Goal: Task Accomplishment & Management: Manage account settings

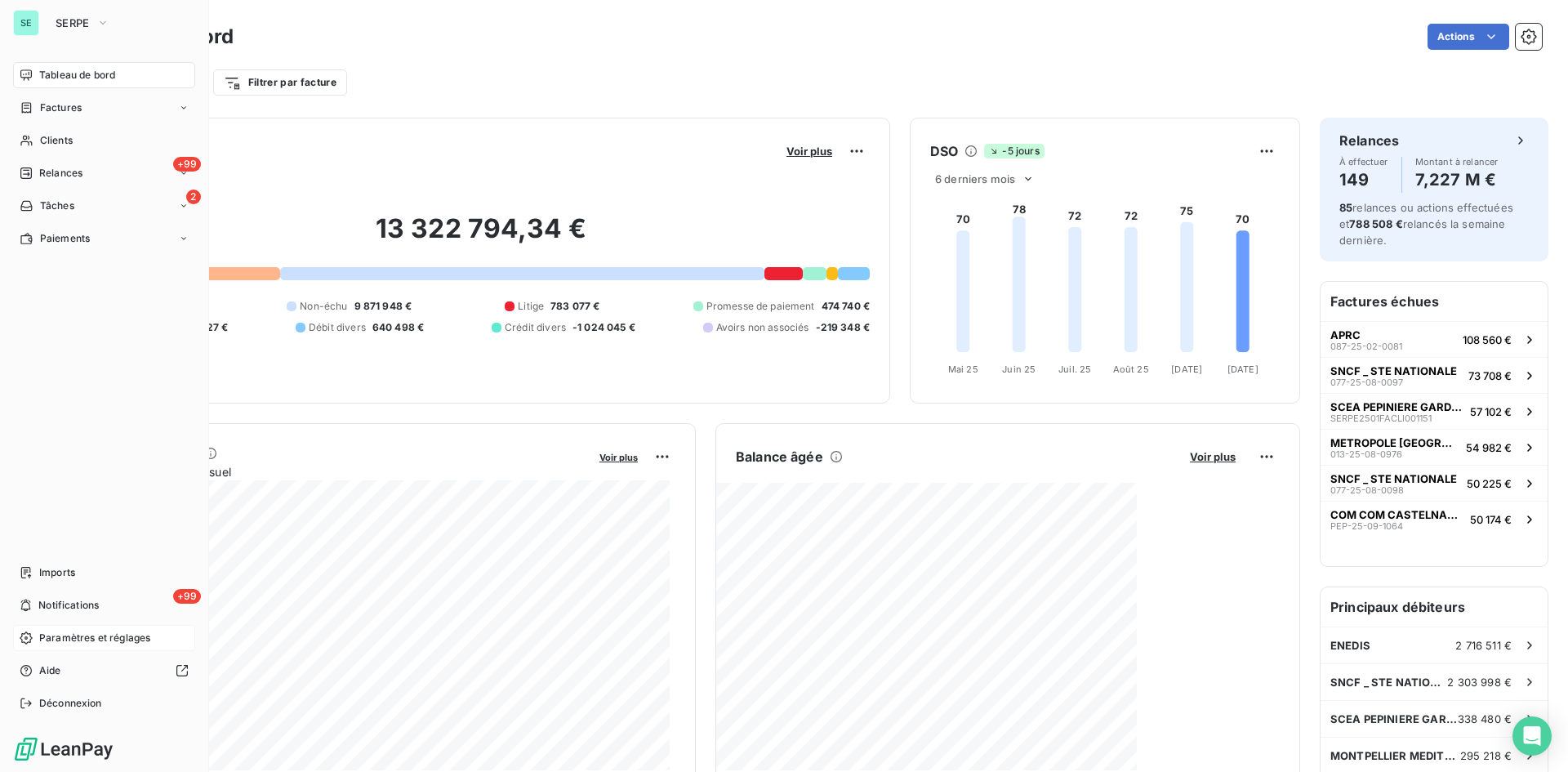
click at [94, 641] on span "Paramètres et réglages" at bounding box center [95, 638] width 111 height 14
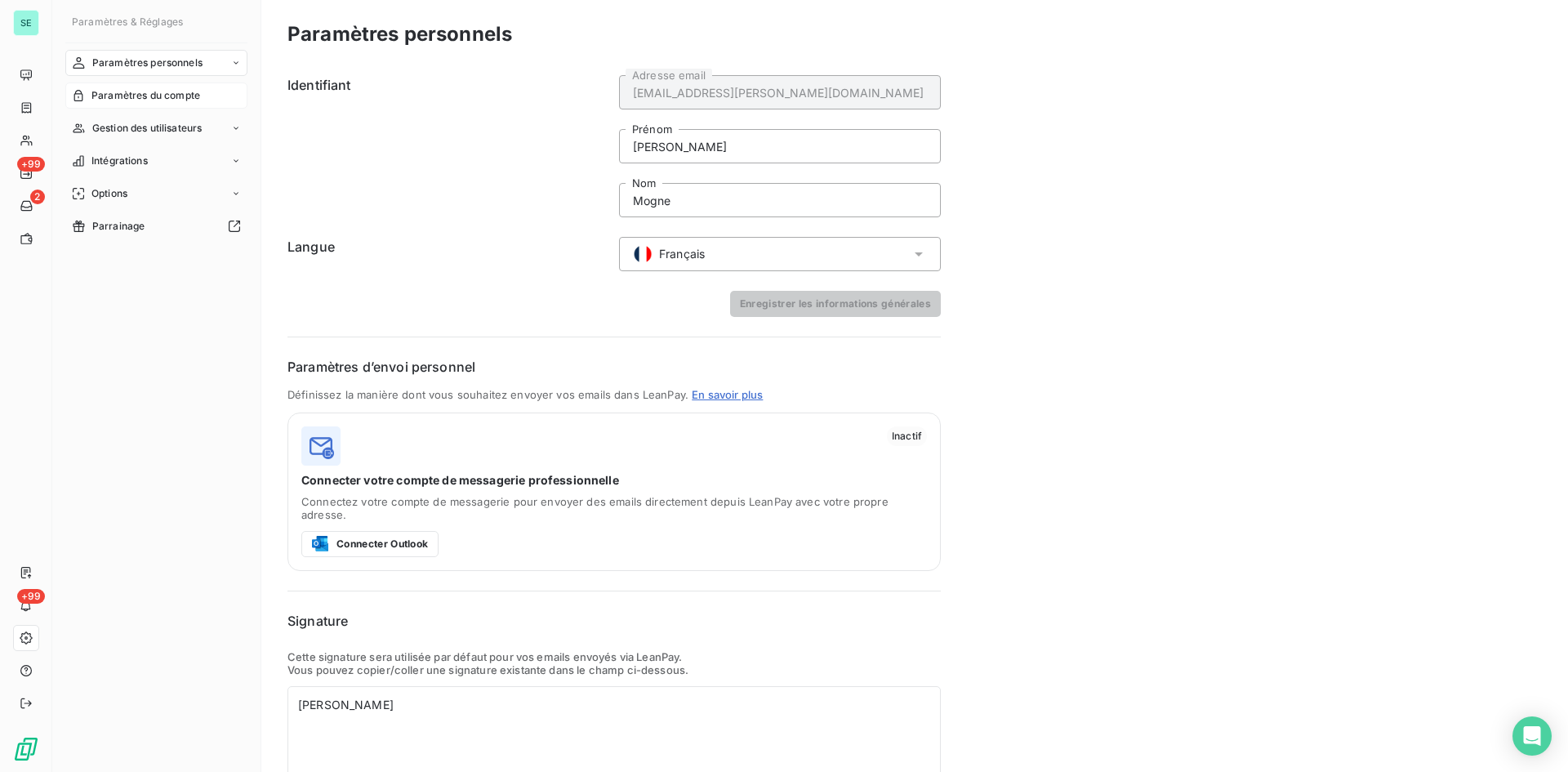
click at [176, 99] on span "Paramètres du compte" at bounding box center [146, 96] width 109 height 14
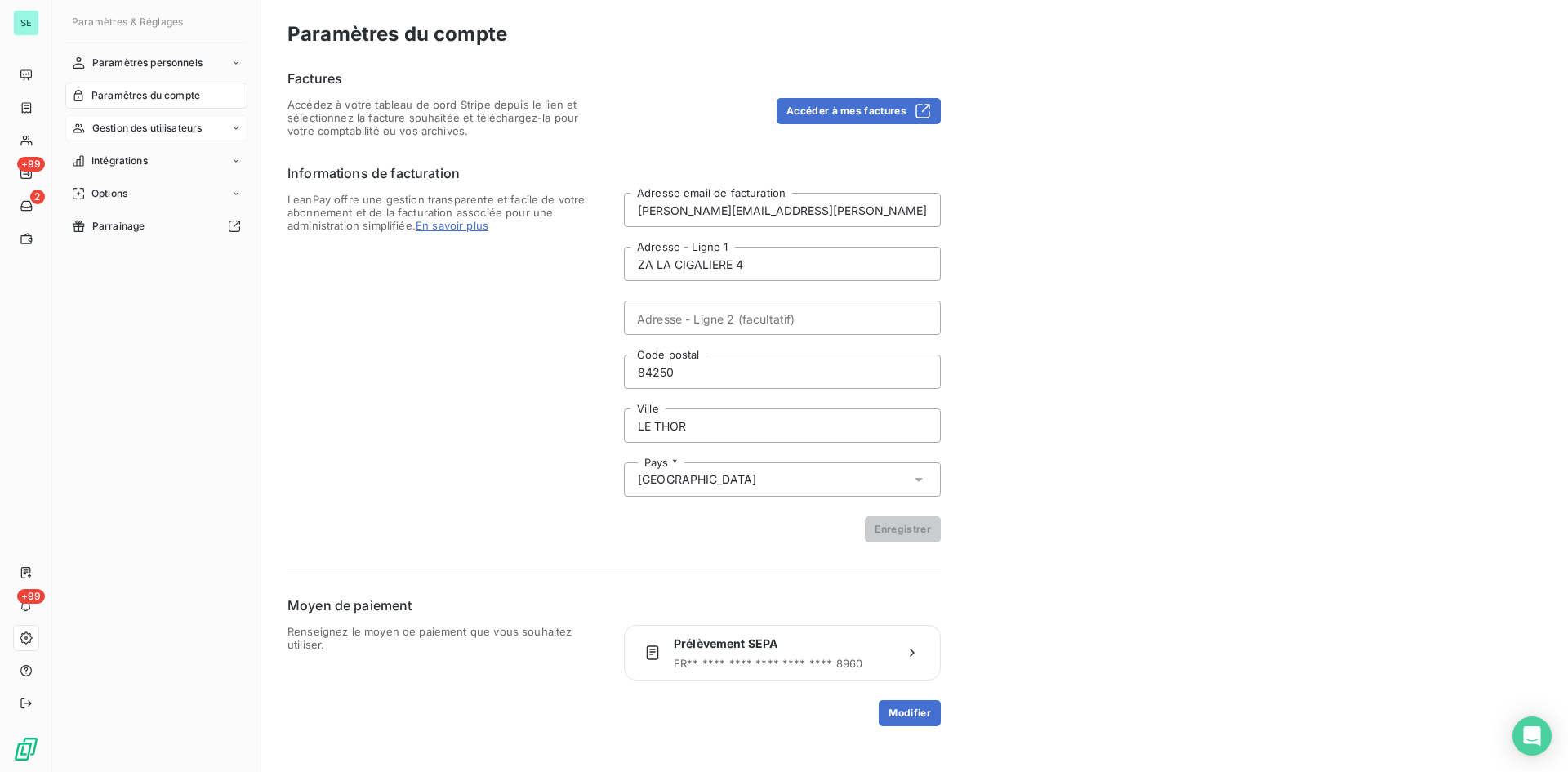
click at [176, 126] on span "Gestion des utilisateurs" at bounding box center [147, 128] width 110 height 14
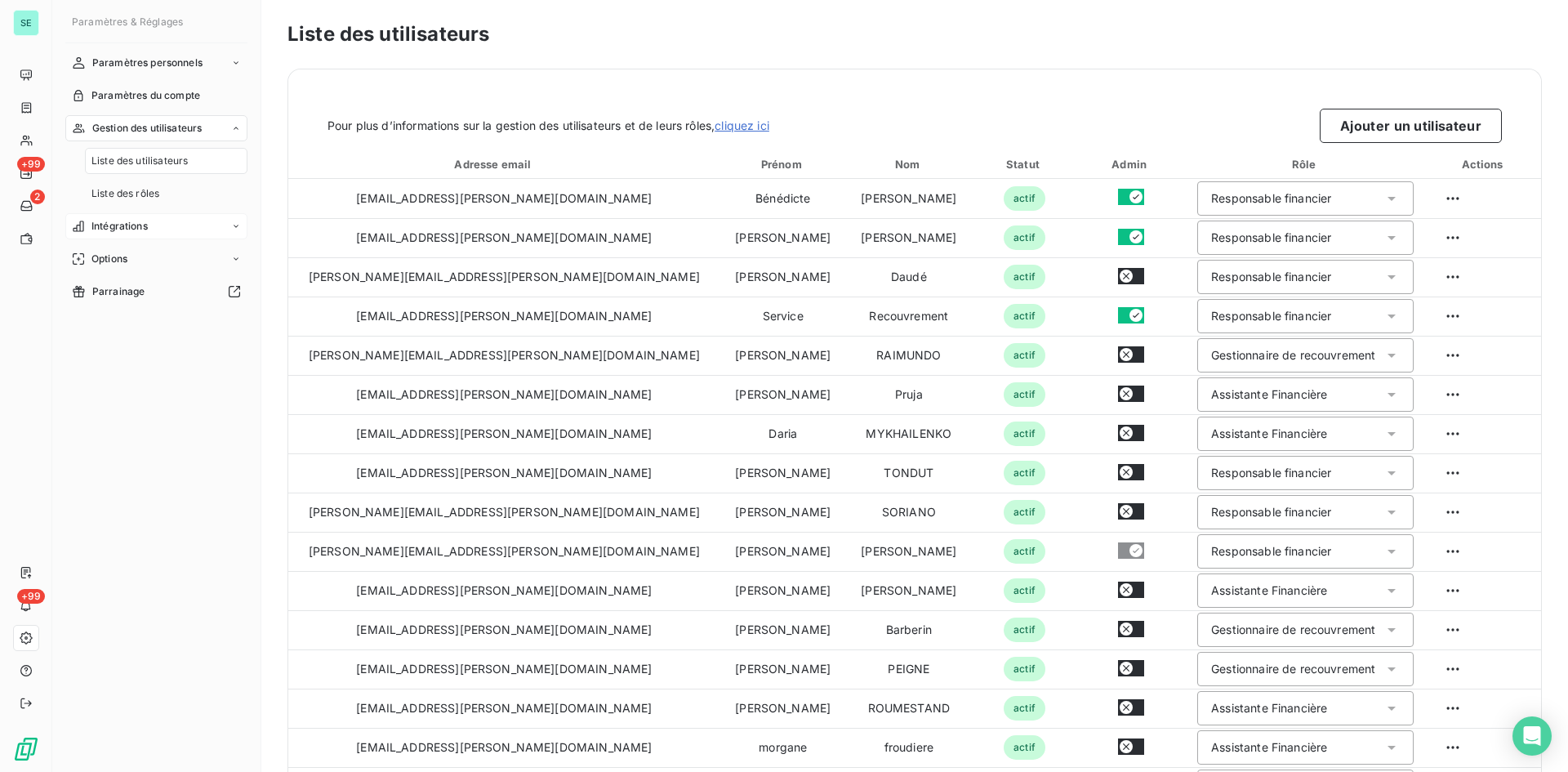
click at [128, 225] on span "Intégrations" at bounding box center [119, 226] width 56 height 14
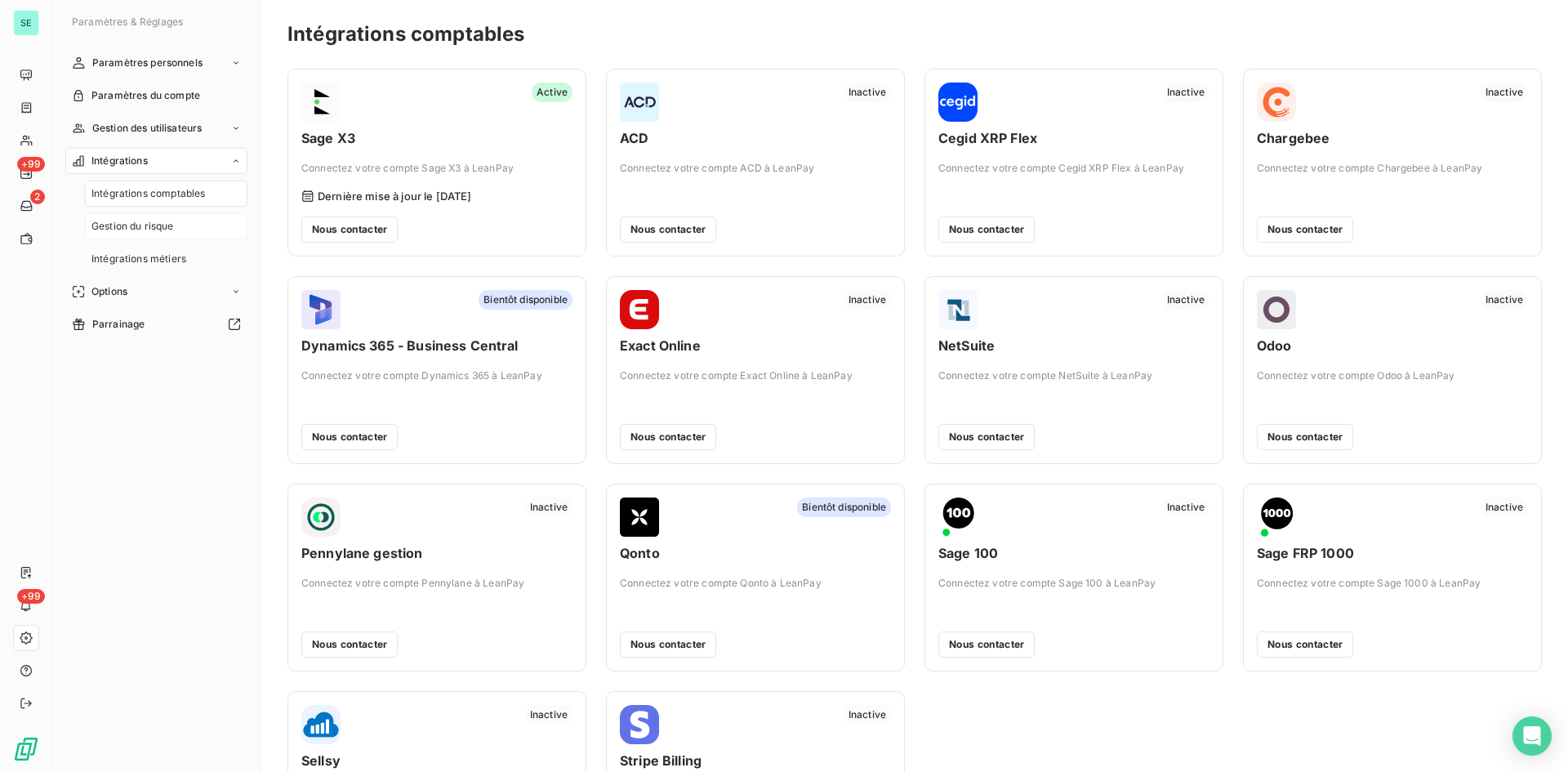
click at [155, 231] on span "Gestion du risque" at bounding box center [132, 226] width 82 height 14
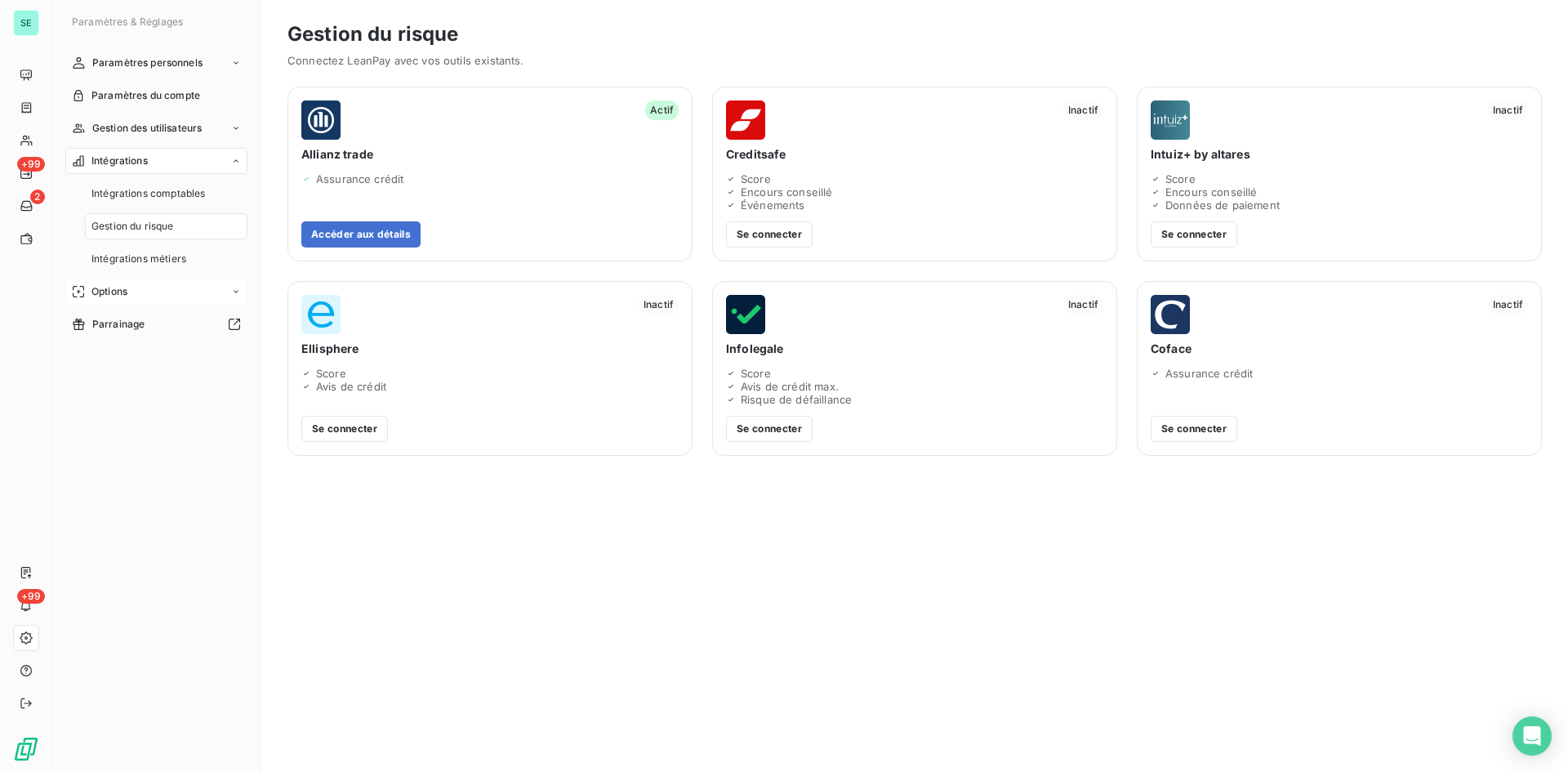
click at [136, 290] on div "Options" at bounding box center [156, 291] width 182 height 26
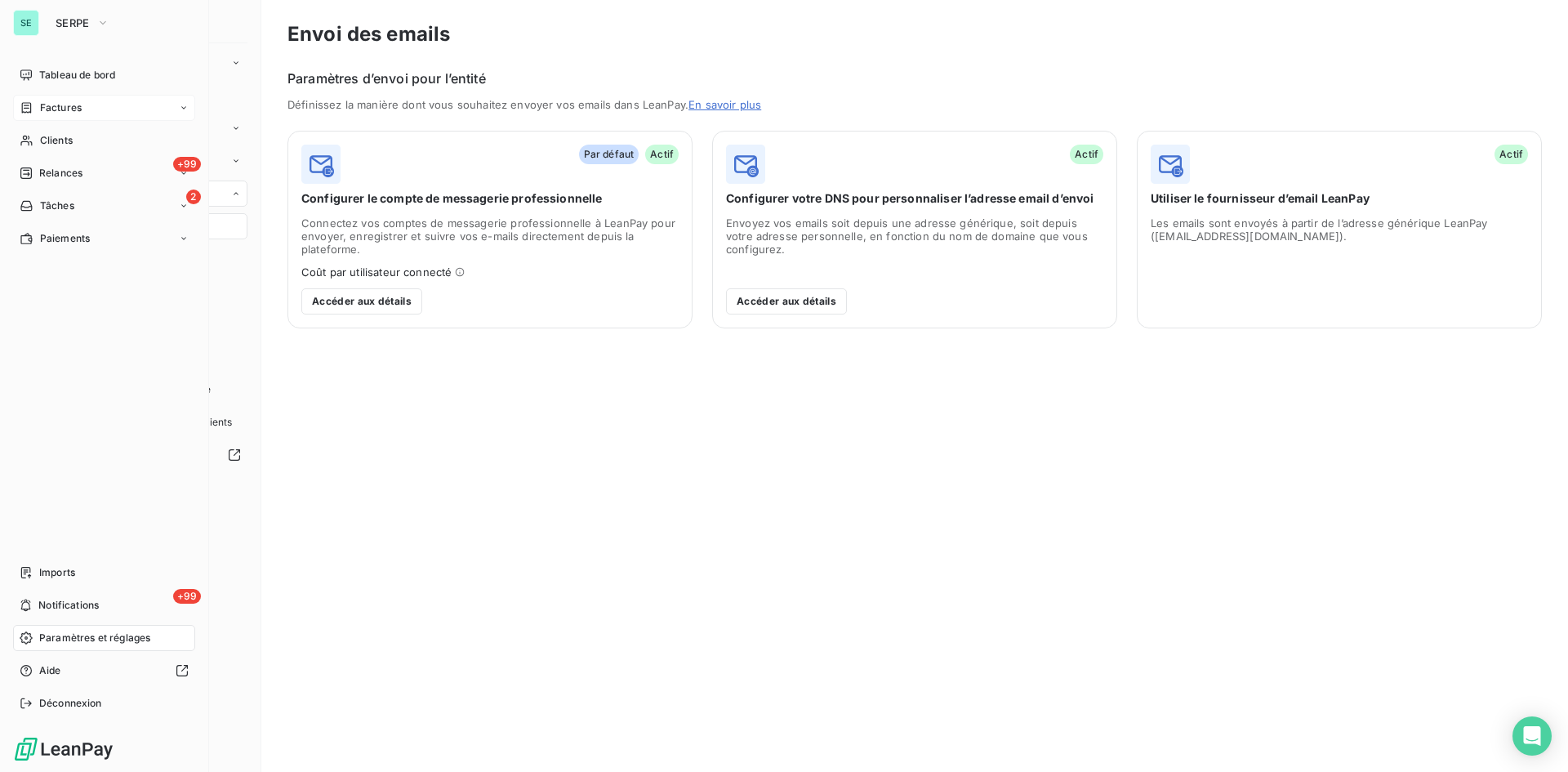
click at [98, 107] on div "Factures" at bounding box center [105, 107] width 182 height 26
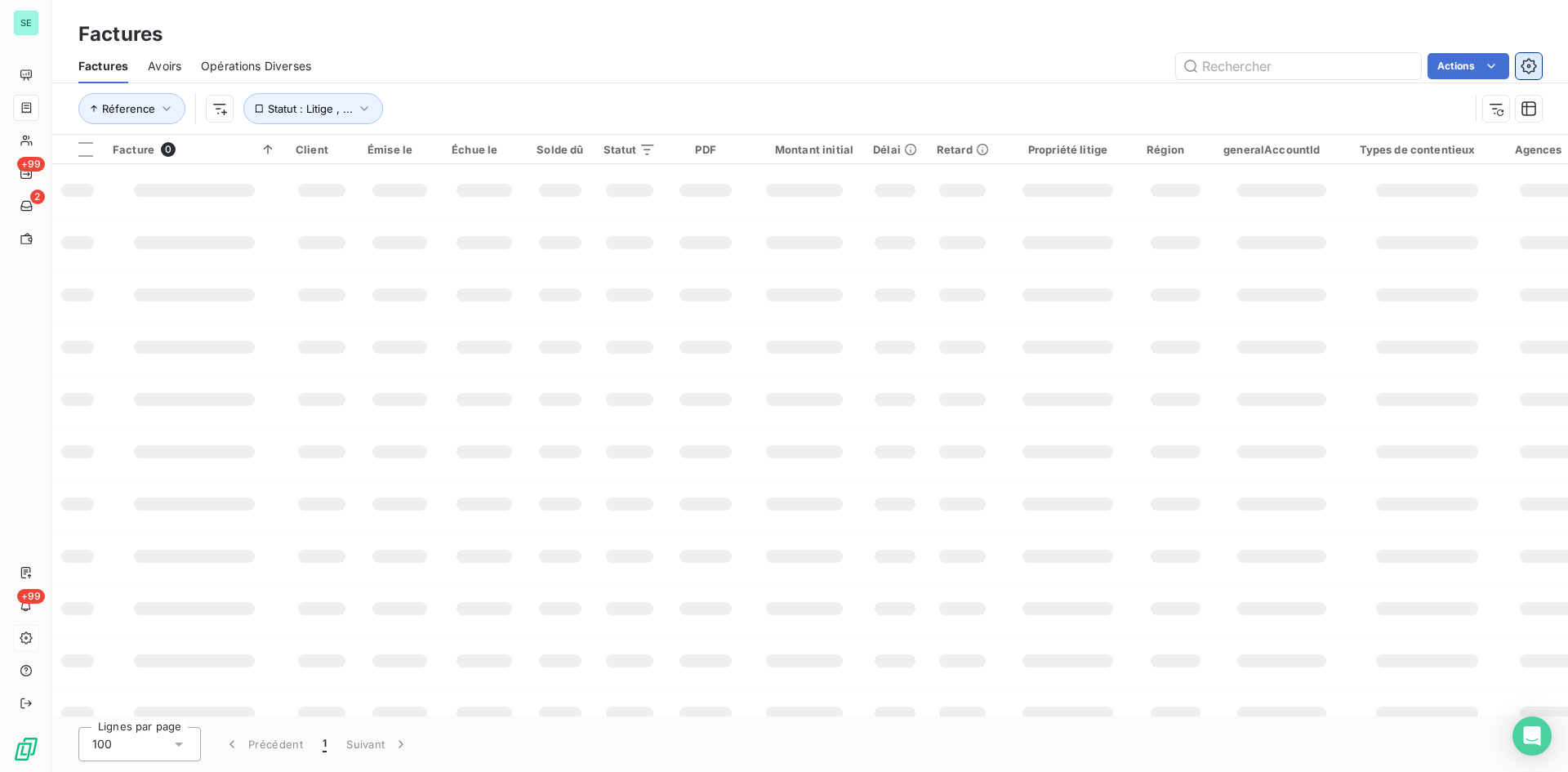
click at [1530, 63] on icon "button" at bounding box center [1529, 66] width 16 height 16
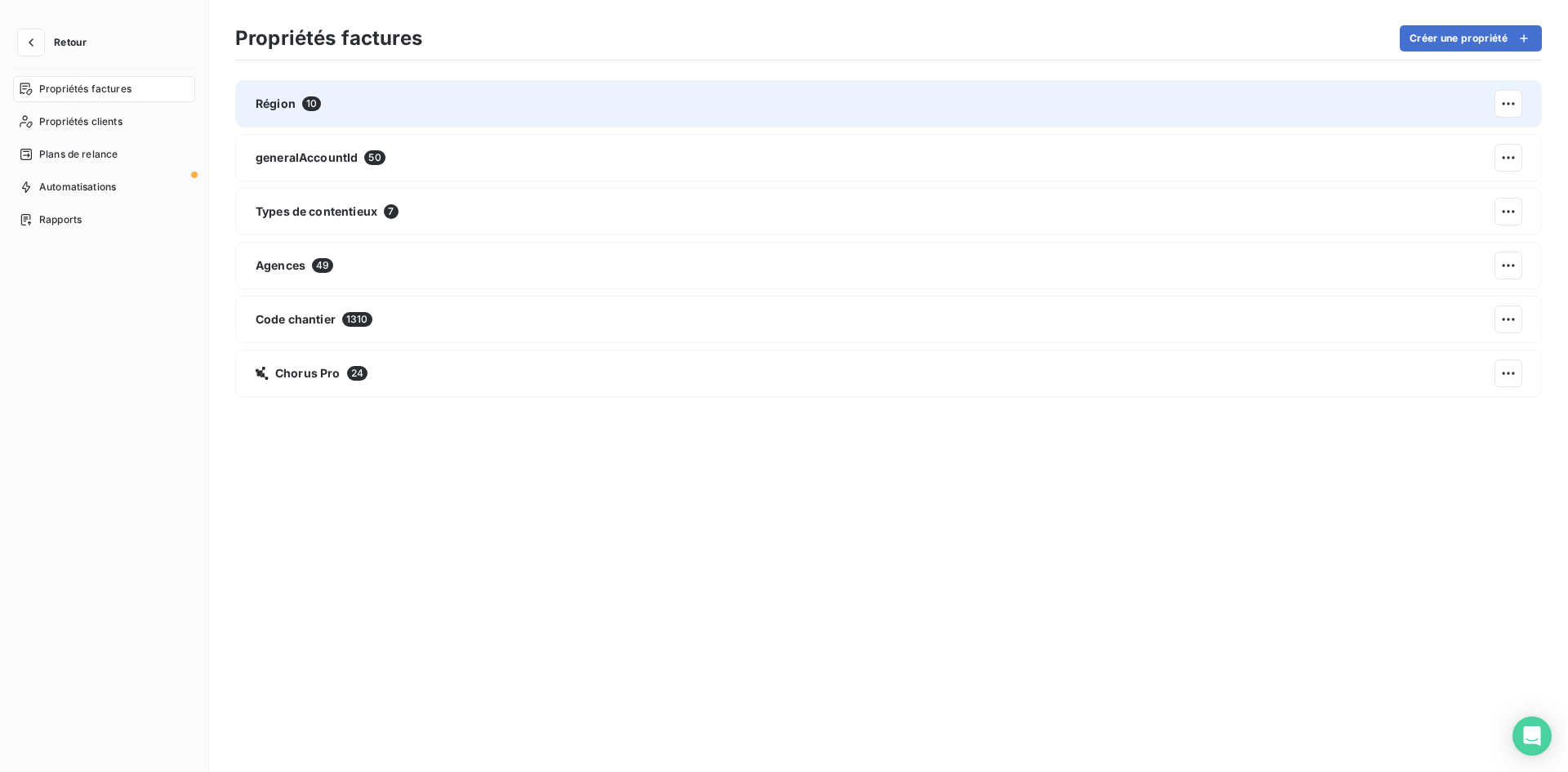
click at [502, 115] on div "Région 10" at bounding box center [888, 104] width 1307 height 47
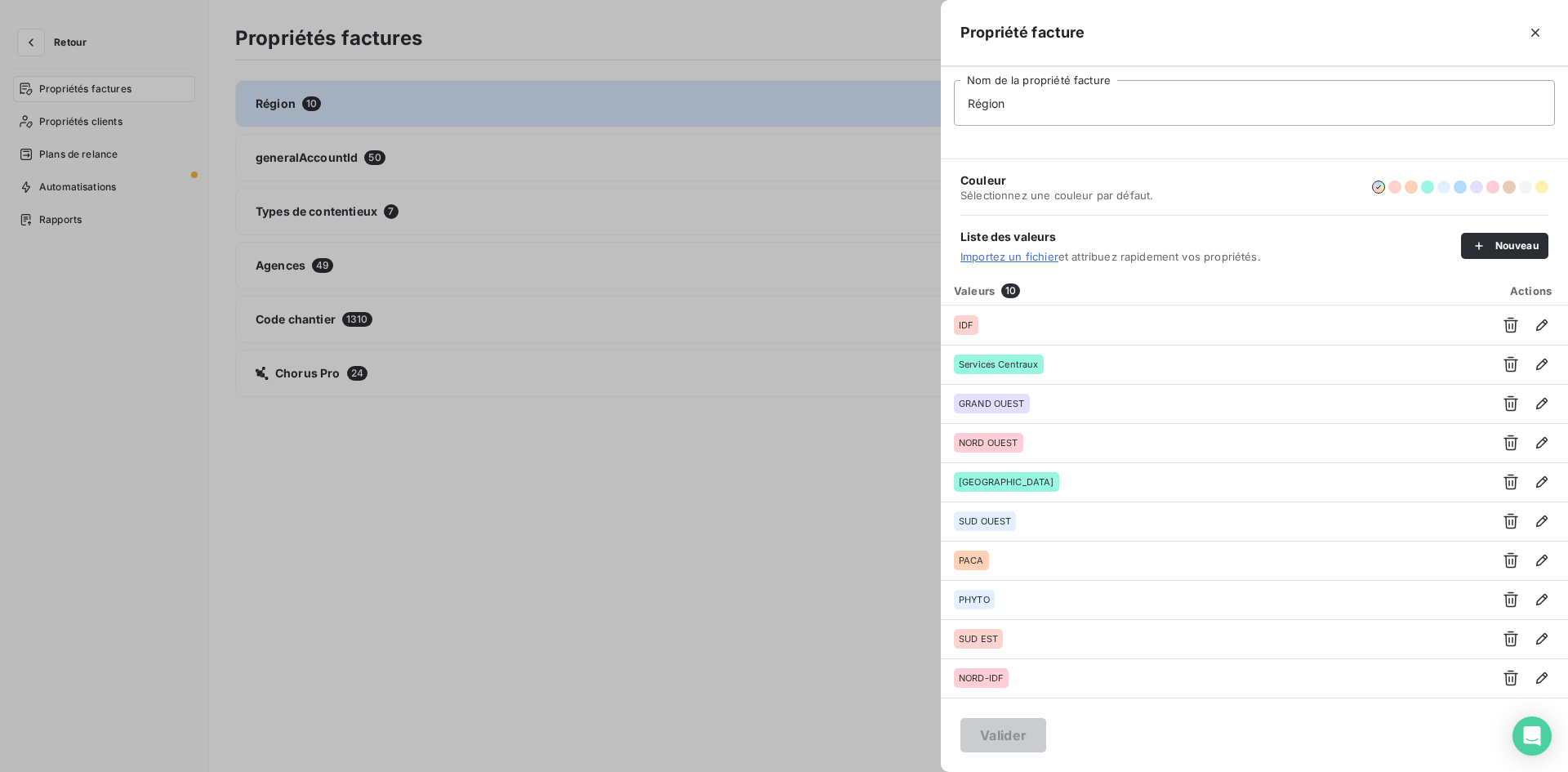
click at [512, 92] on div at bounding box center [784, 386] width 1568 height 772
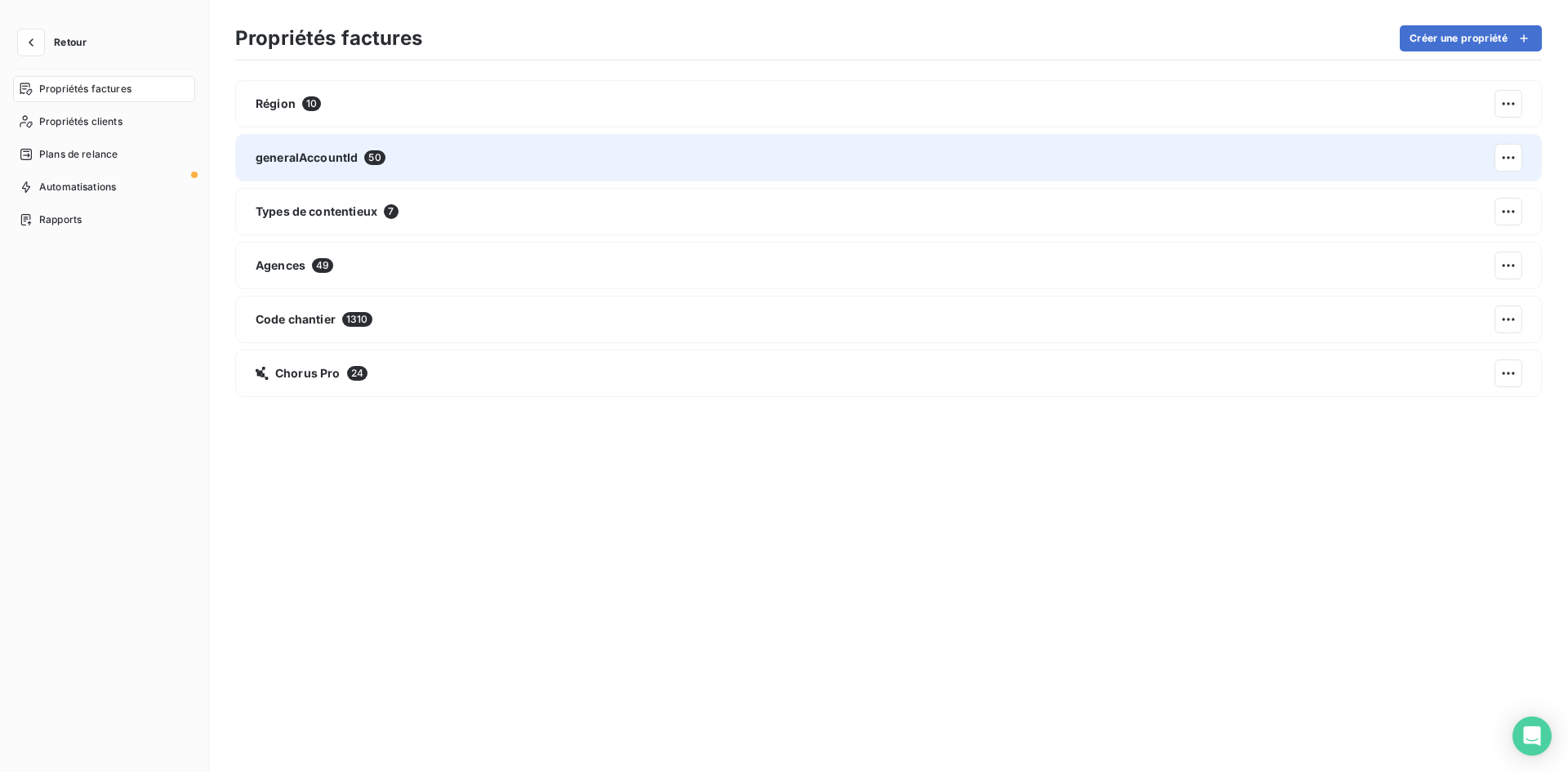
click at [423, 179] on div "generalAccountId 50" at bounding box center [888, 157] width 1307 height 47
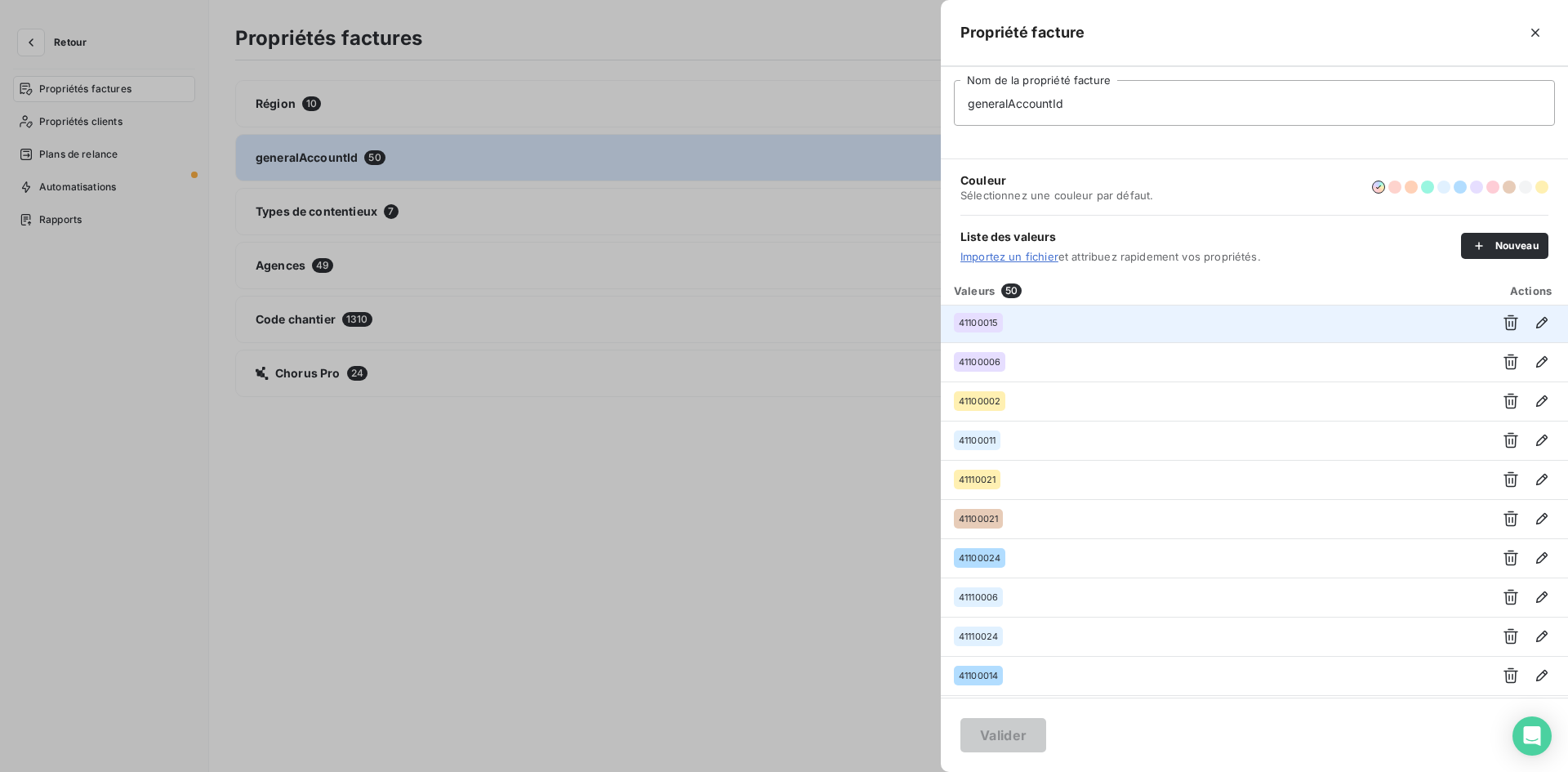
scroll to position [1225, 0]
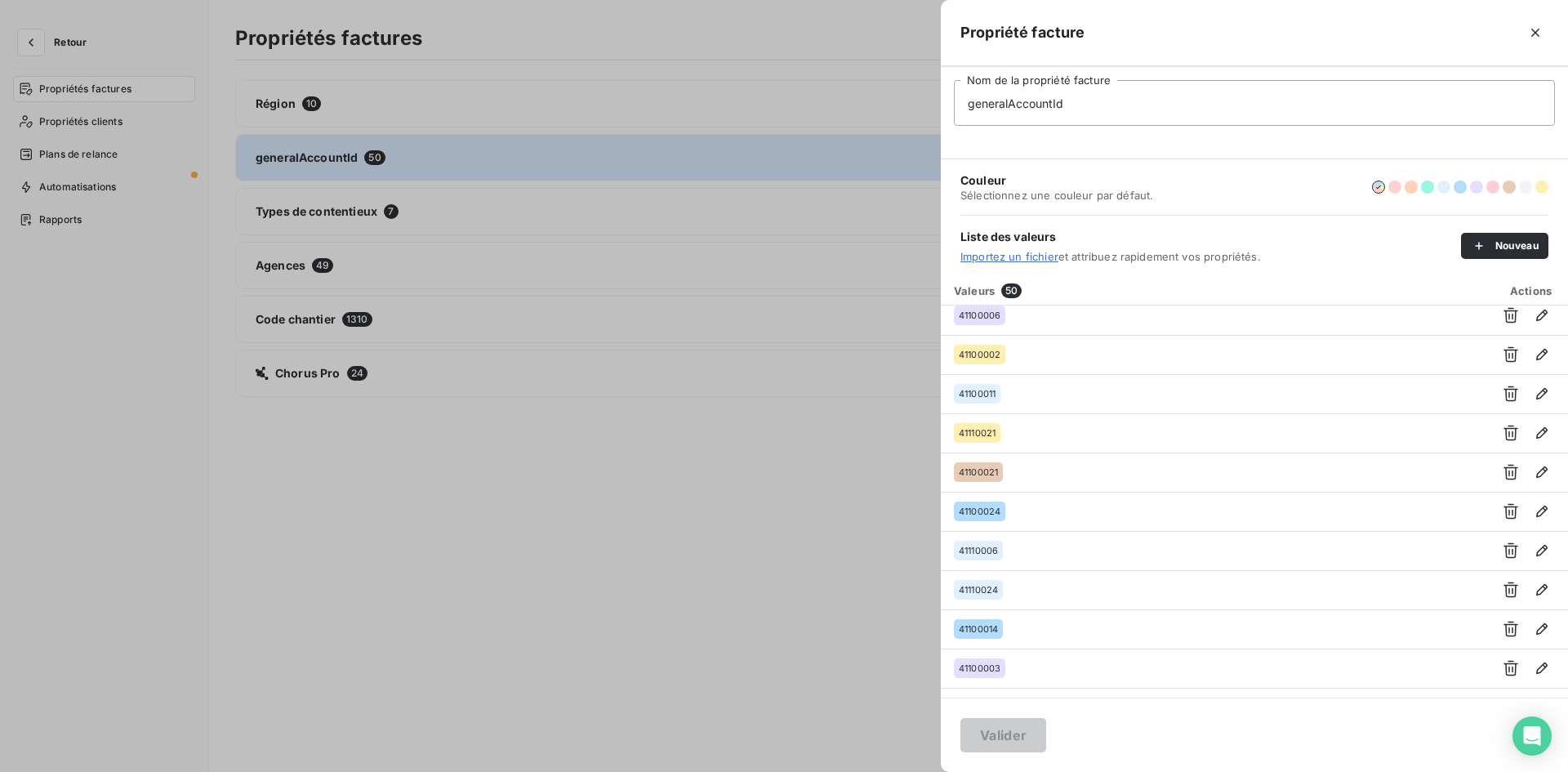
click at [517, 222] on div at bounding box center [784, 386] width 1568 height 772
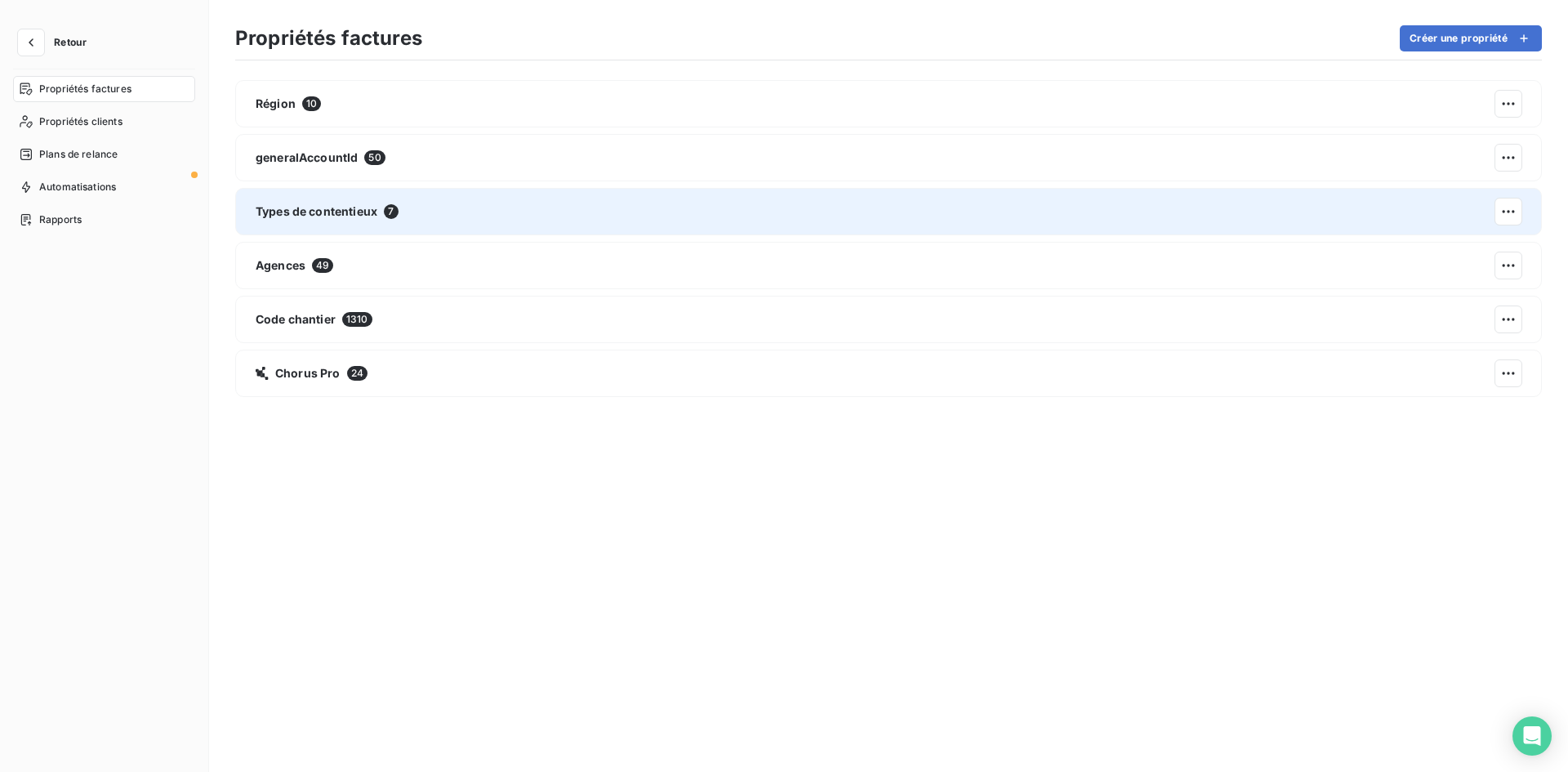
click at [507, 215] on div "Types de contentieux 7" at bounding box center [888, 211] width 1307 height 47
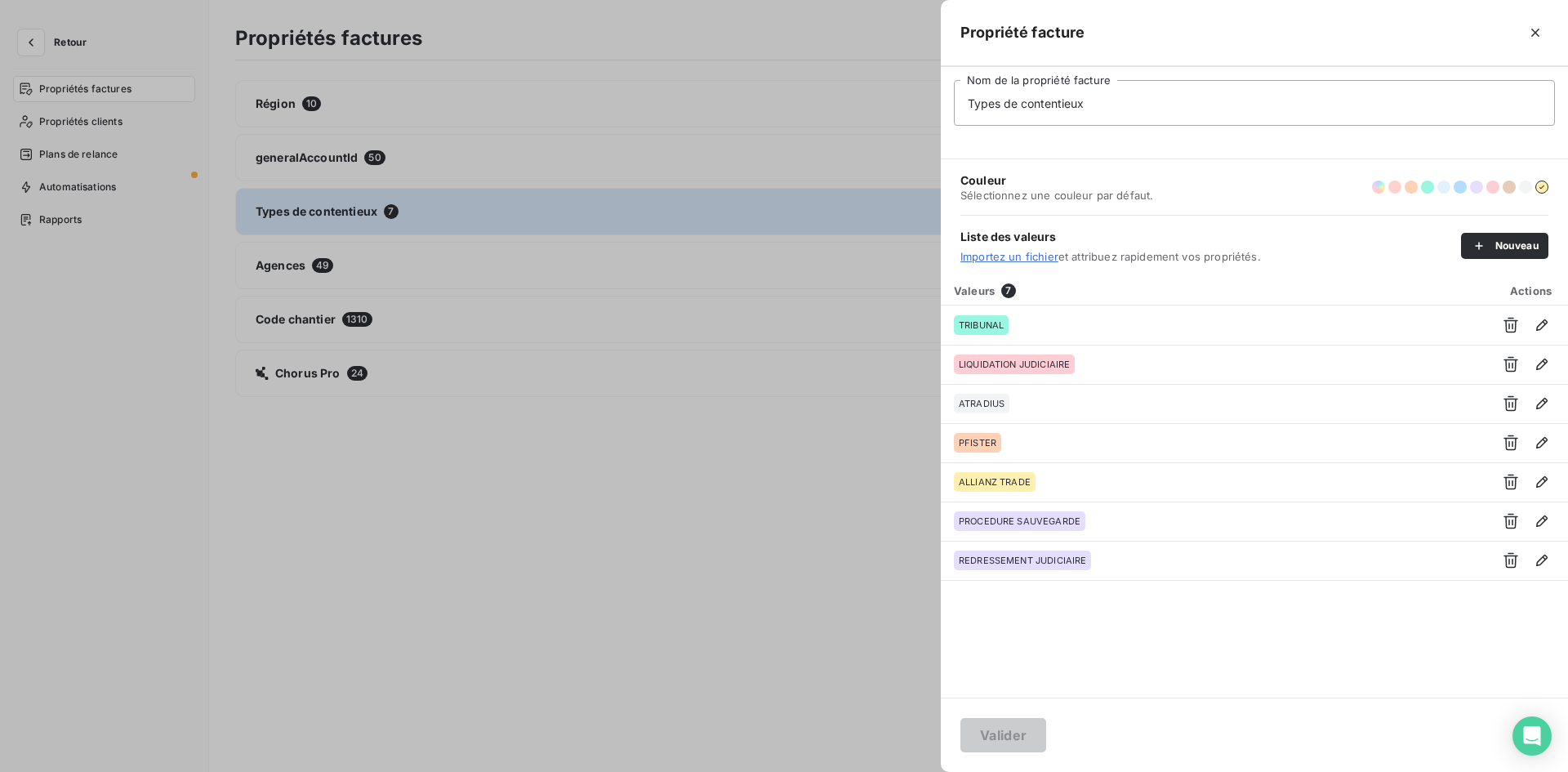
click at [507, 215] on div at bounding box center [784, 386] width 1568 height 772
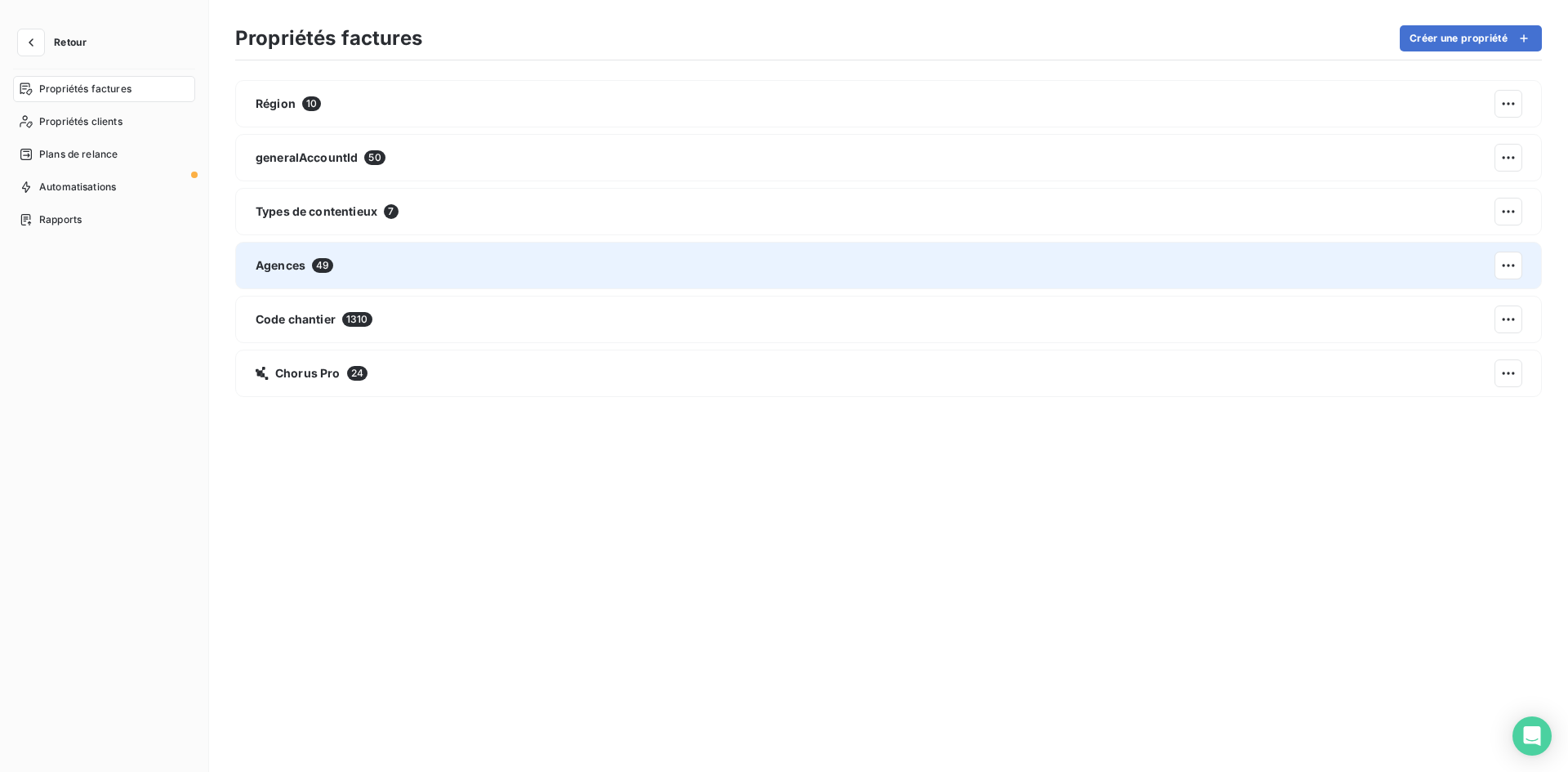
click at [479, 286] on div "Agences 49" at bounding box center [888, 265] width 1307 height 47
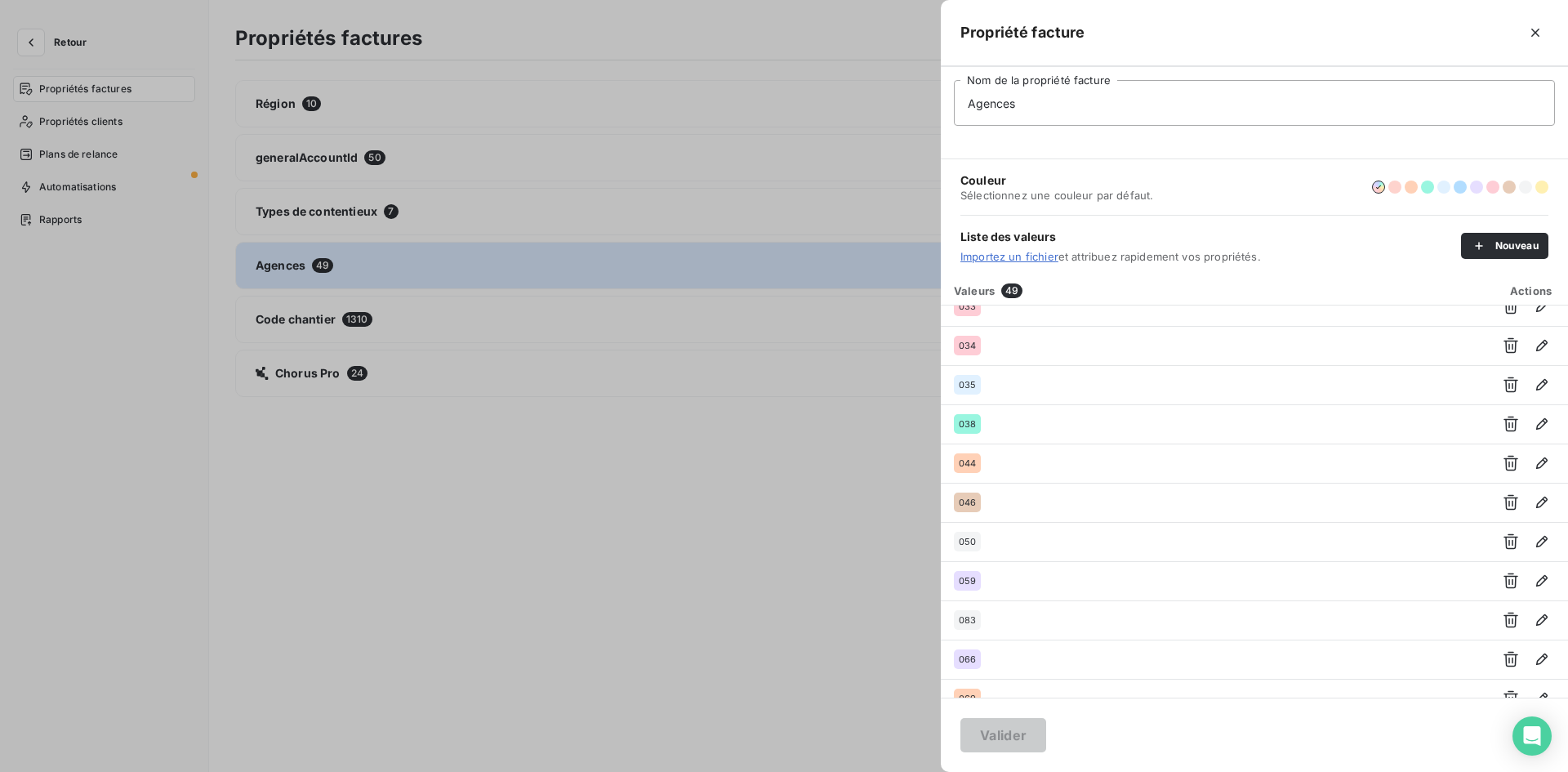
scroll to position [408, 0]
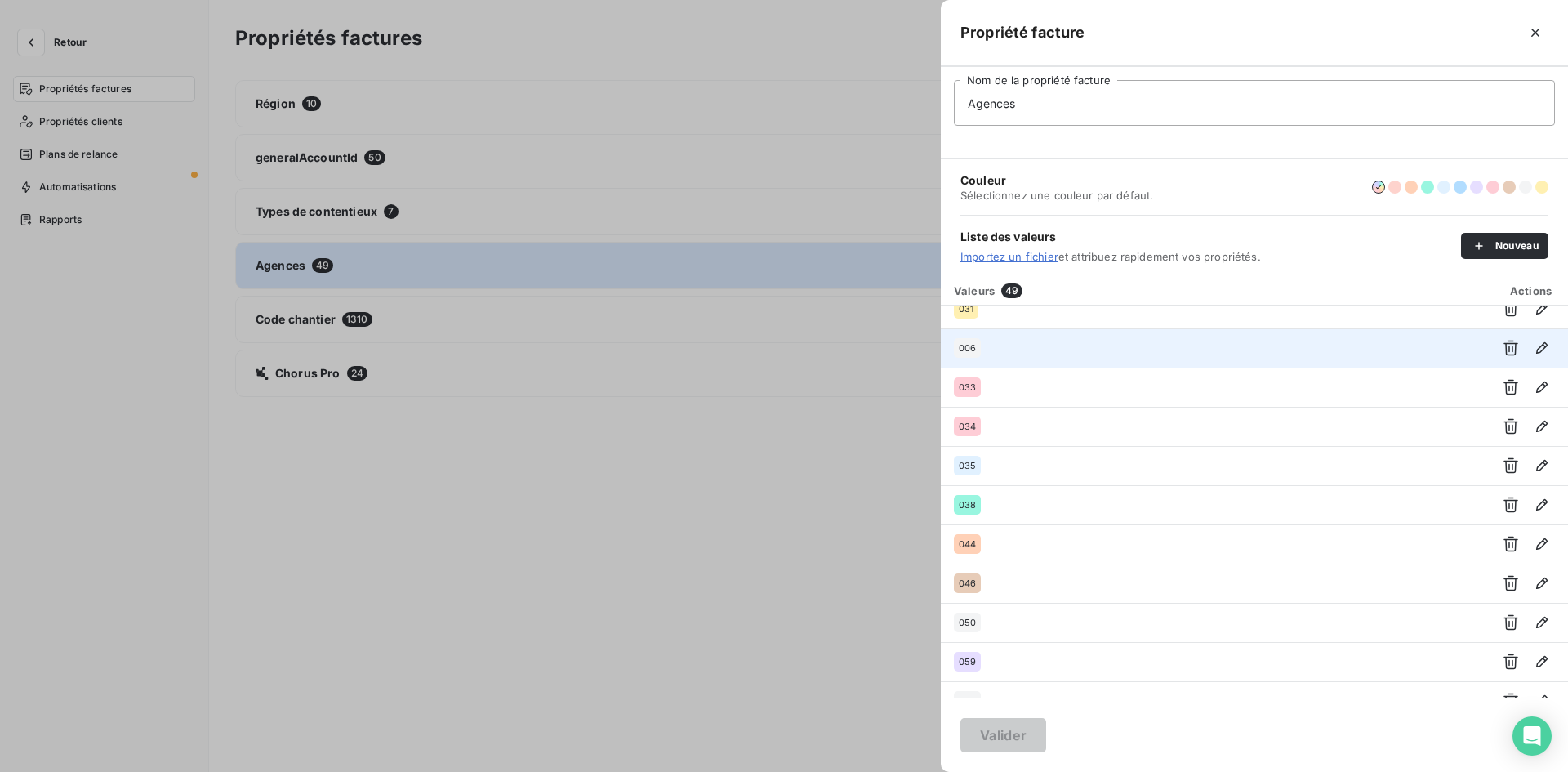
click at [972, 348] on span "006" at bounding box center [967, 348] width 17 height 10
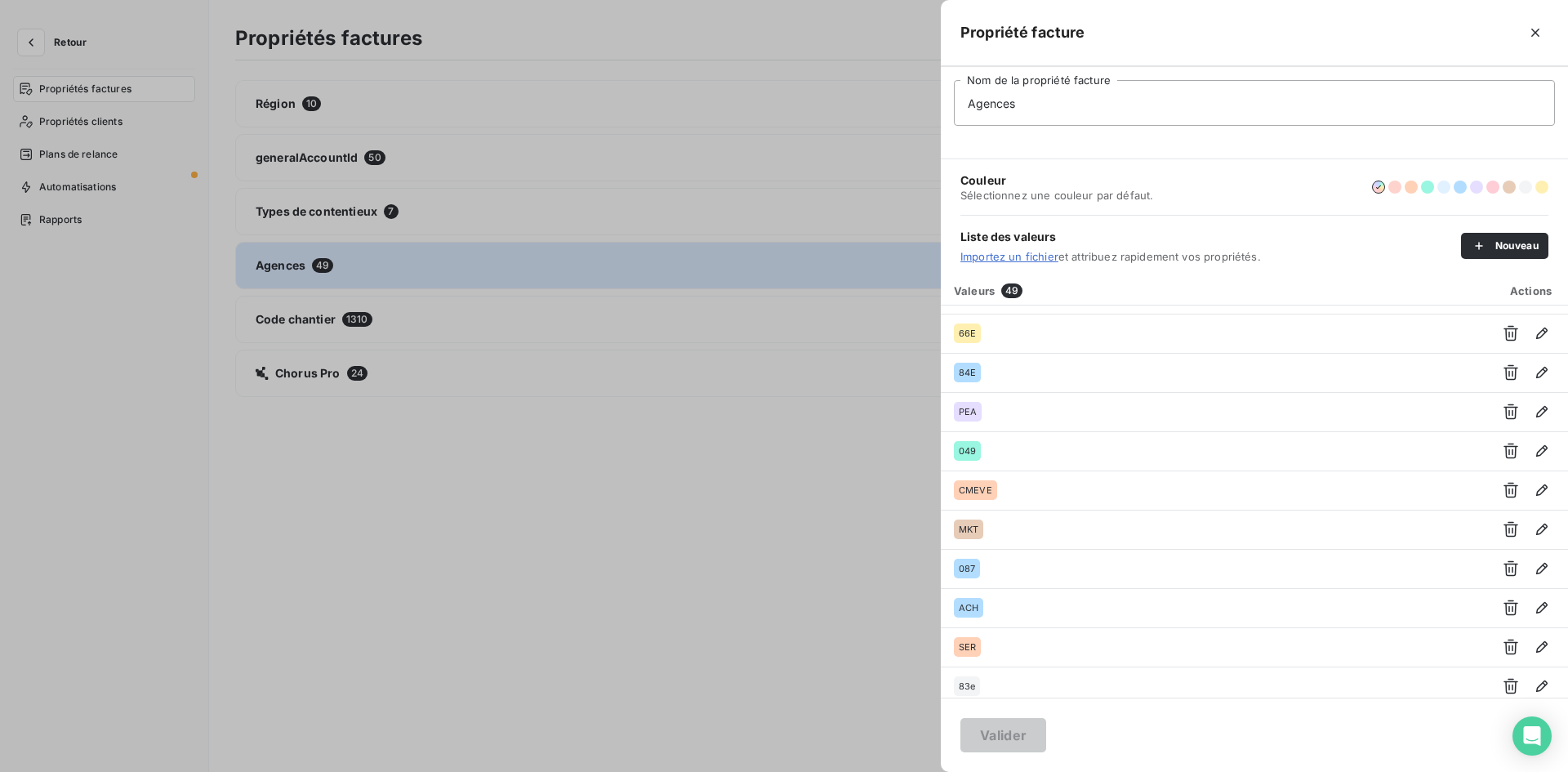
scroll to position [1530, 0]
click at [498, 315] on div at bounding box center [784, 386] width 1568 height 772
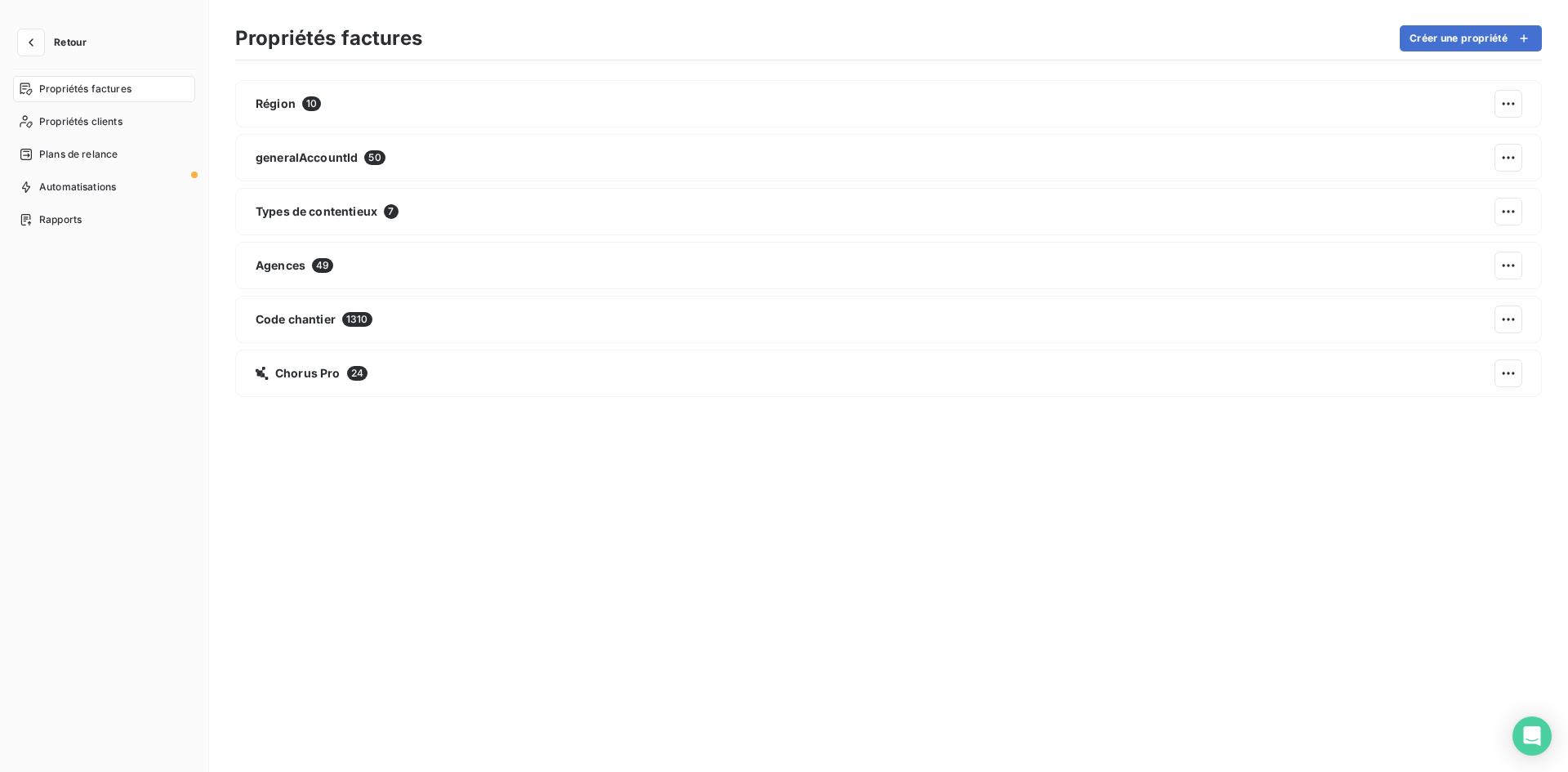
click at [498, 315] on div "Code chantier 1310" at bounding box center [888, 319] width 1307 height 47
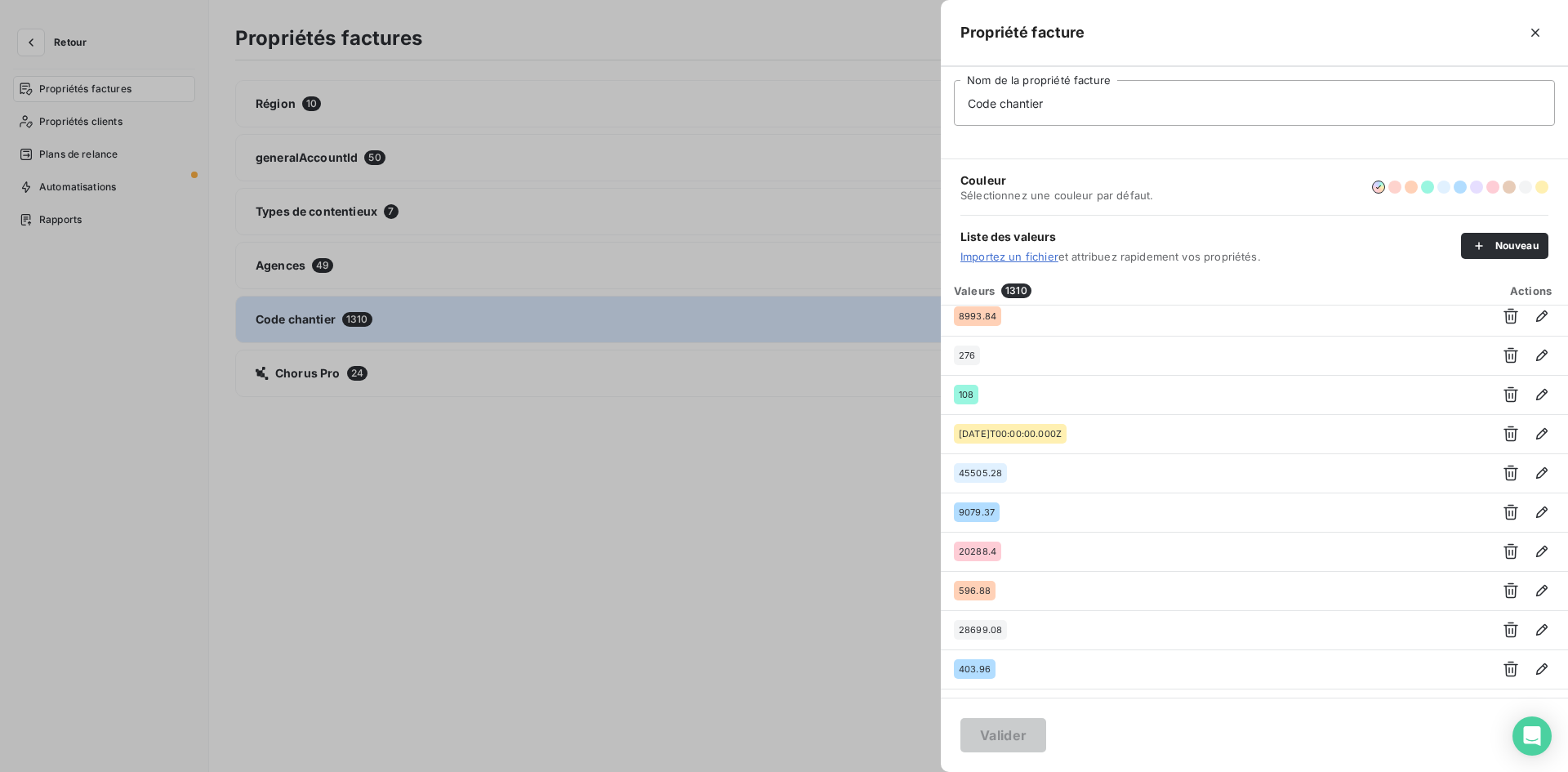
scroll to position [572, 0]
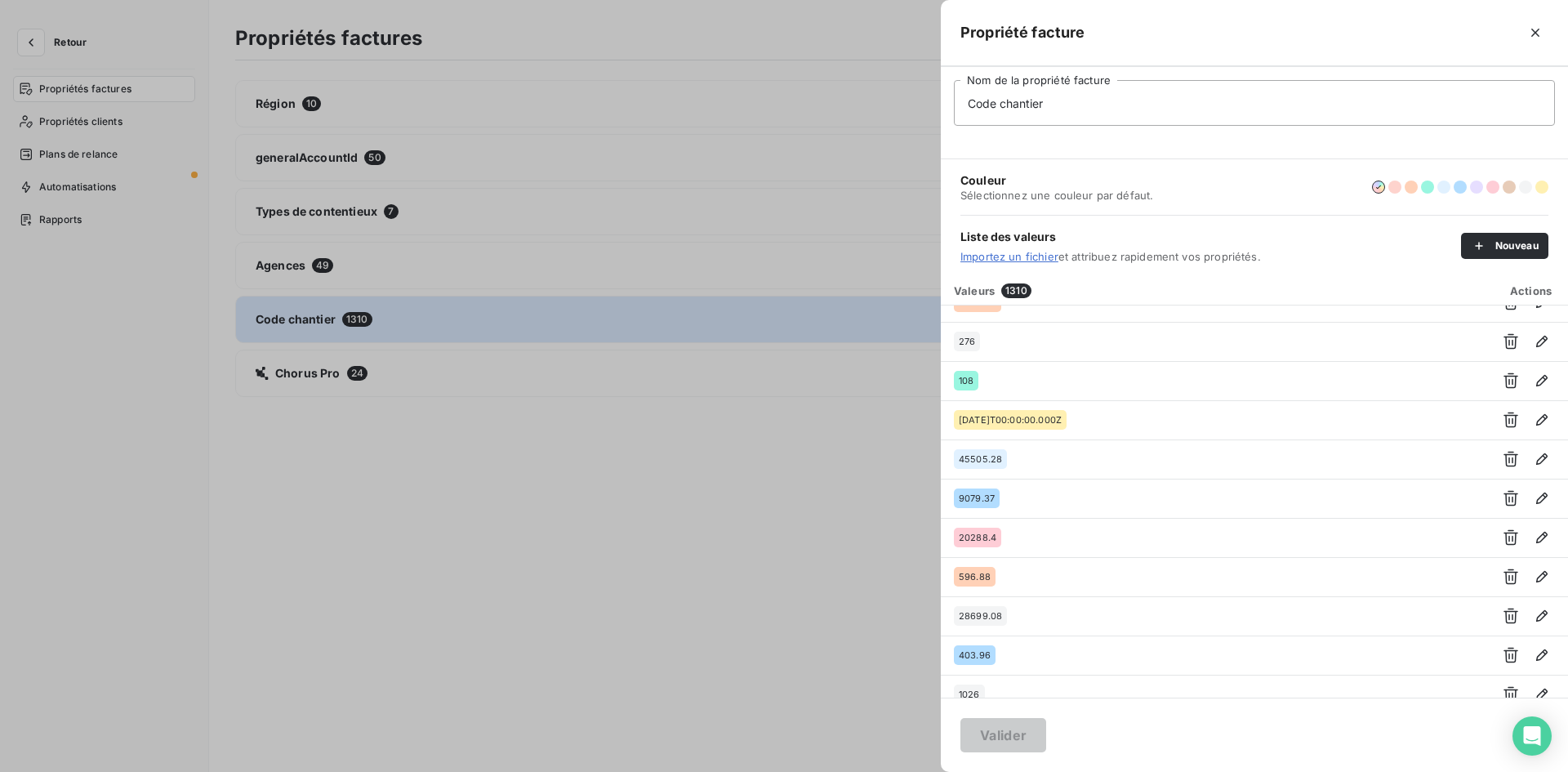
click at [609, 581] on div at bounding box center [784, 386] width 1568 height 772
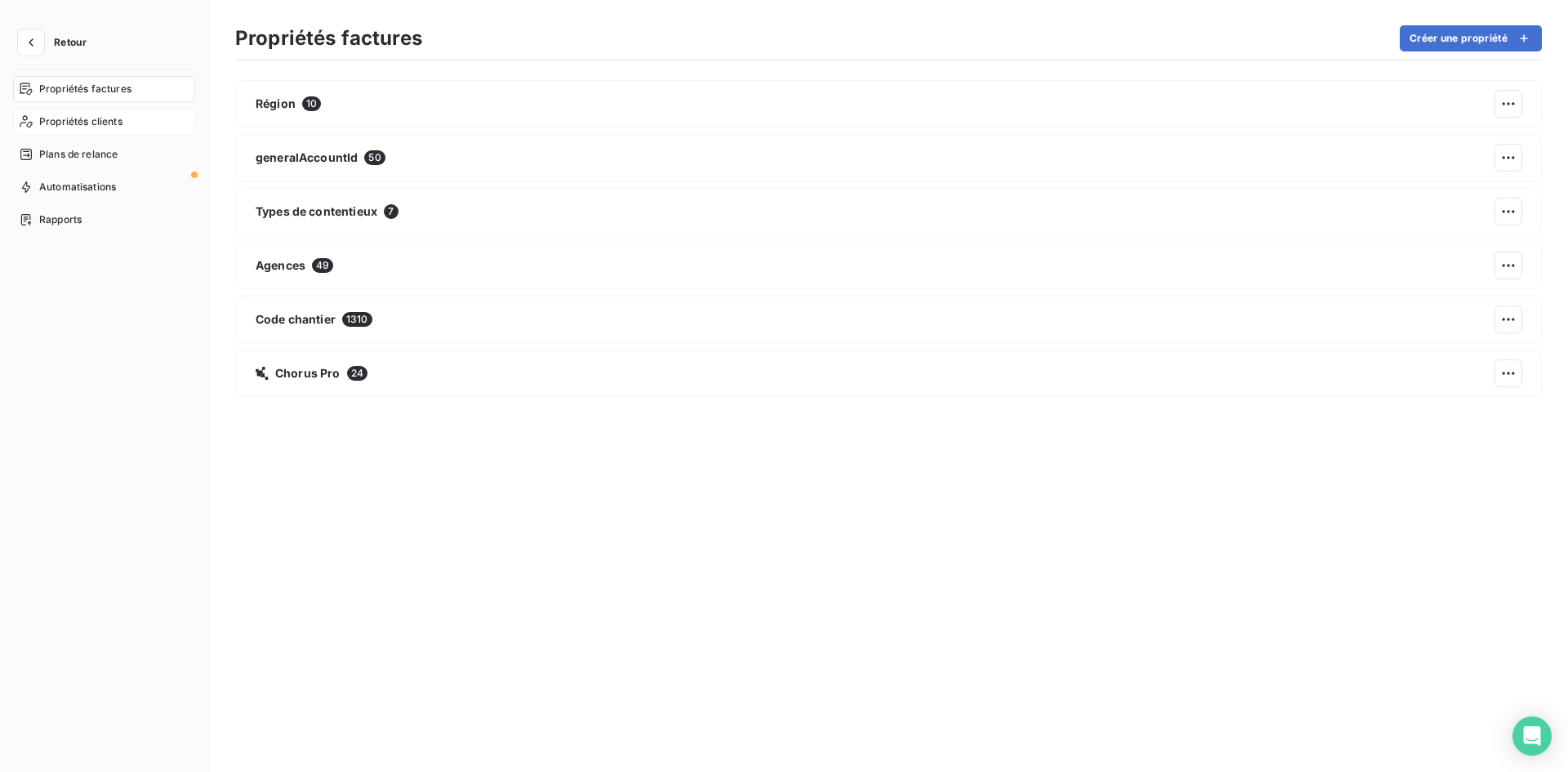
click at [66, 110] on div "Propriétés clients" at bounding box center [105, 122] width 182 height 26
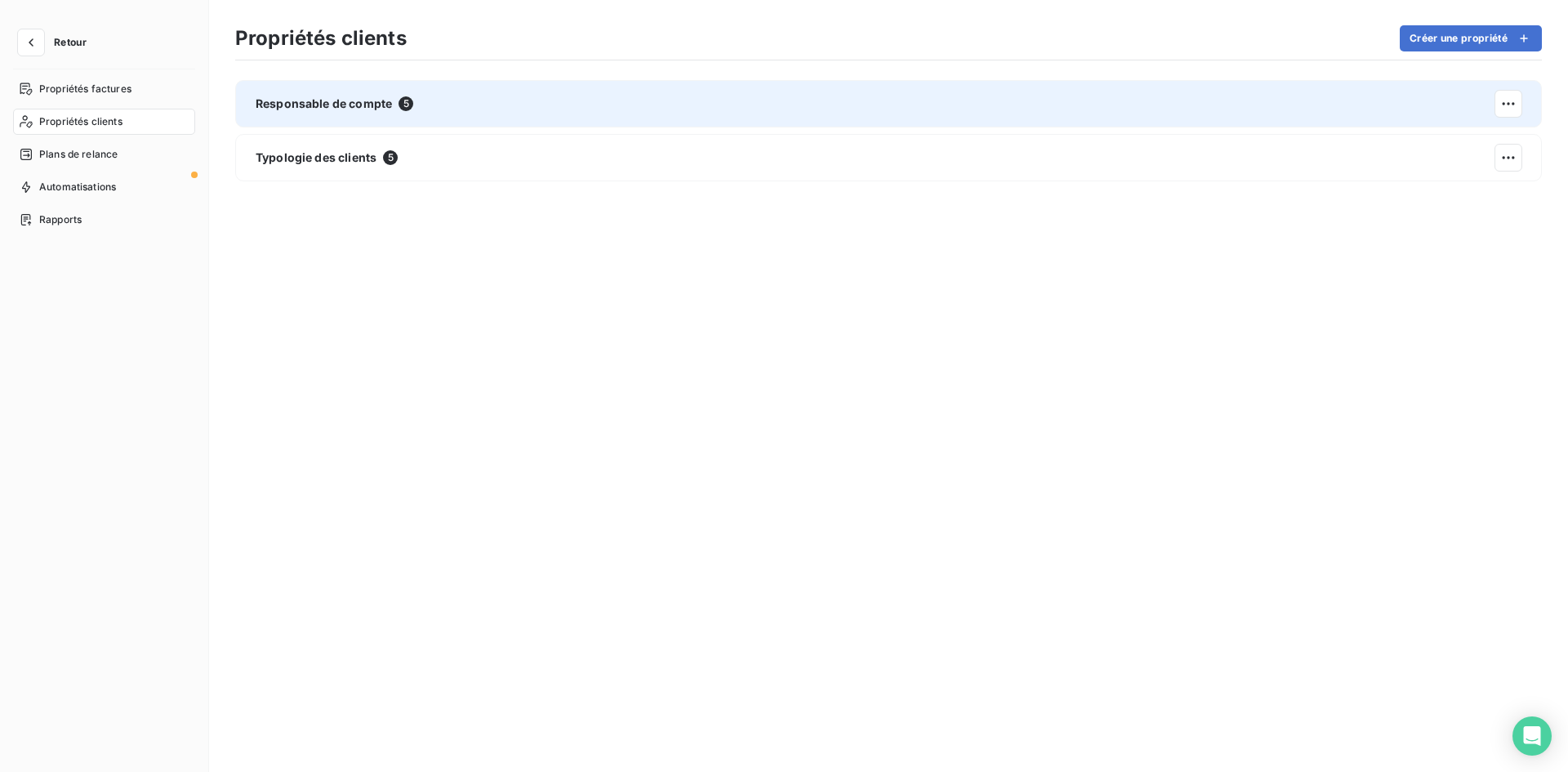
click at [326, 117] on div "Responsable de compte 5" at bounding box center [888, 104] width 1307 height 47
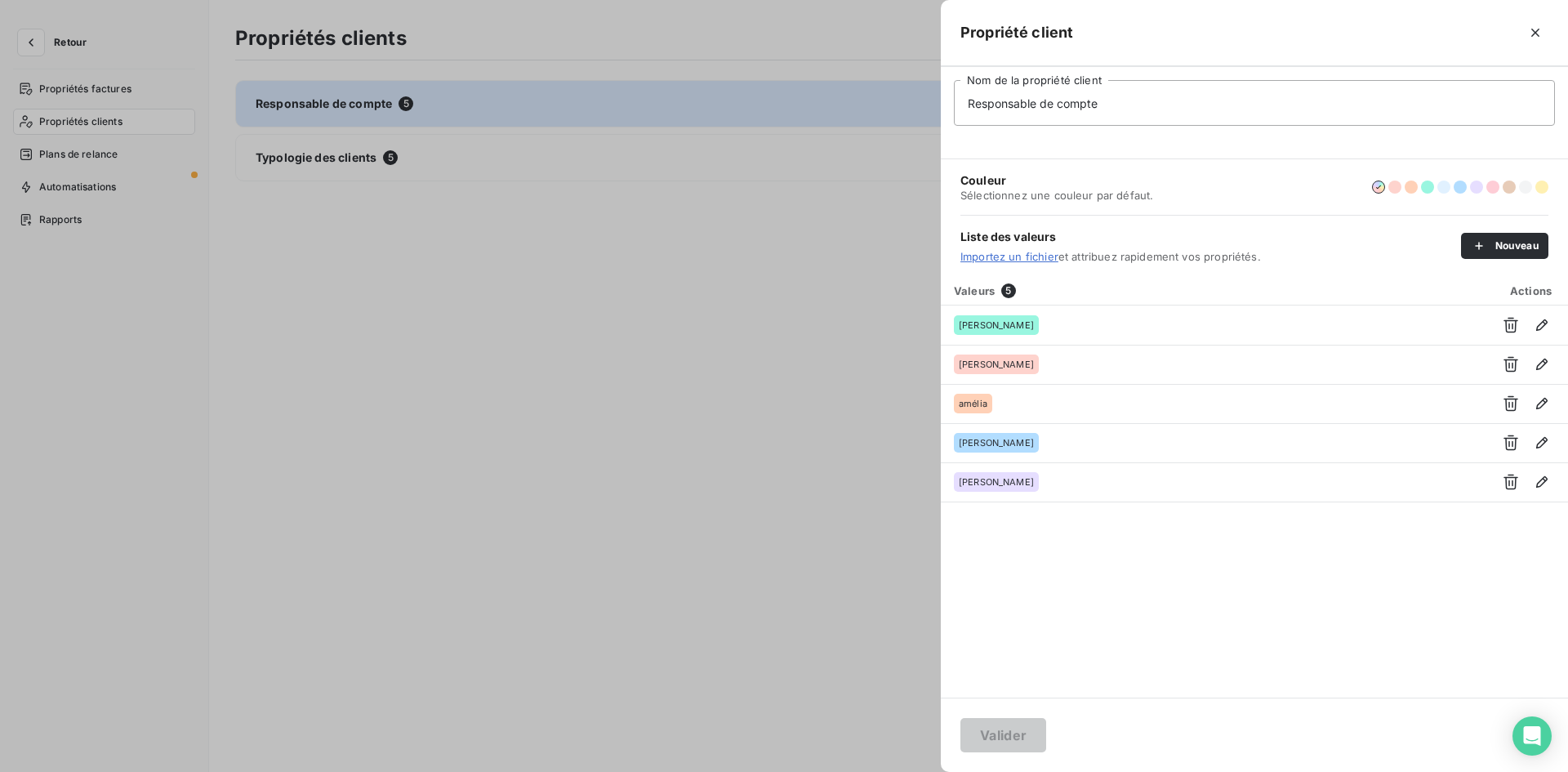
click at [308, 155] on div at bounding box center [784, 386] width 1568 height 772
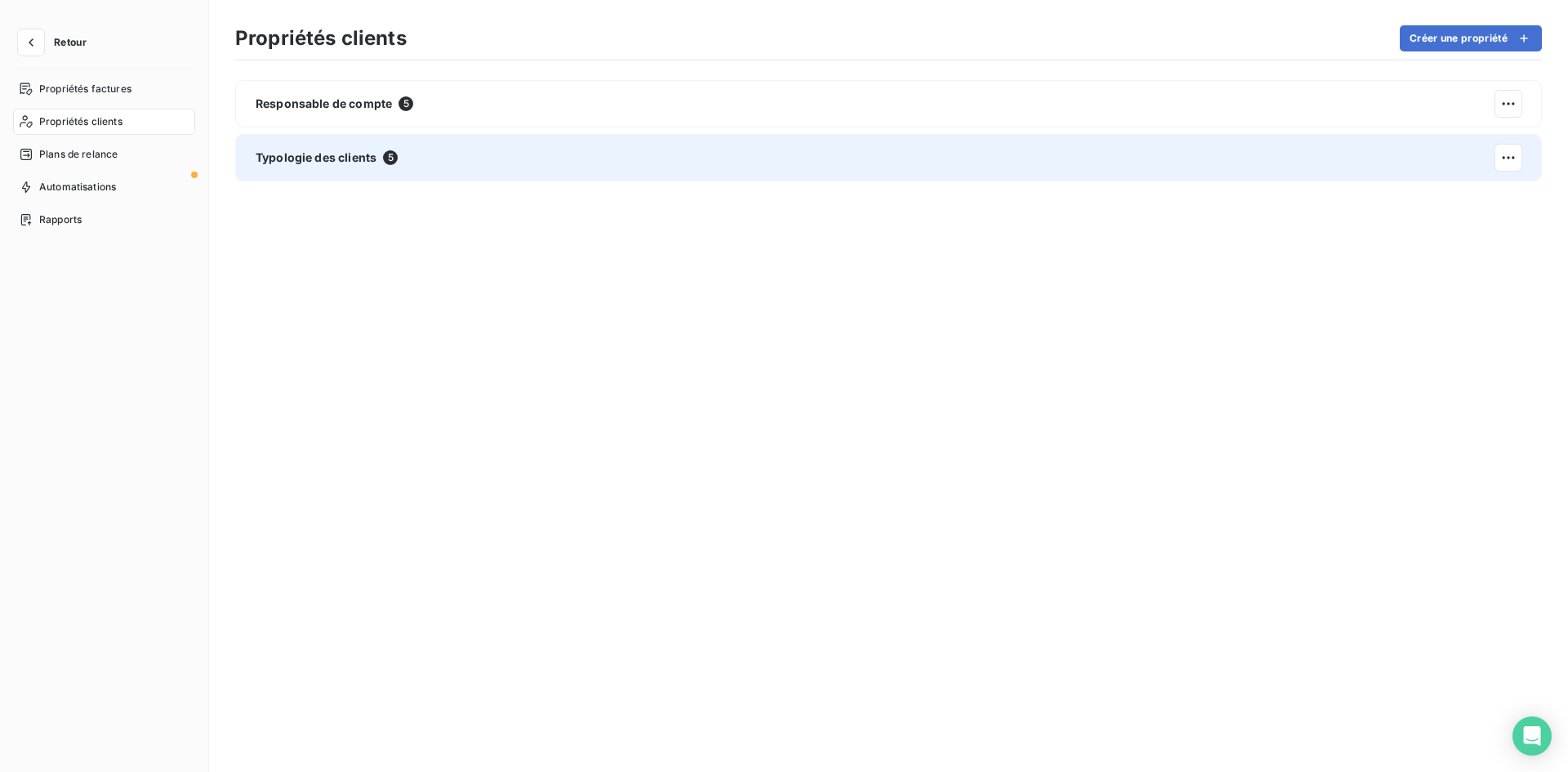
click at [308, 161] on span "Typologie des clients" at bounding box center [315, 157] width 121 height 16
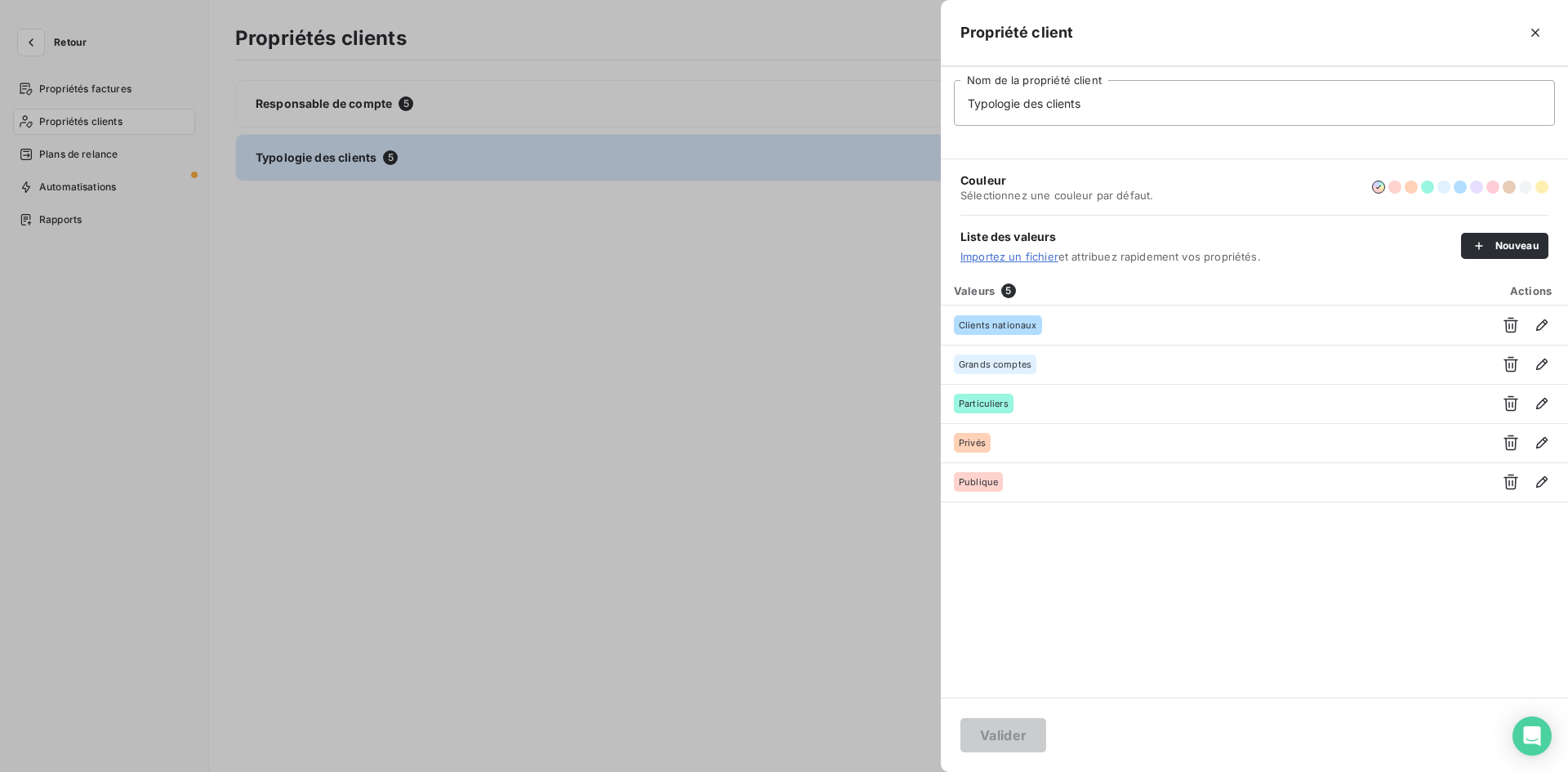
click at [308, 161] on div at bounding box center [784, 386] width 1568 height 772
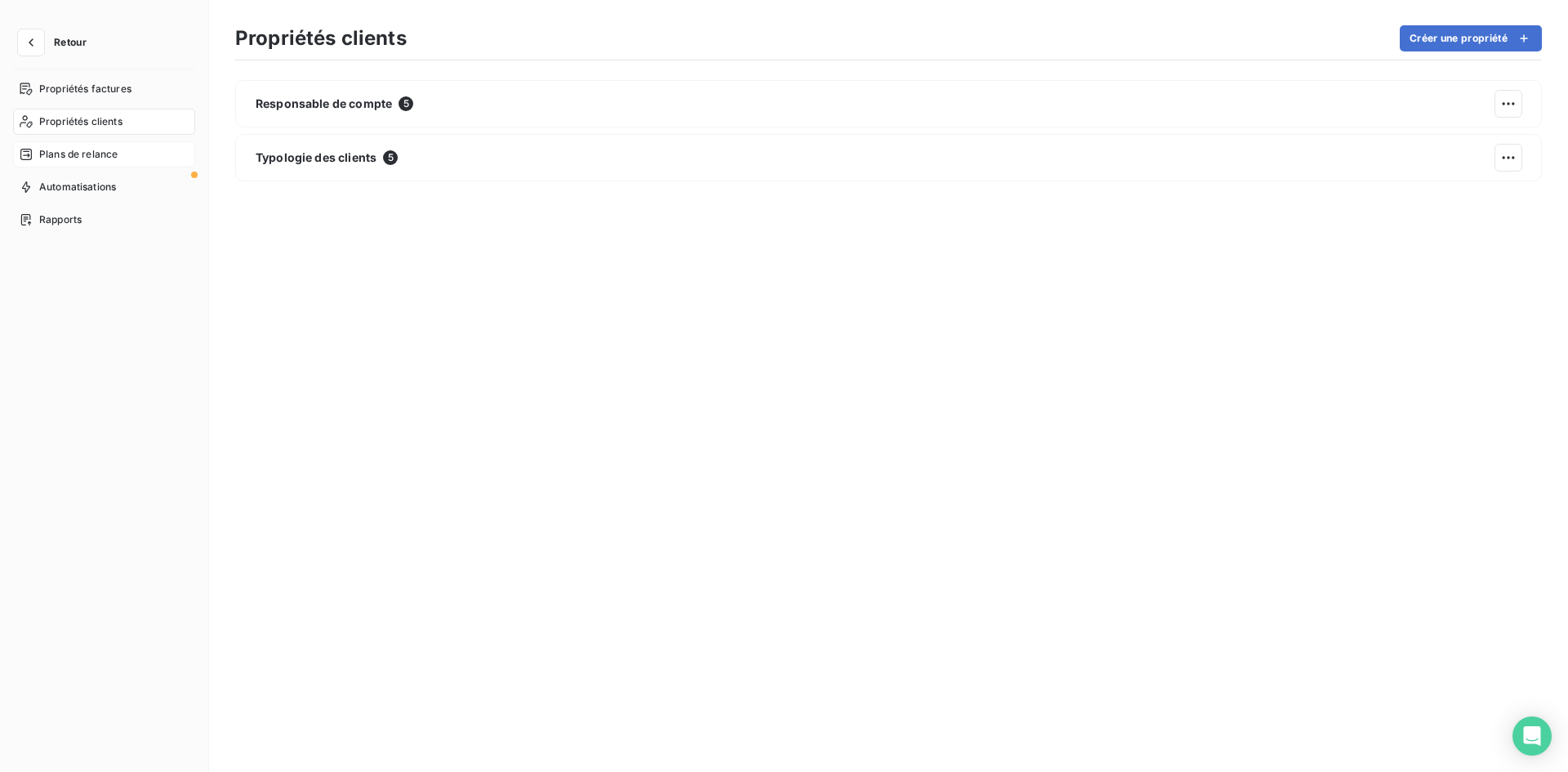
click at [103, 155] on span "Plans de relance" at bounding box center [79, 155] width 79 height 14
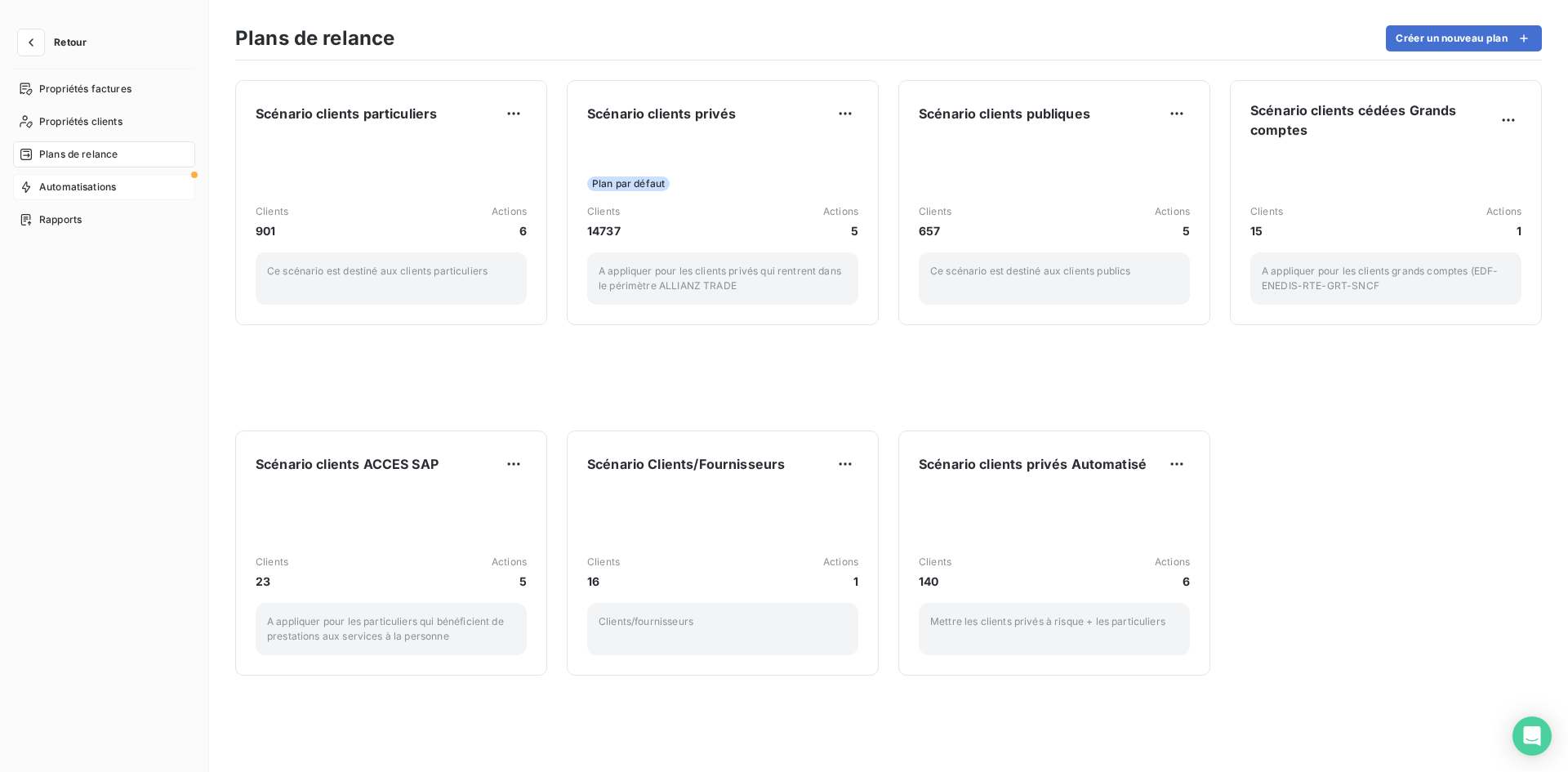
click at [100, 196] on div "Automatisations" at bounding box center [105, 187] width 182 height 26
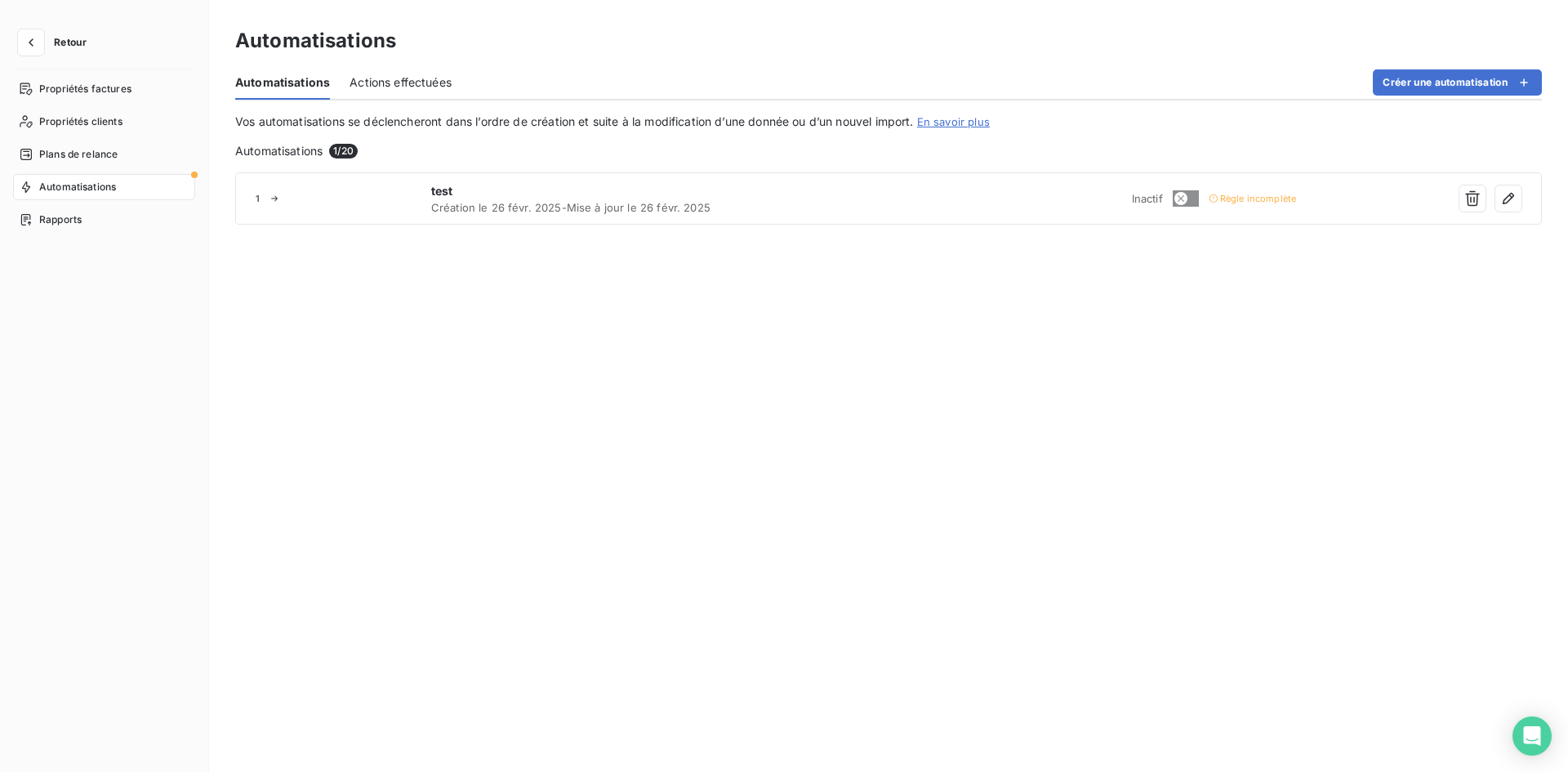
click at [73, 38] on span "Retour" at bounding box center [70, 42] width 33 height 10
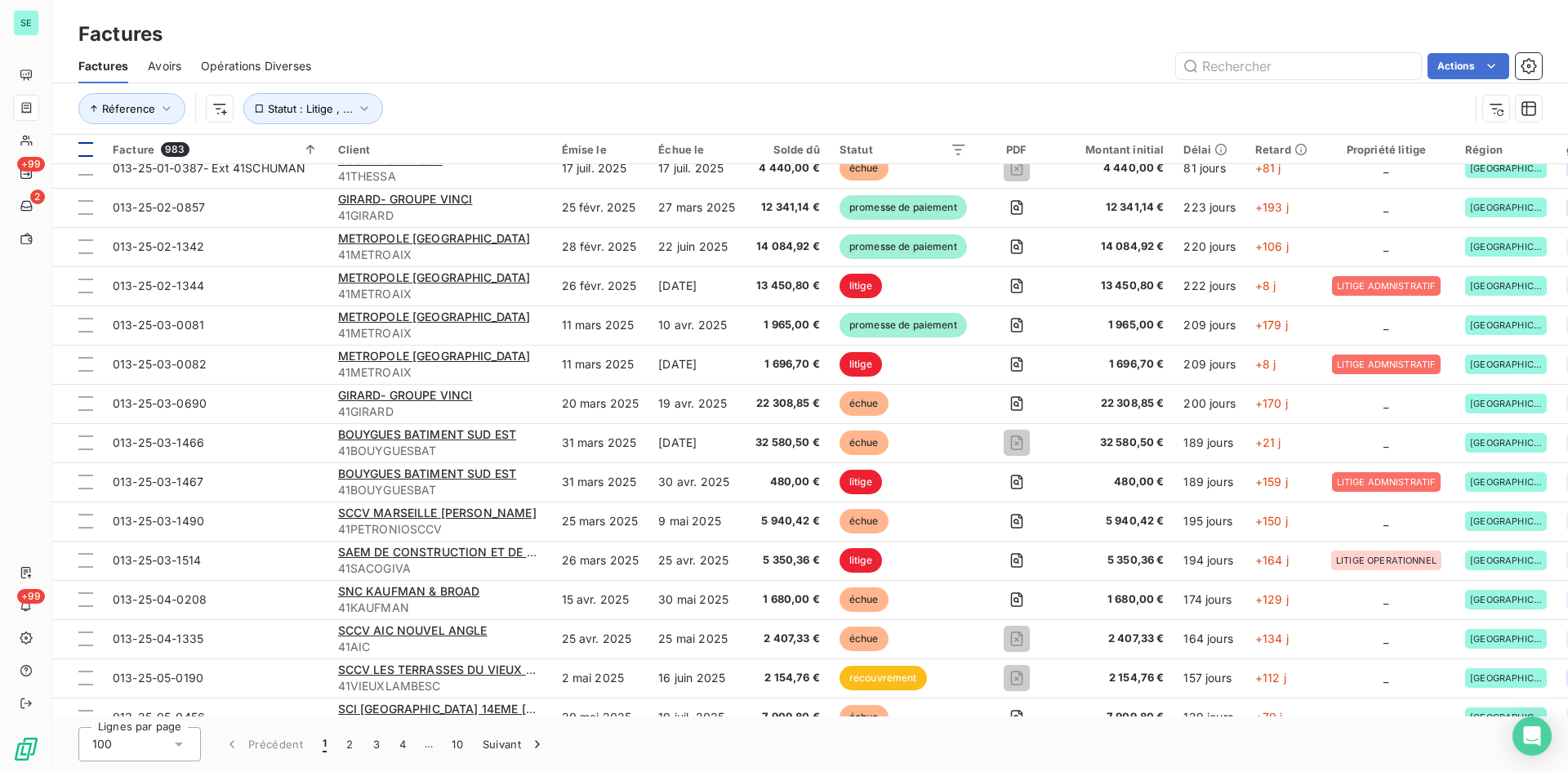
scroll to position [980, 0]
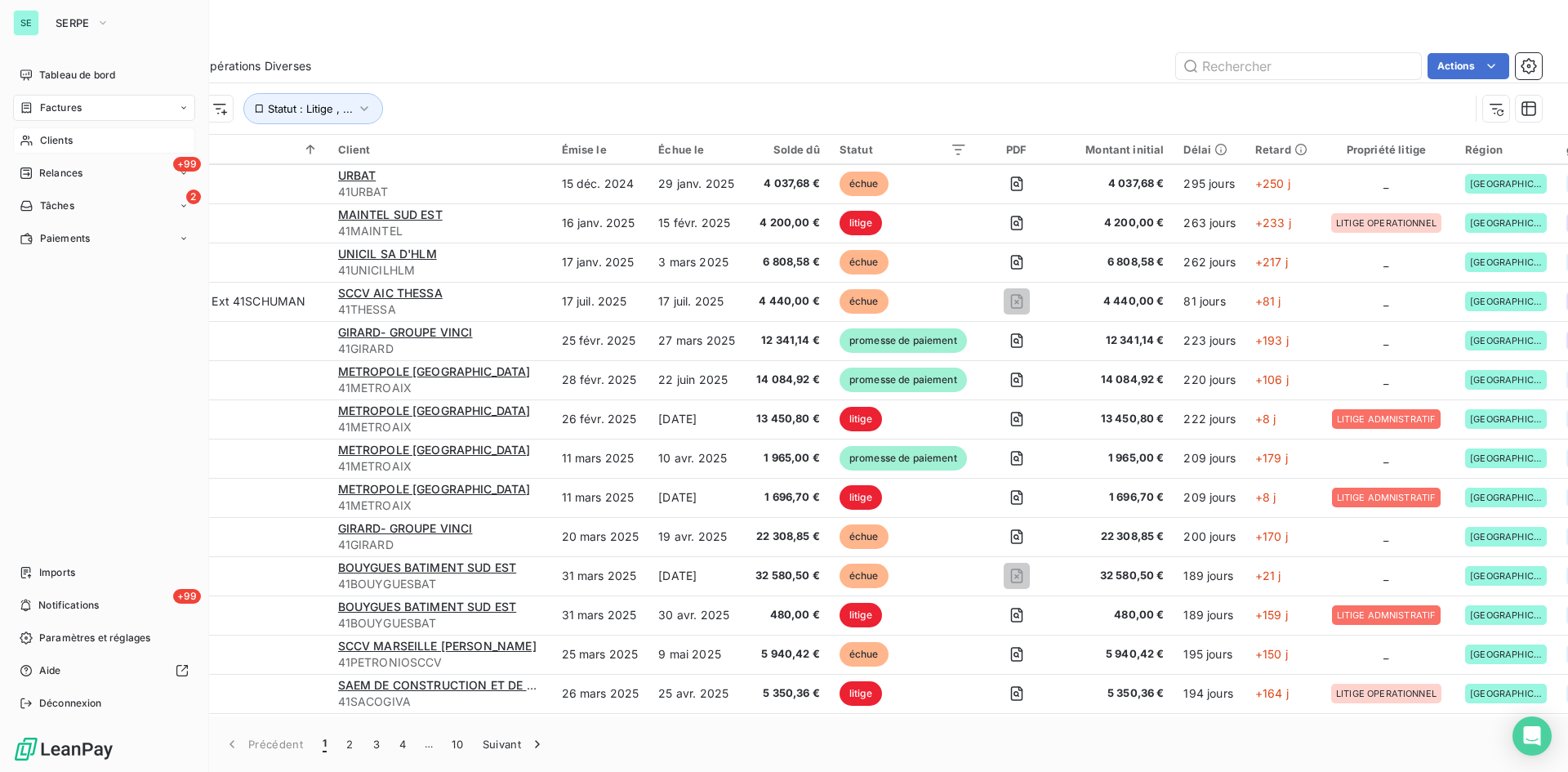
click at [33, 138] on div "Clients" at bounding box center [105, 140] width 182 height 26
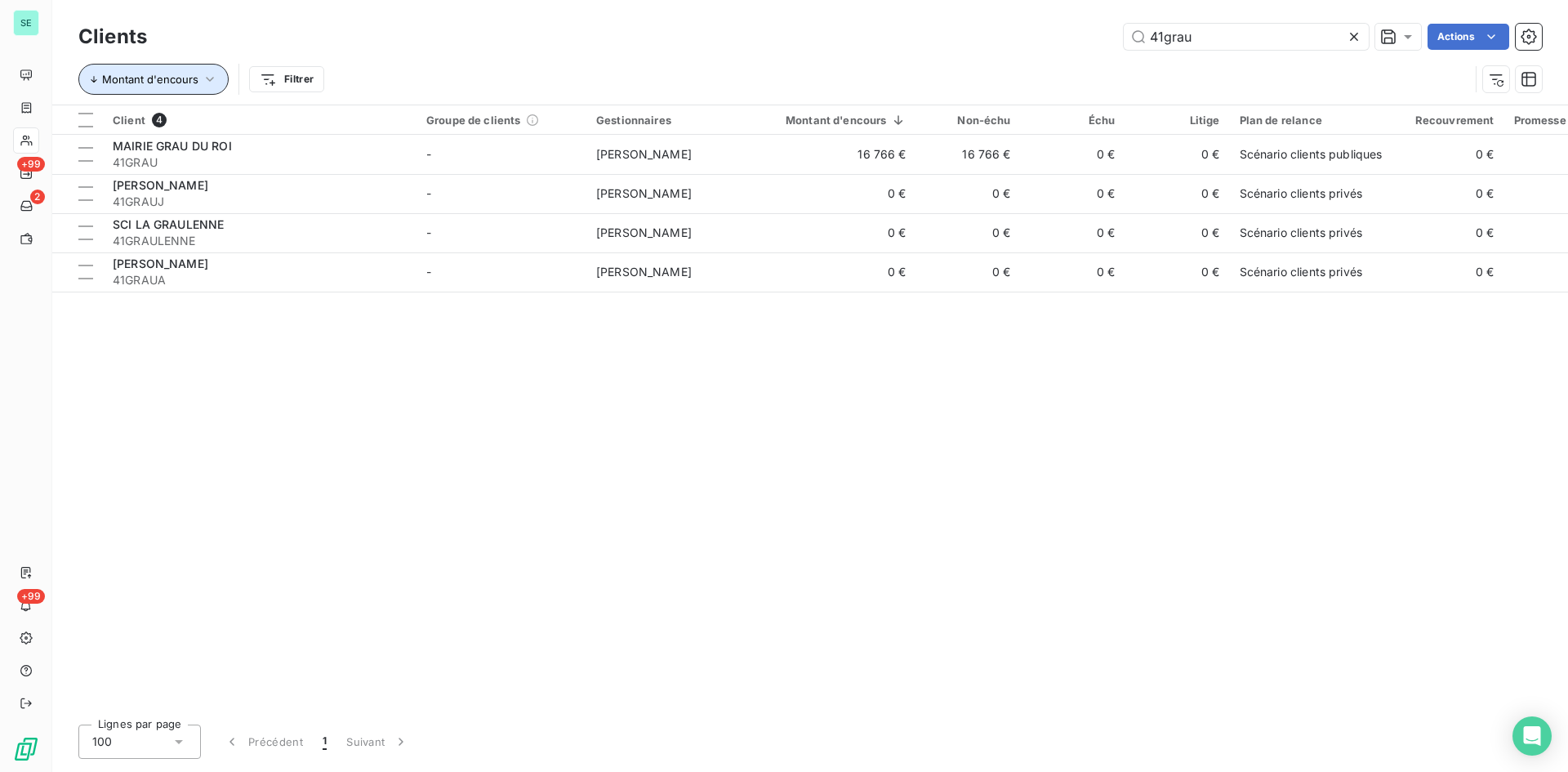
click at [116, 65] on button "Montant d'encours" at bounding box center [154, 79] width 150 height 31
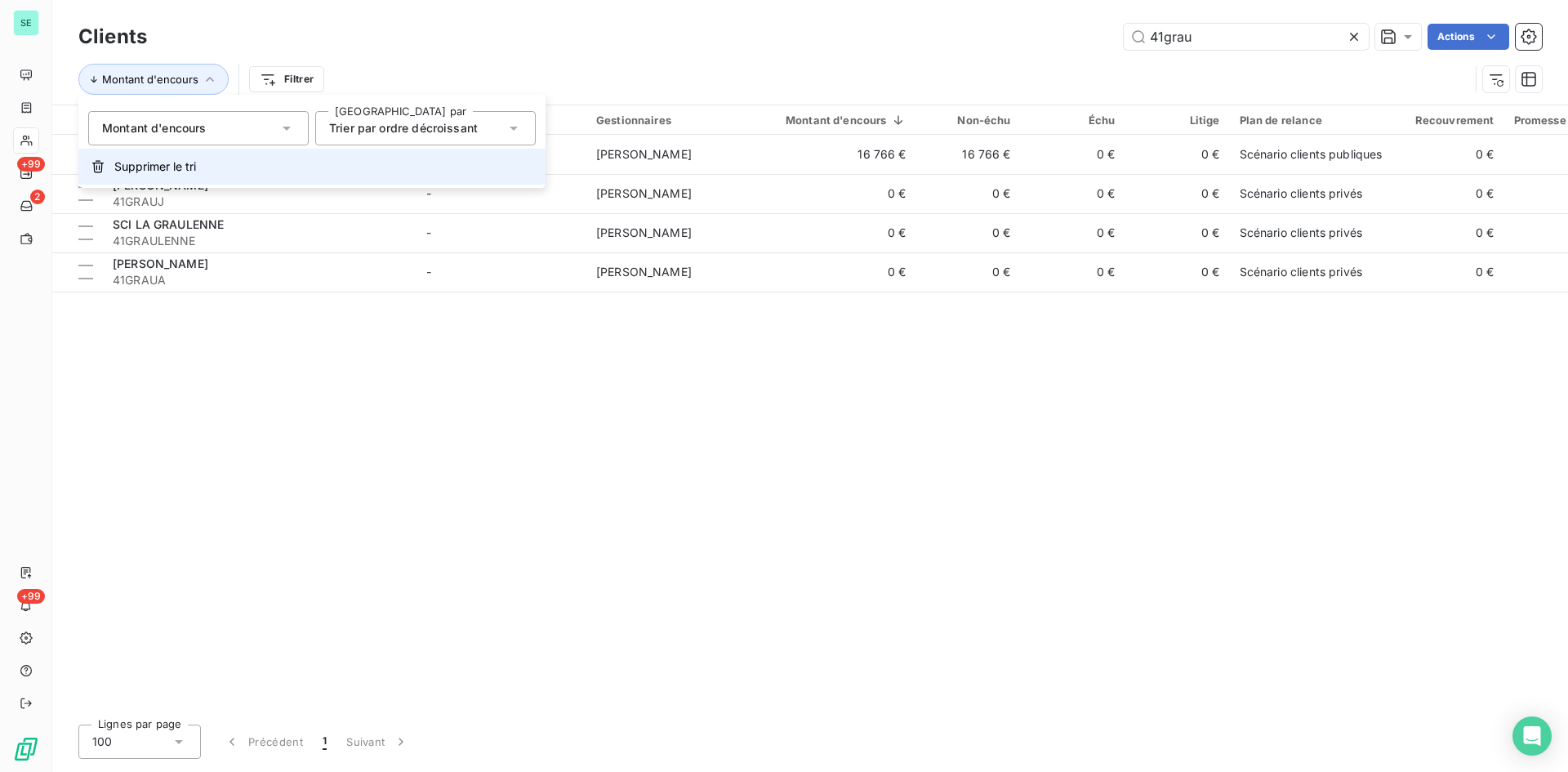
click at [175, 164] on span "Supprimer le tri" at bounding box center [155, 166] width 81 height 16
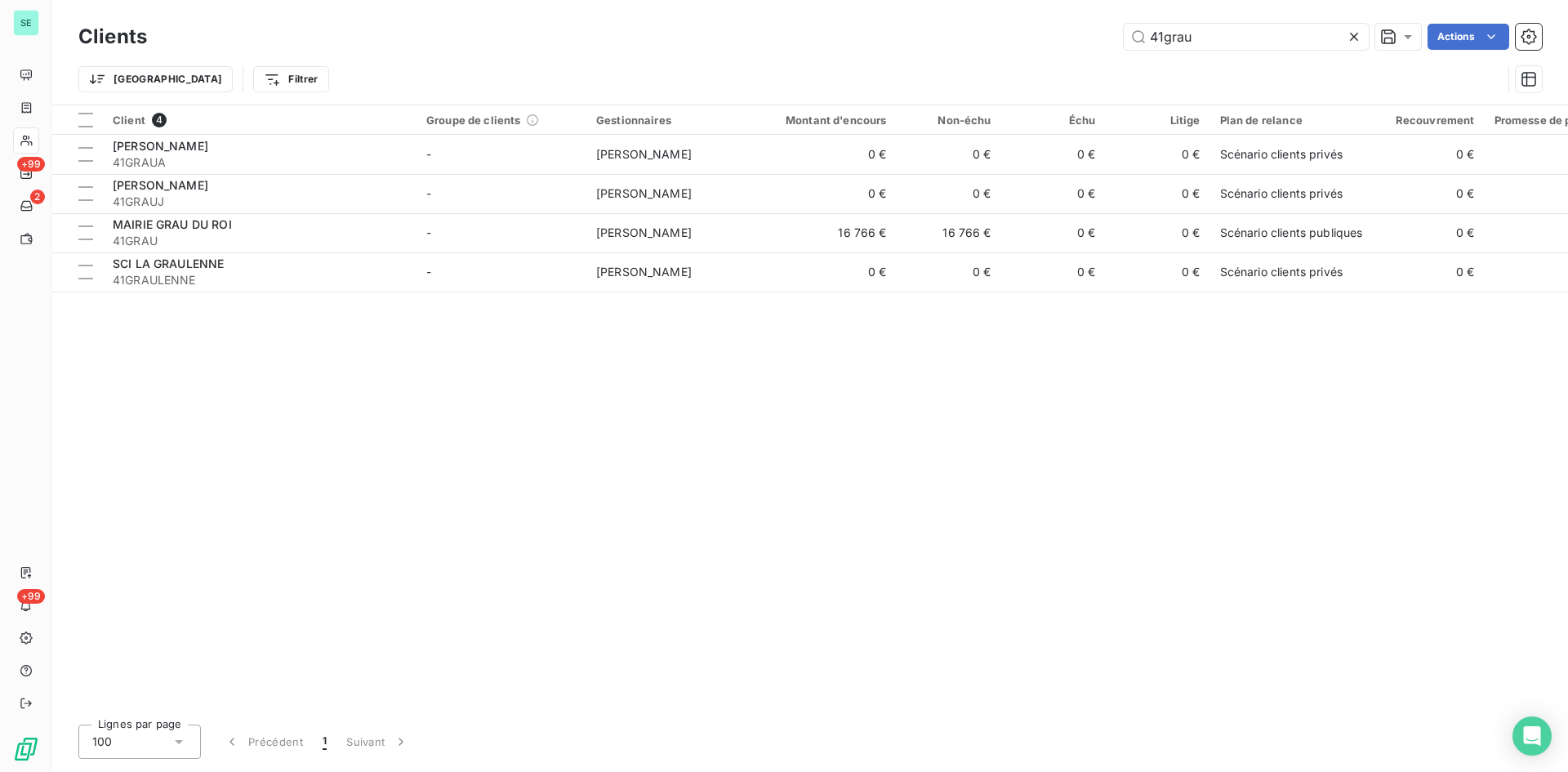
click at [1356, 38] on icon at bounding box center [1354, 37] width 16 height 16
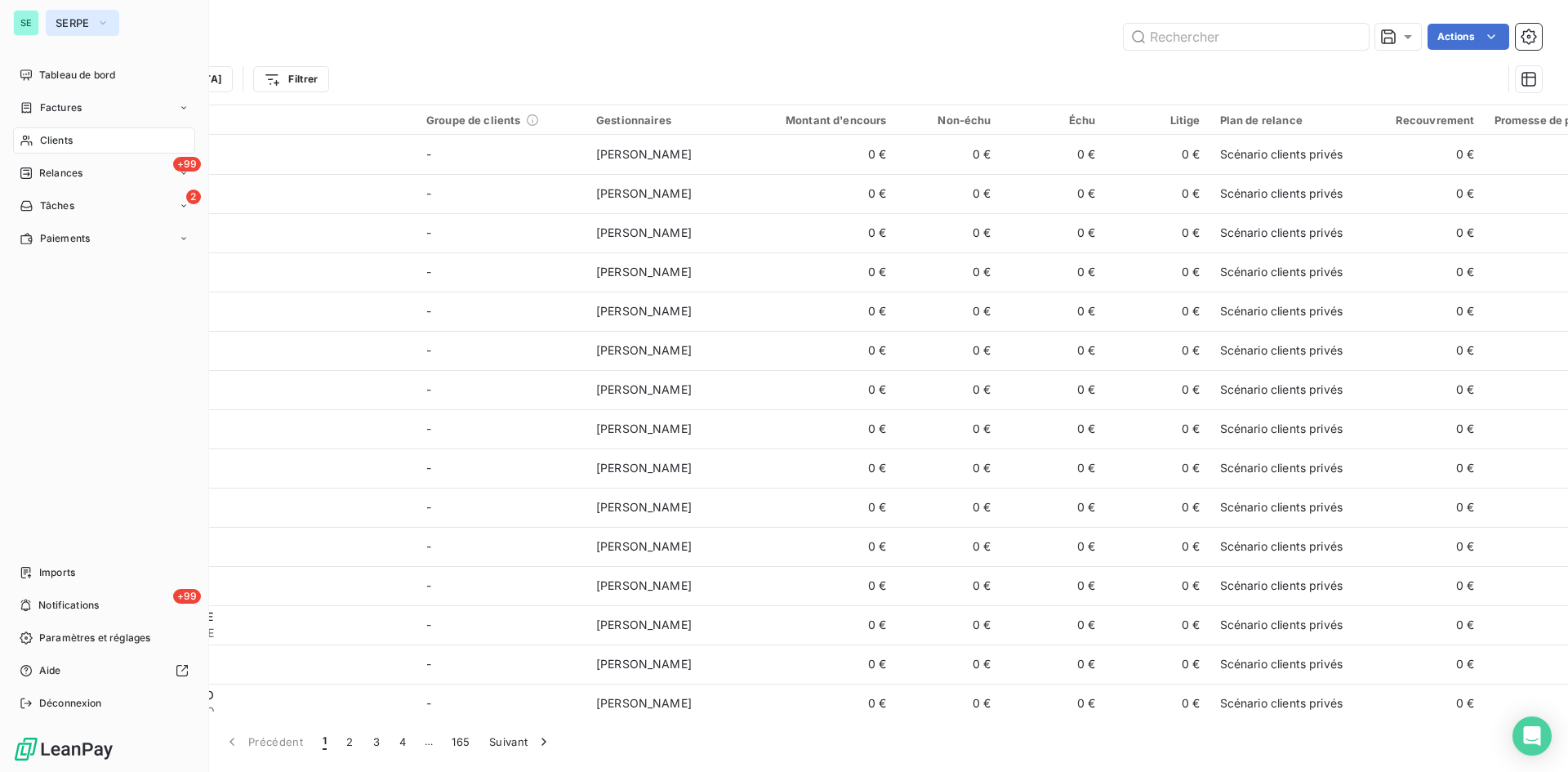
click at [81, 21] on span "SERPE" at bounding box center [72, 22] width 34 height 13
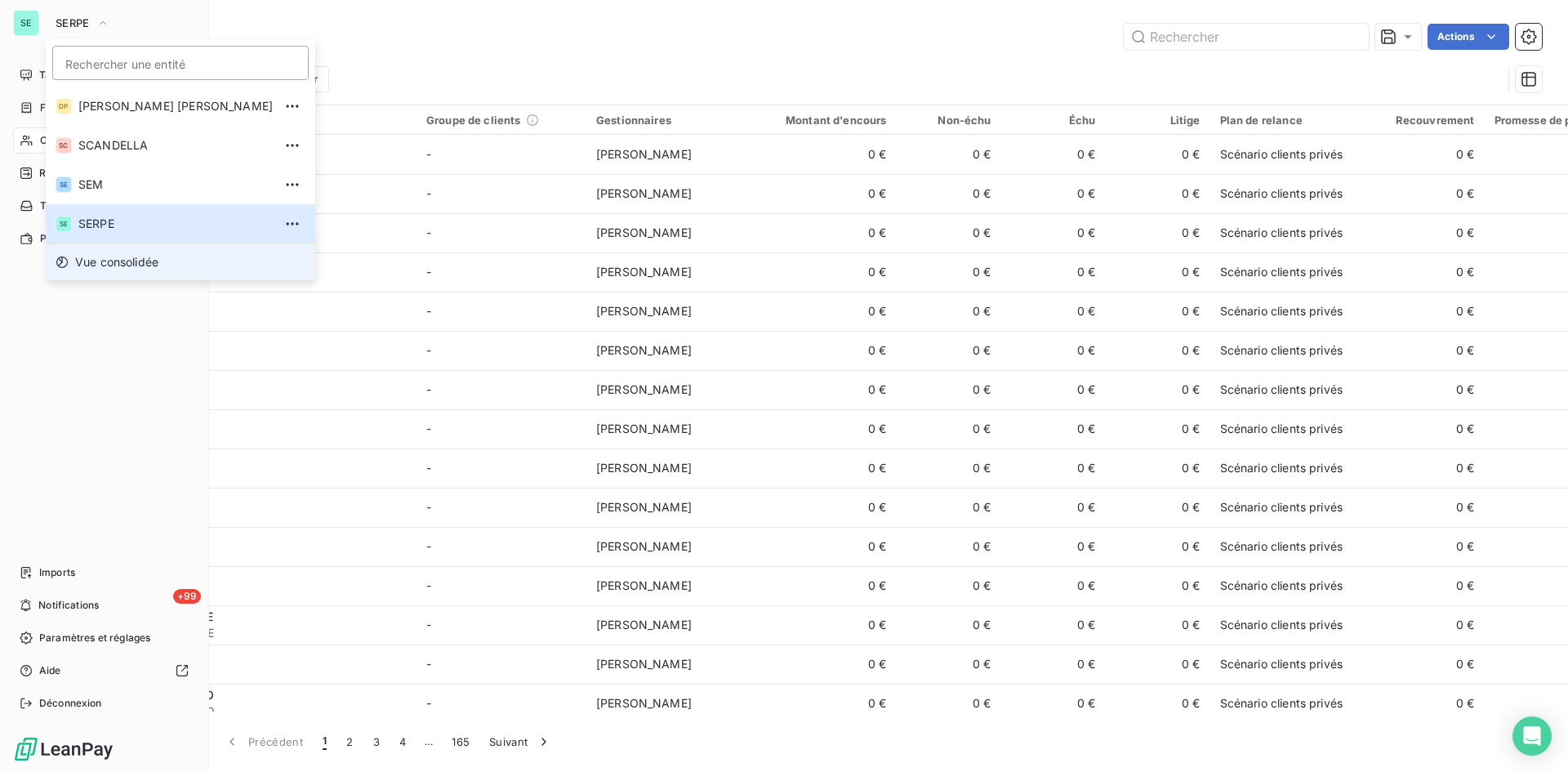
click at [66, 260] on icon at bounding box center [62, 262] width 12 height 12
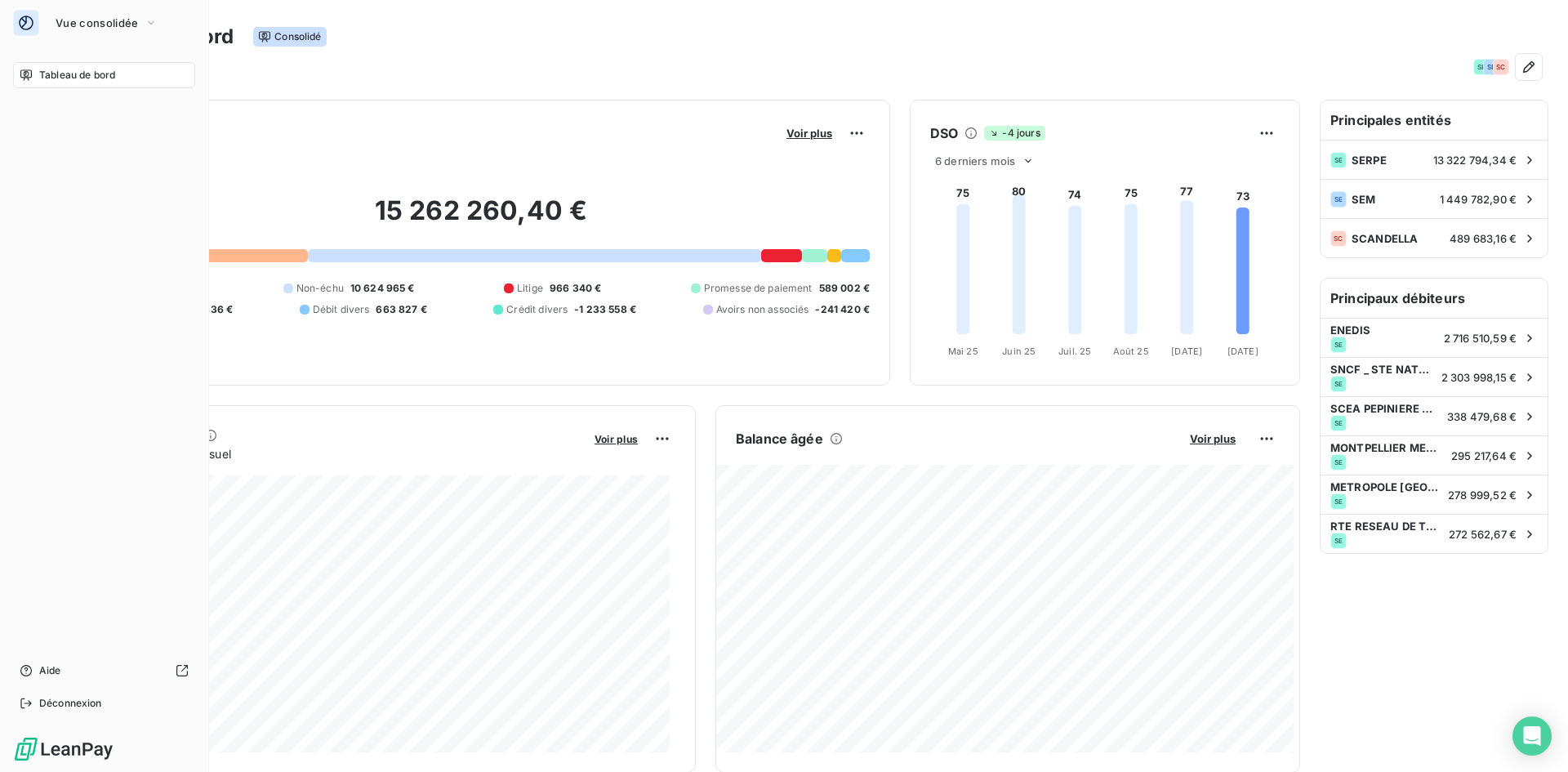
click at [21, 73] on icon at bounding box center [26, 75] width 12 height 11
click at [73, 22] on span "Vue consolidée" at bounding box center [96, 22] width 82 height 13
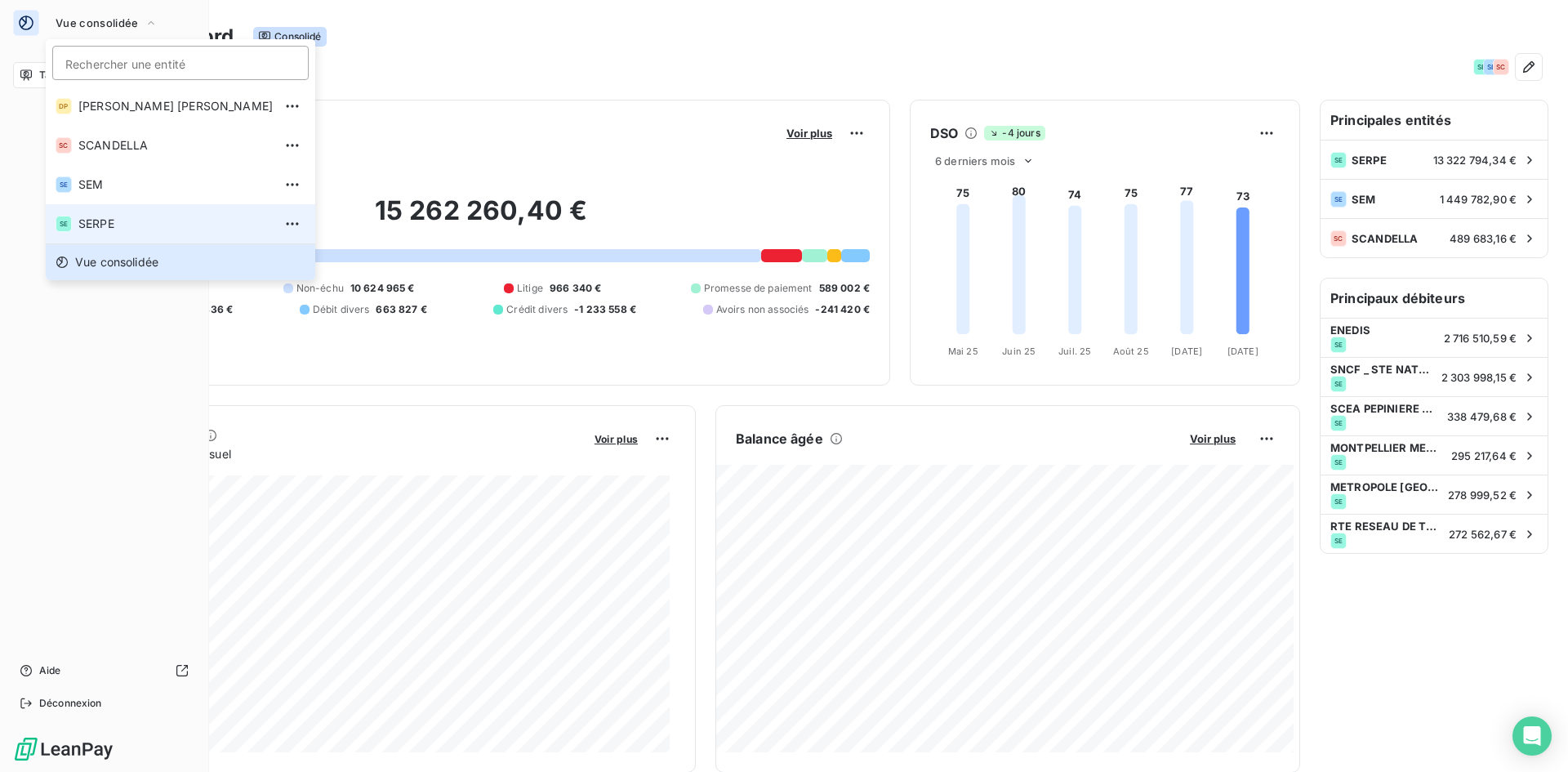
click at [94, 230] on span "SERPE" at bounding box center [176, 223] width 195 height 16
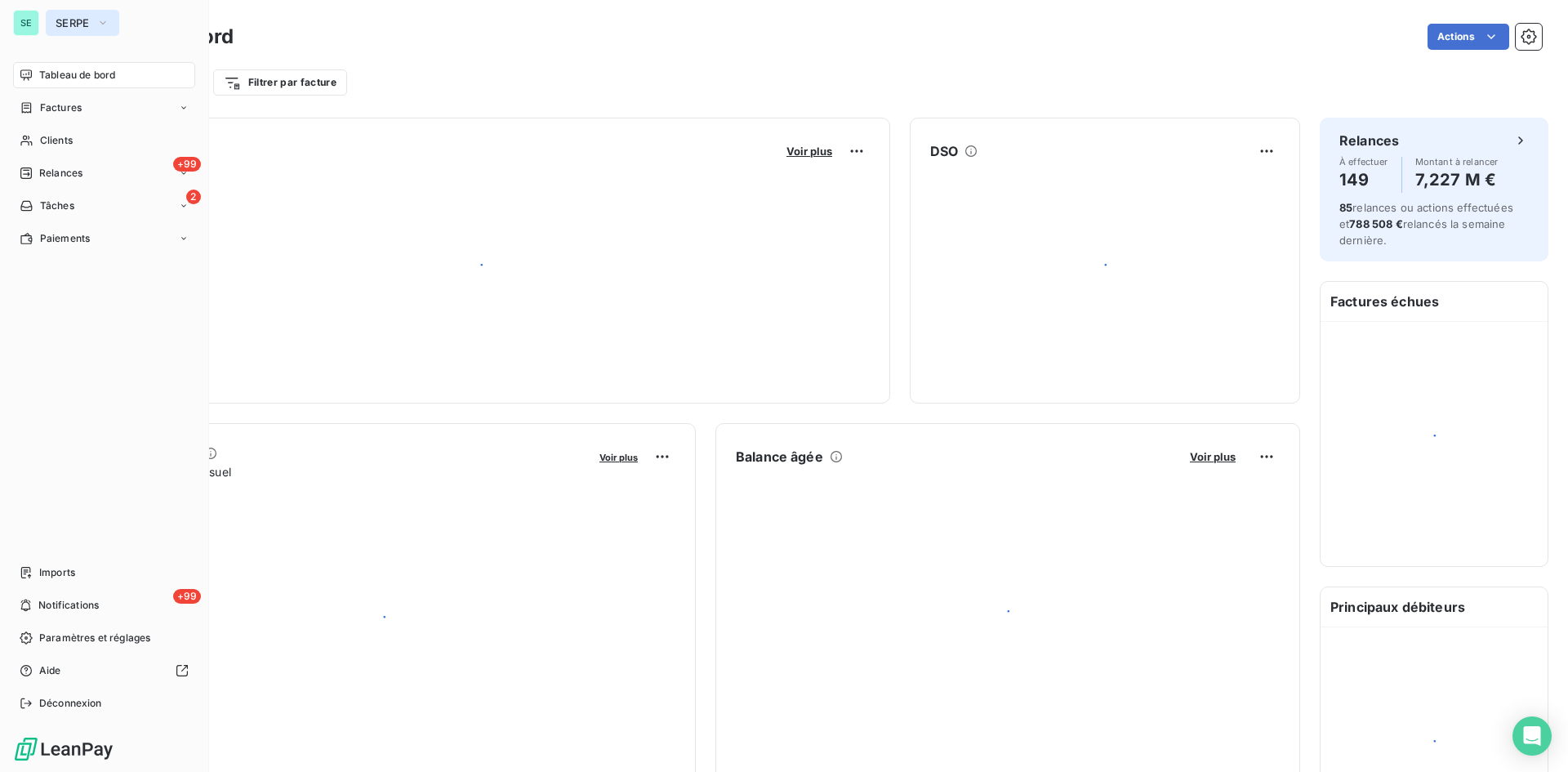
click at [118, 33] on button "SERPE" at bounding box center [82, 22] width 73 height 26
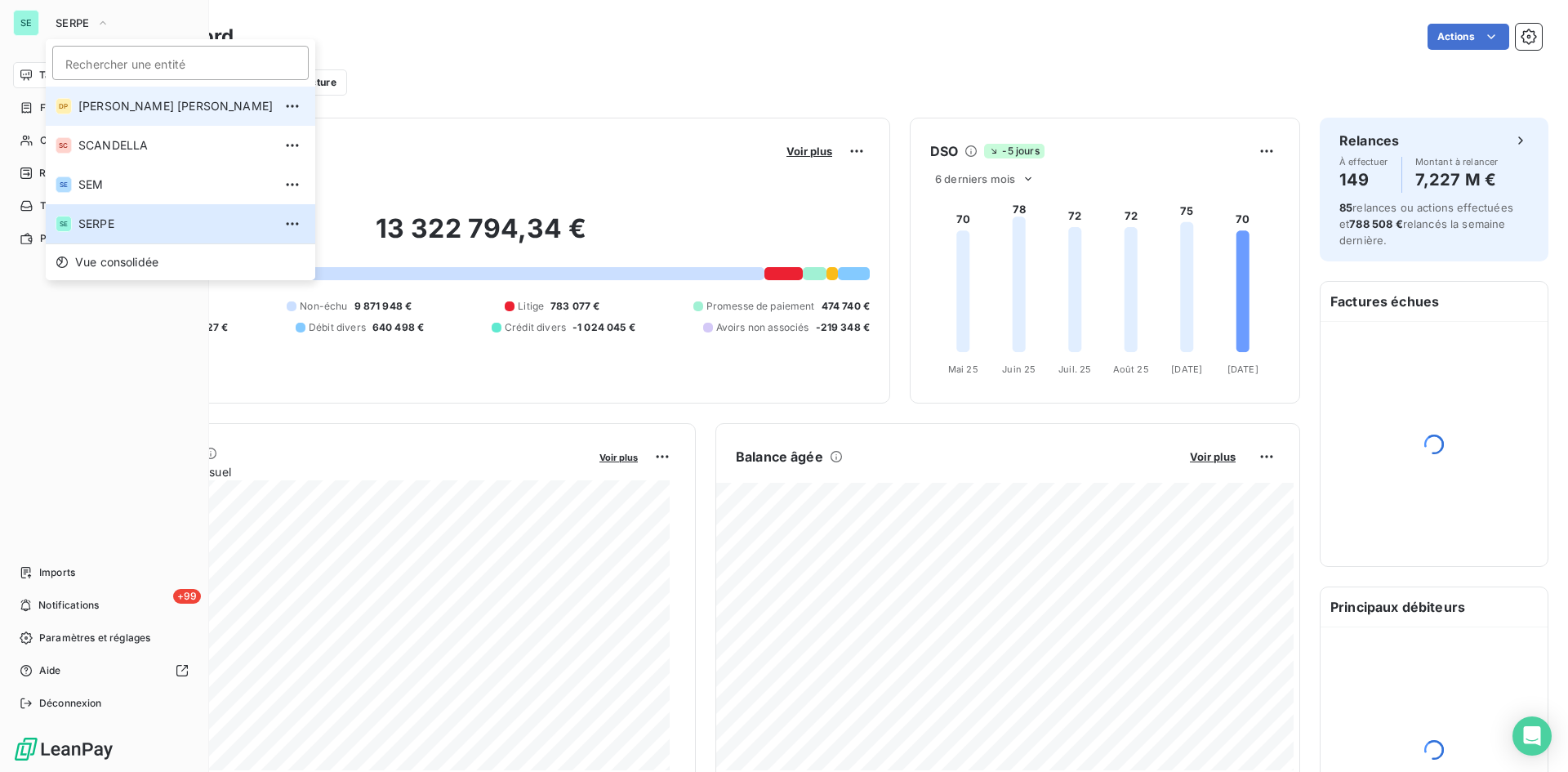
click at [92, 117] on li "[PERSON_NAME]" at bounding box center [180, 106] width 270 height 39
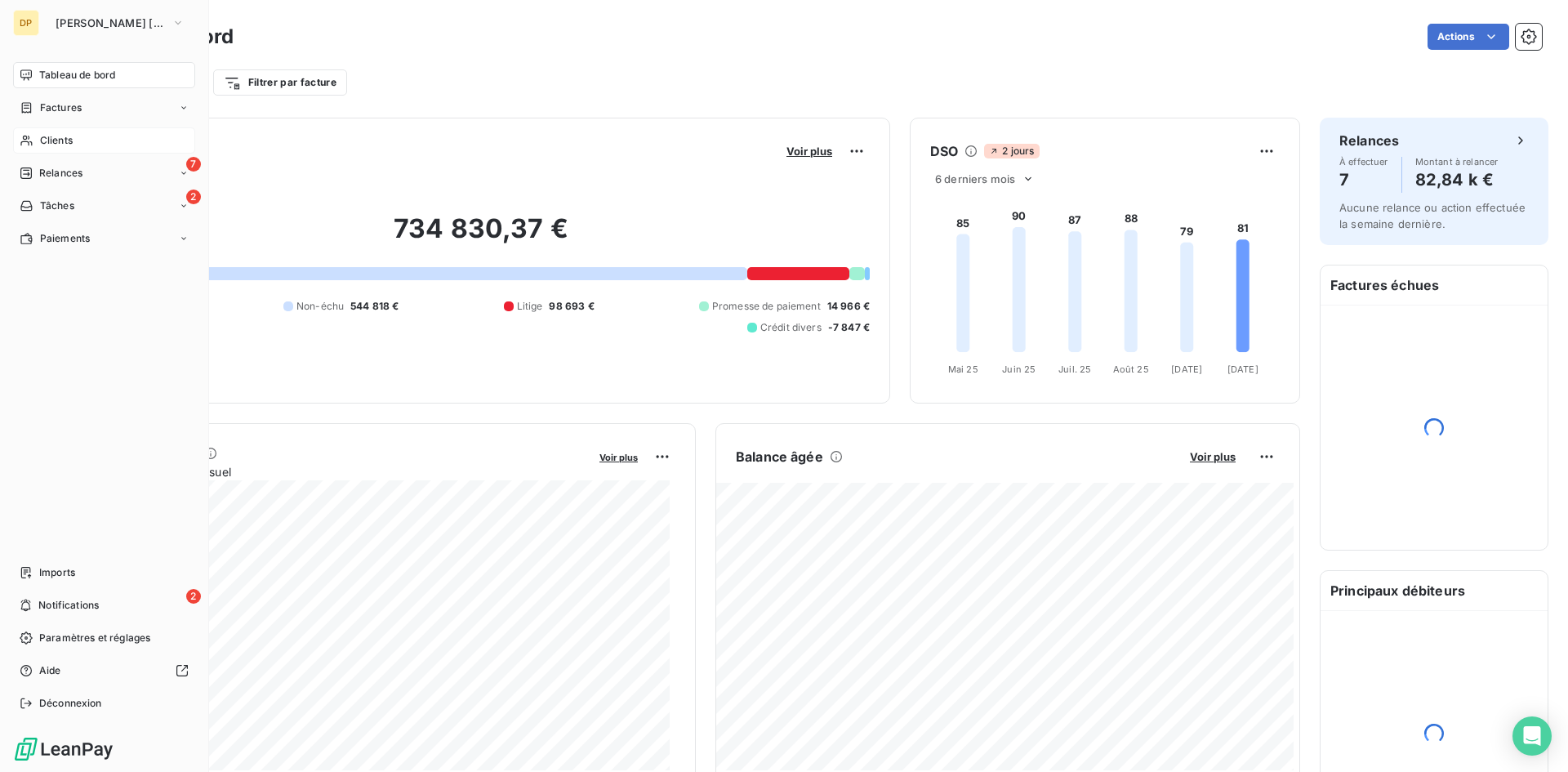
click at [68, 144] on span "Clients" at bounding box center [56, 140] width 33 height 14
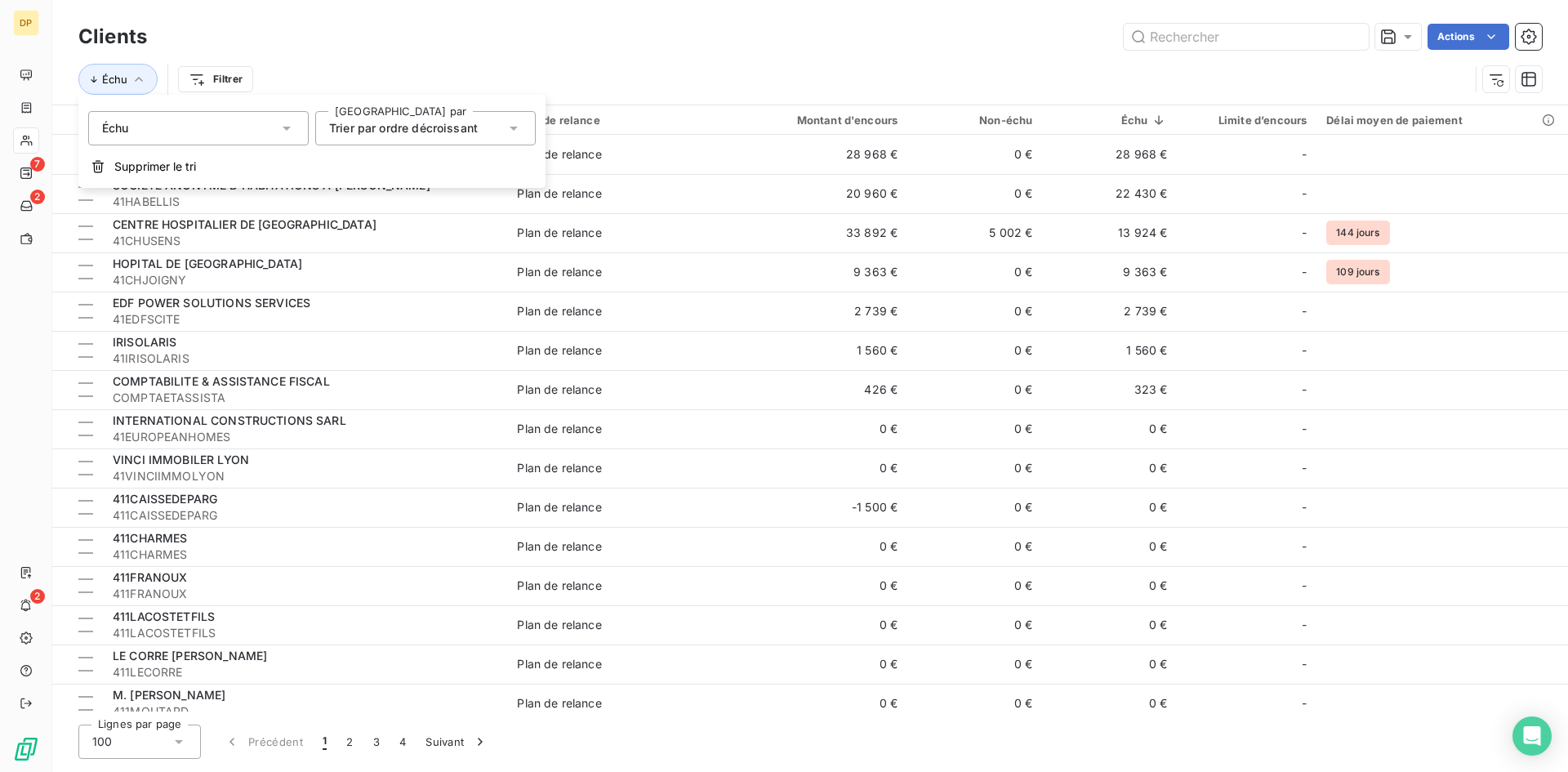
click at [656, 57] on div "Échu Filtrer" at bounding box center [810, 79] width 1463 height 51
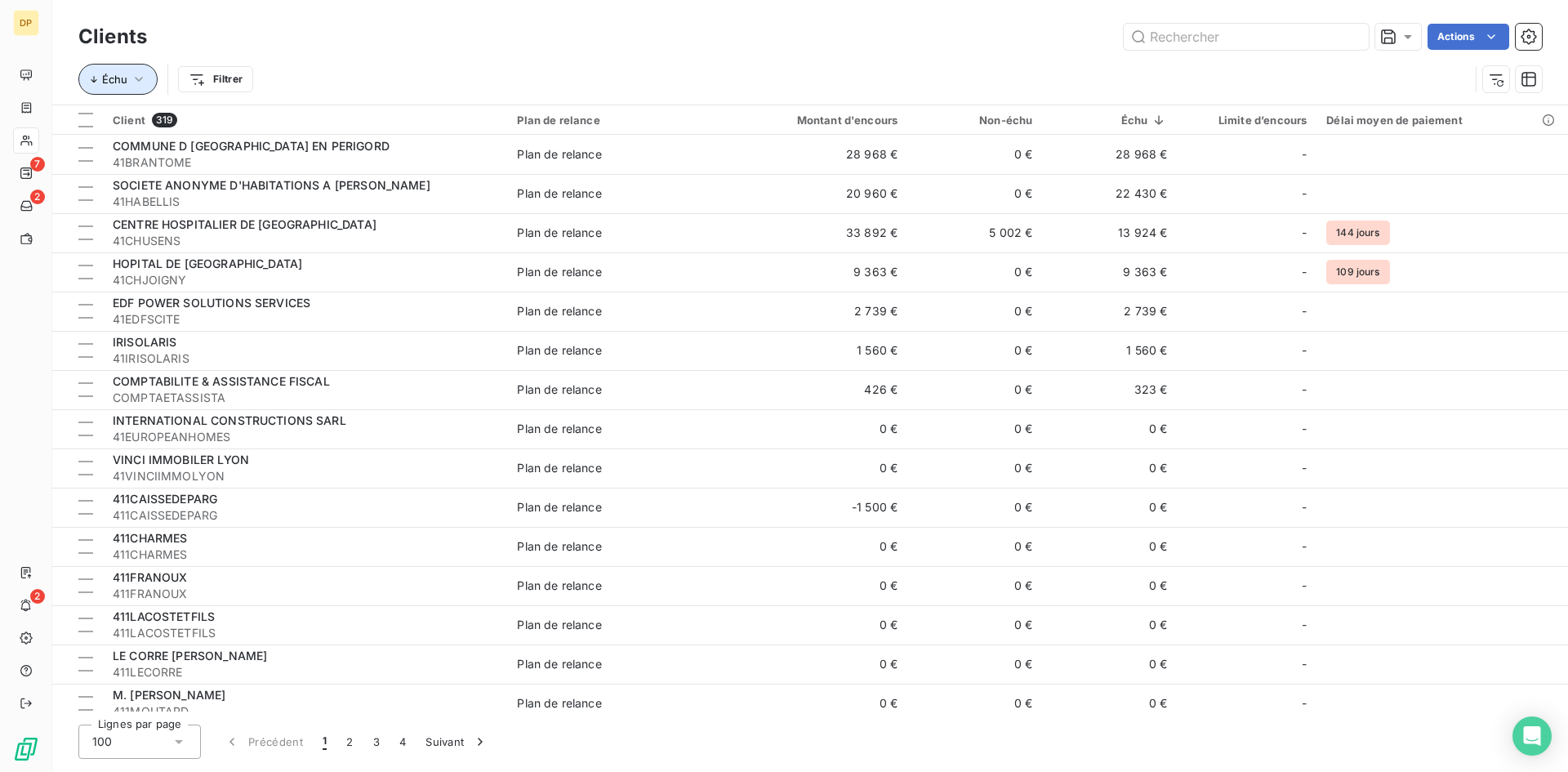
click at [138, 80] on icon "button" at bounding box center [138, 80] width 16 height 16
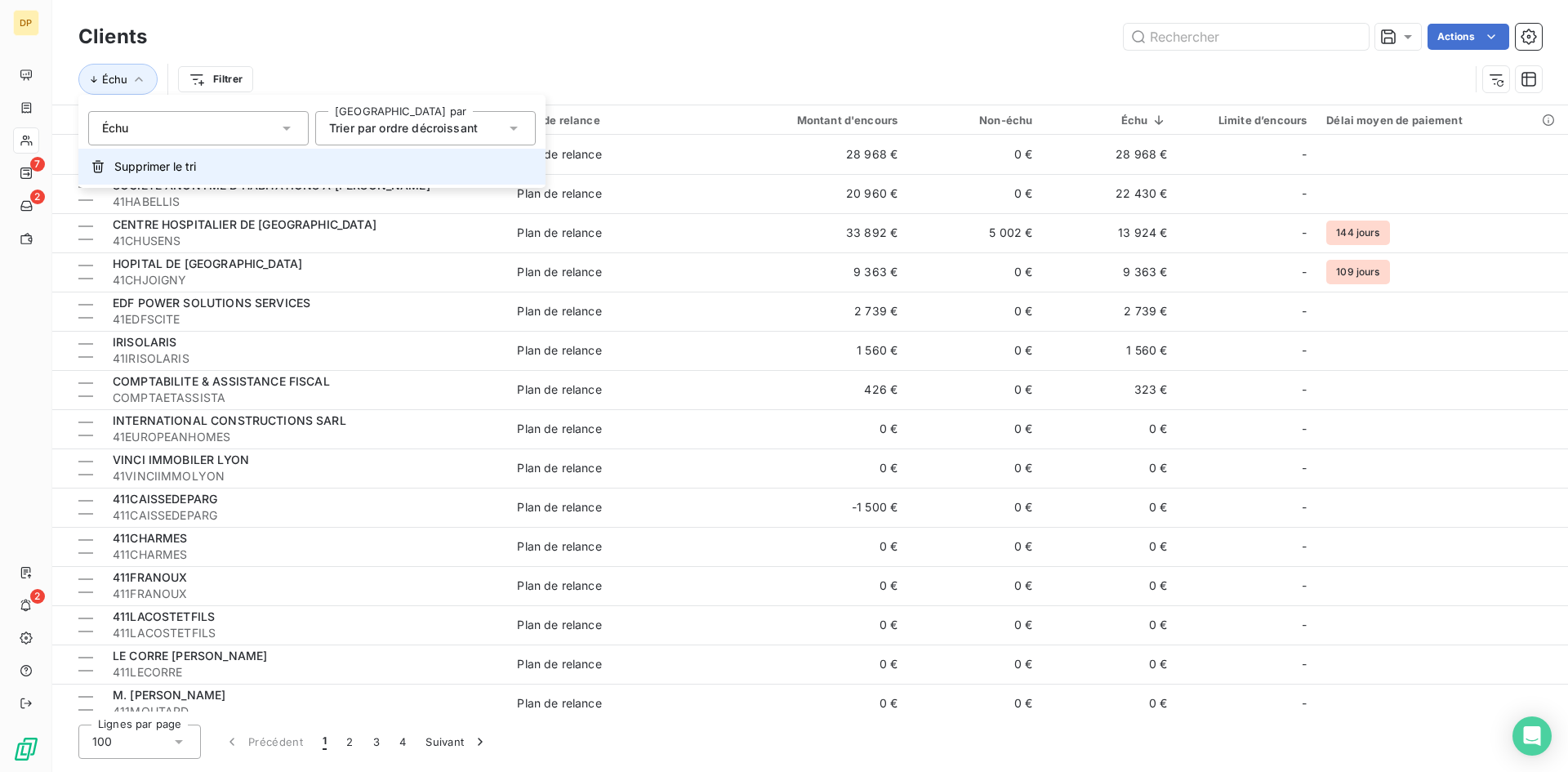
click at [171, 164] on span "Supprimer le tri" at bounding box center [155, 166] width 81 height 16
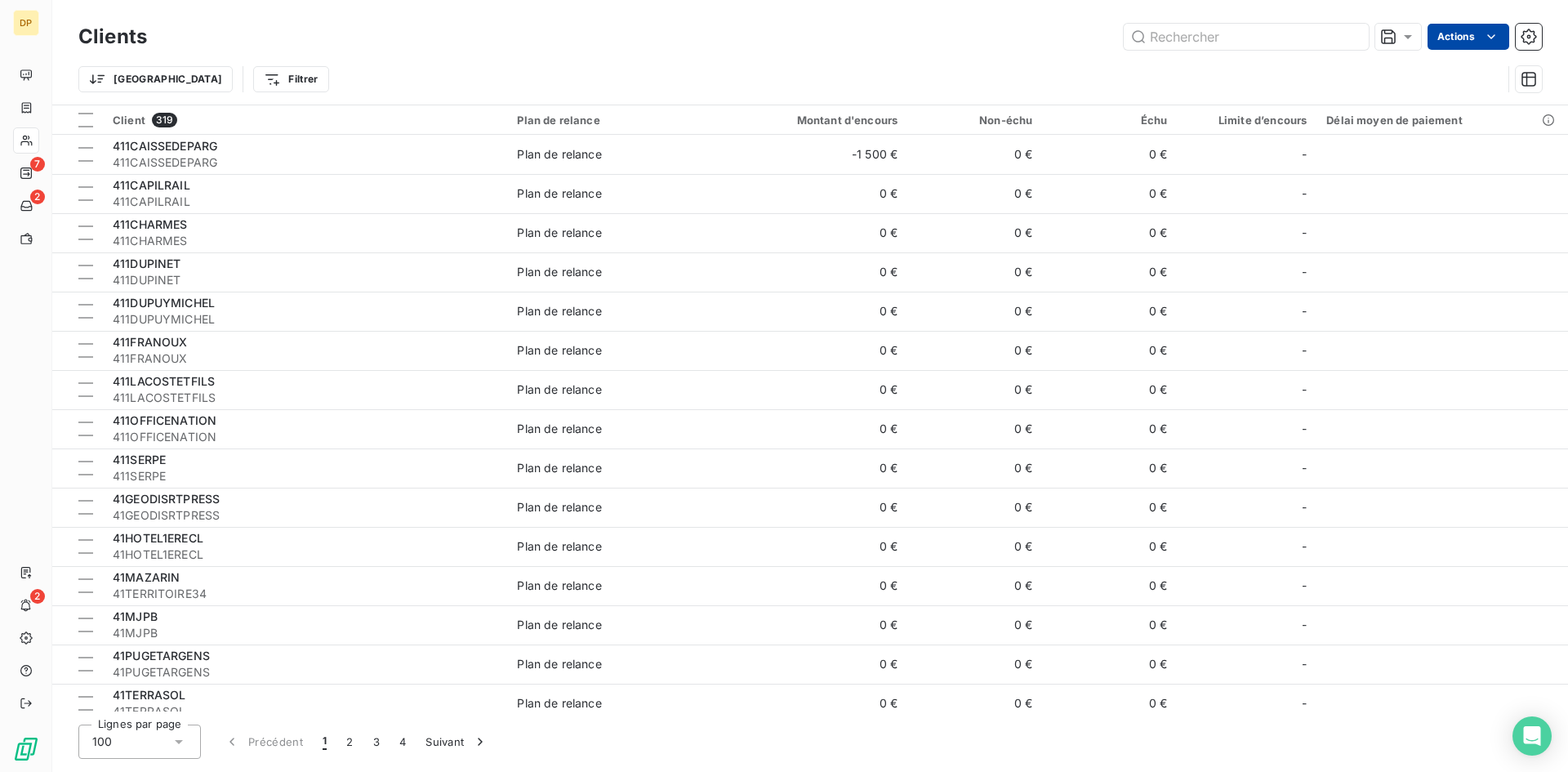
click at [1502, 34] on html "DP 7 2 2 Clients Actions Trier Filtrer Client 319 Plan de relance Montant d'enc…" at bounding box center [784, 386] width 1568 height 772
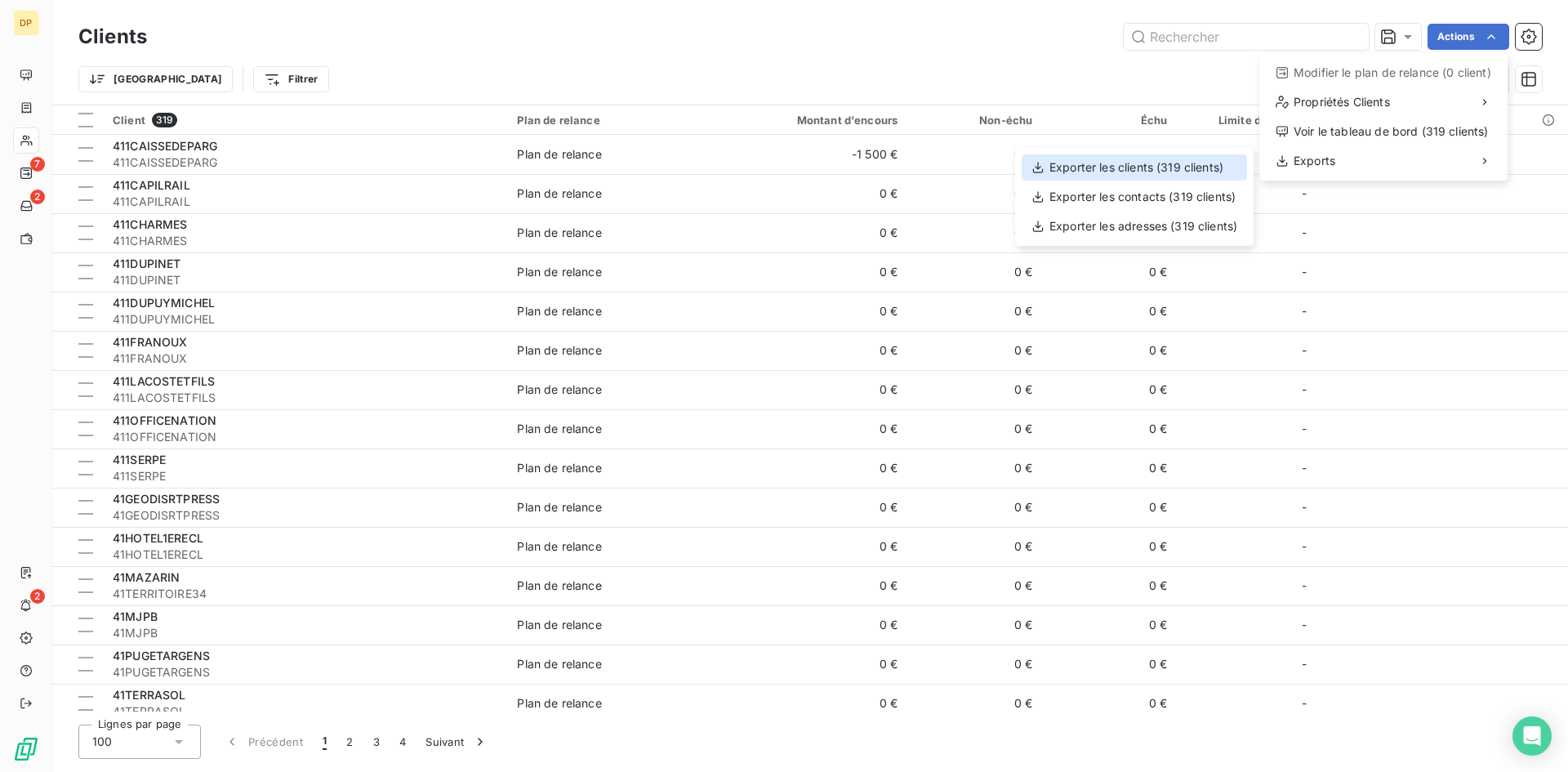
click at [1186, 167] on div "Exporter les clients (319 clients)" at bounding box center [1135, 167] width 225 height 26
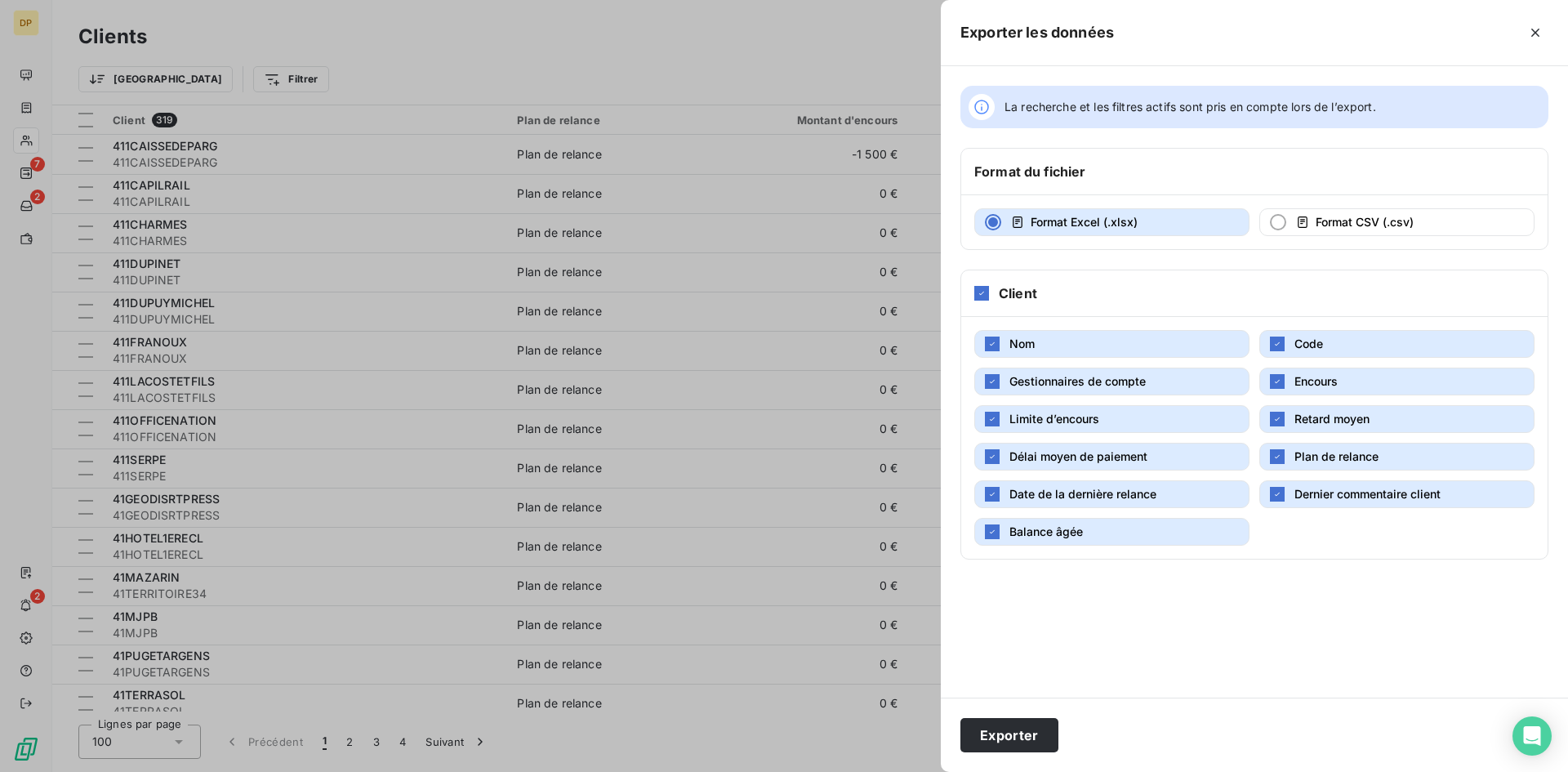
click at [831, 55] on div at bounding box center [784, 386] width 1568 height 772
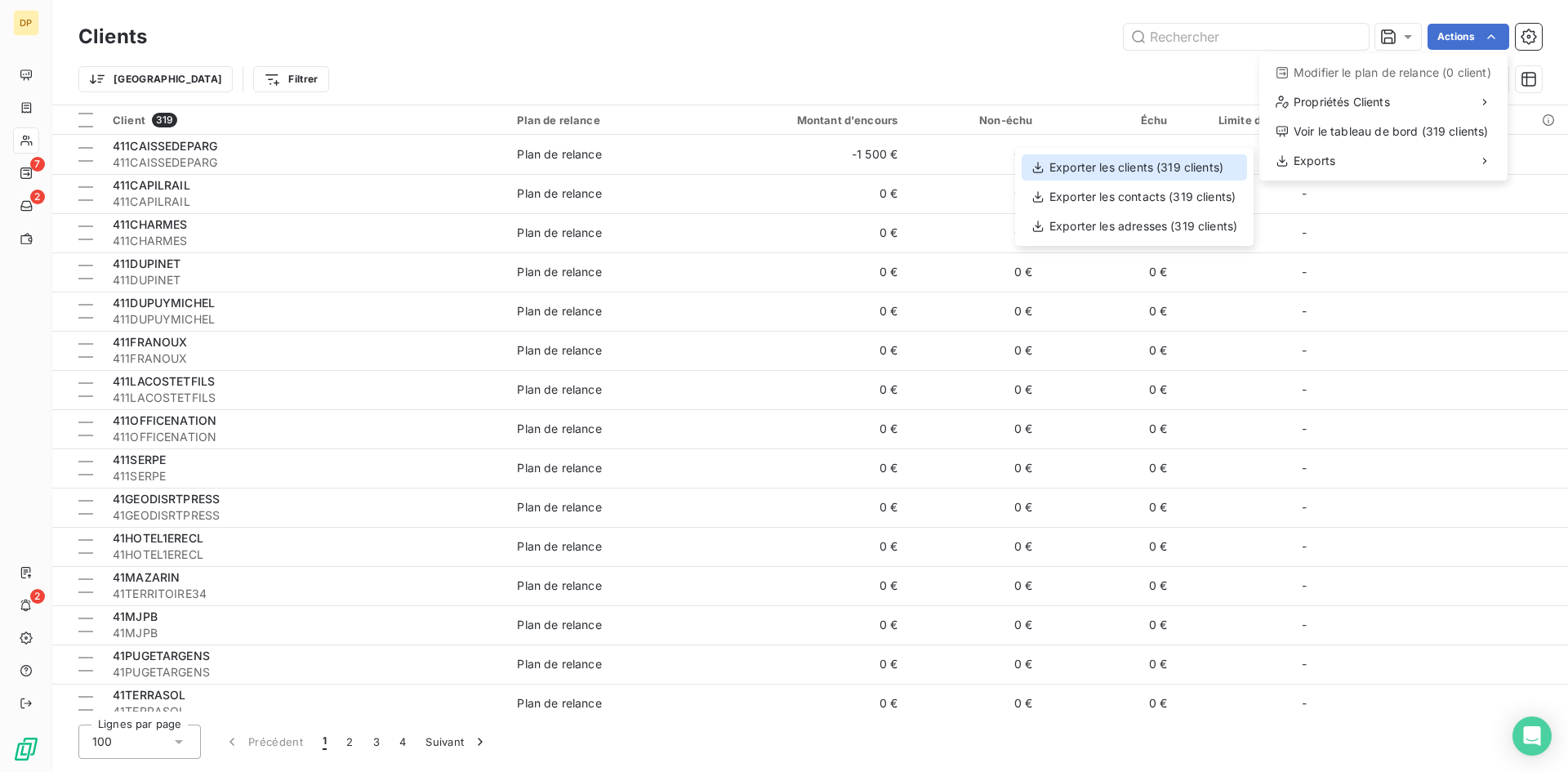
click at [1157, 165] on div "Exporter les clients (319 clients)" at bounding box center [1135, 167] width 225 height 26
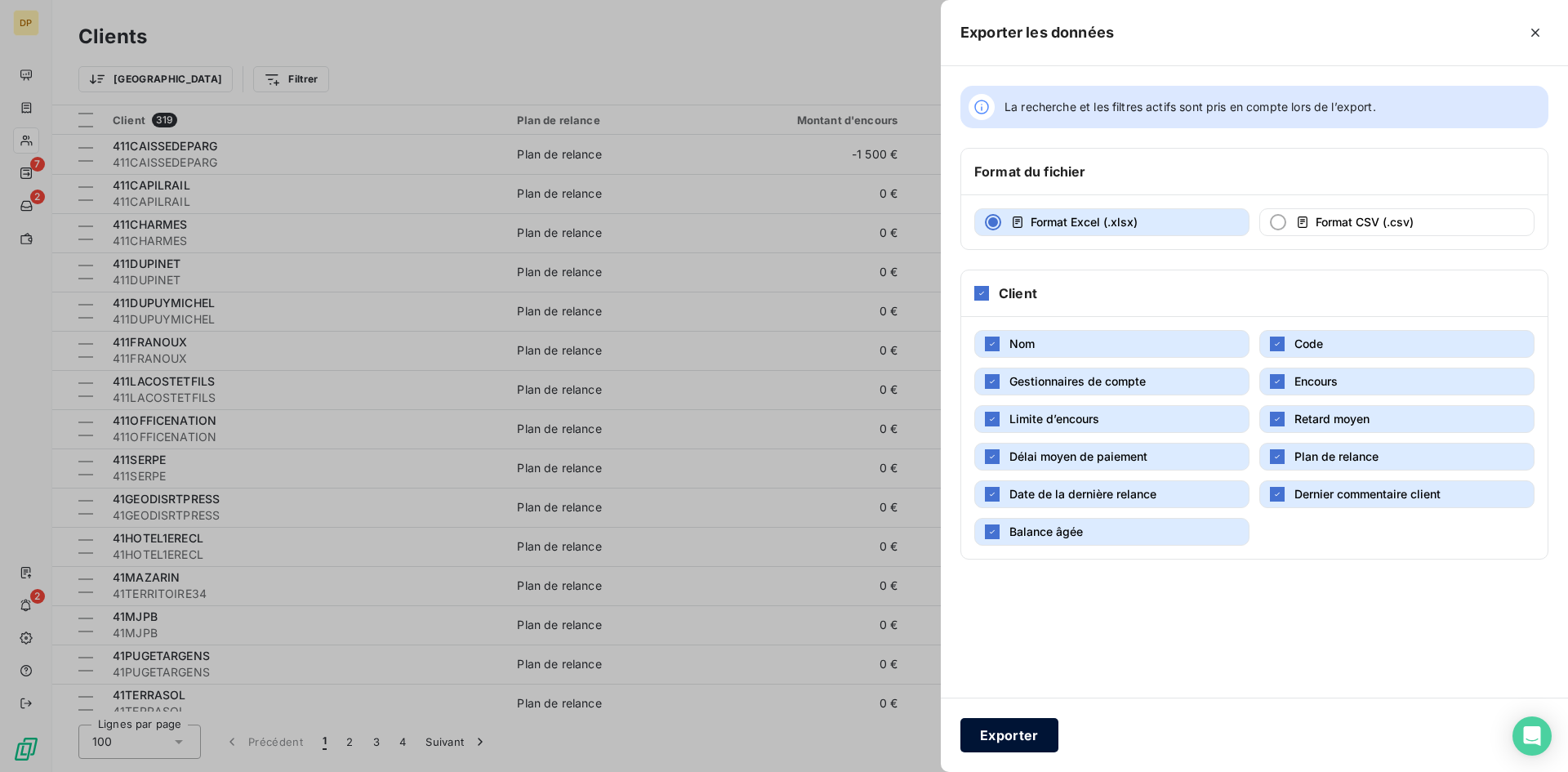
click at [1027, 729] on button "Exporter" at bounding box center [1010, 735] width 98 height 34
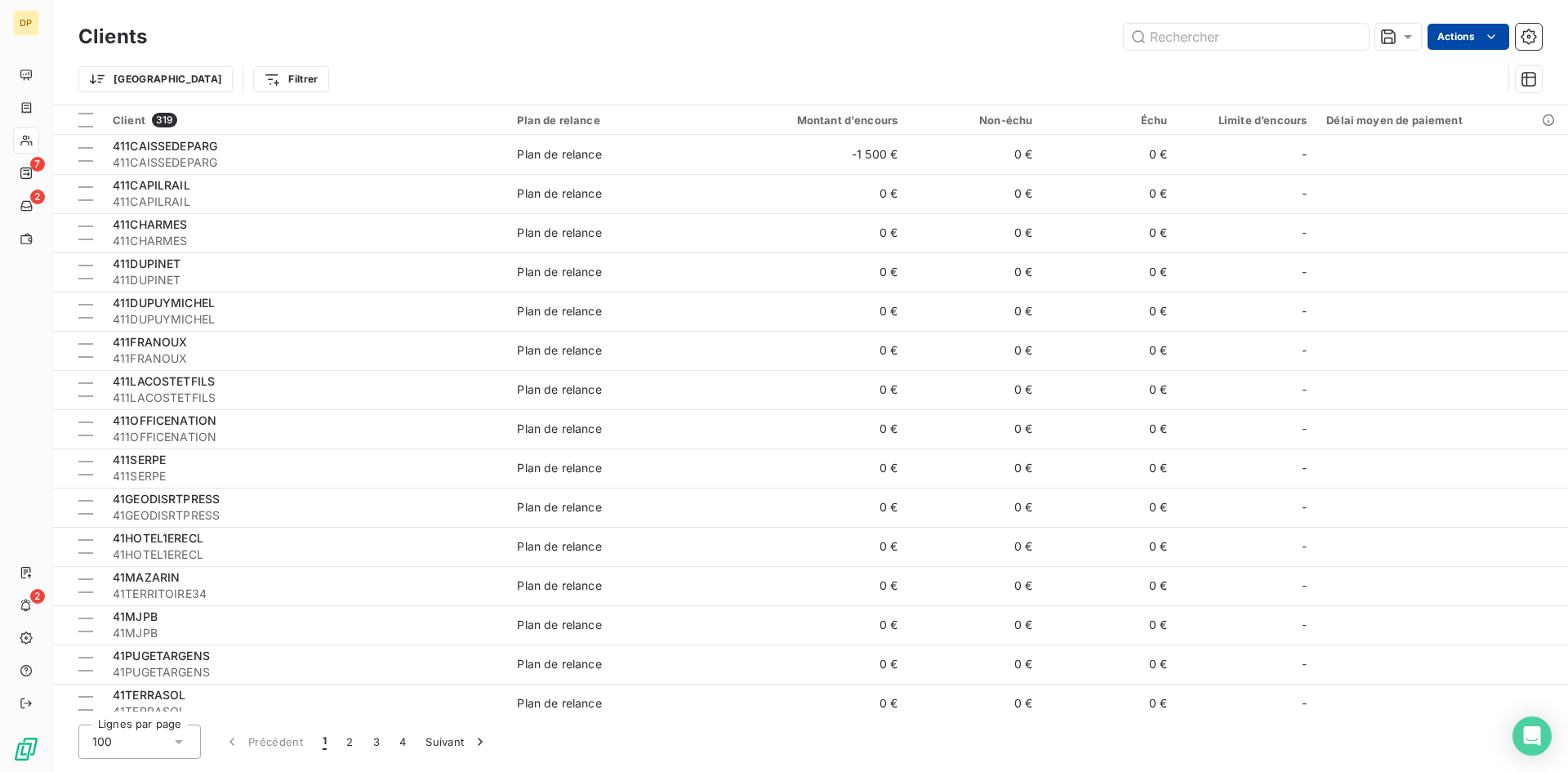
click at [1462, 29] on html "DP 7 2 2 Clients Actions Trier Filtrer Client 319 Plan de relance Montant d'enc…" at bounding box center [784, 386] width 1568 height 772
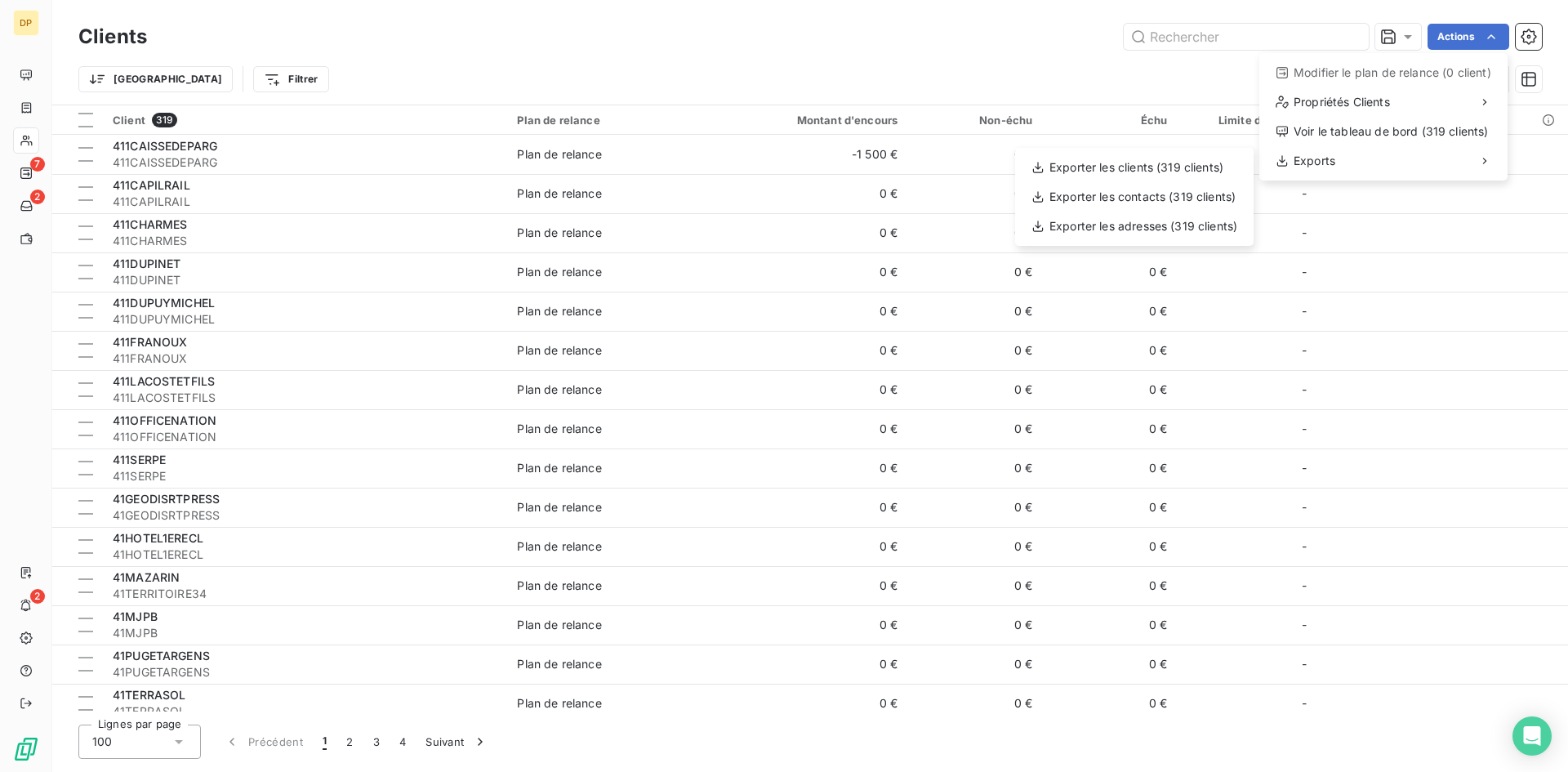
click at [994, 80] on html "DP 7 2 2 Clients Actions Modifier le plan de relance (0 client) Propriétés Clie…" at bounding box center [784, 386] width 1568 height 772
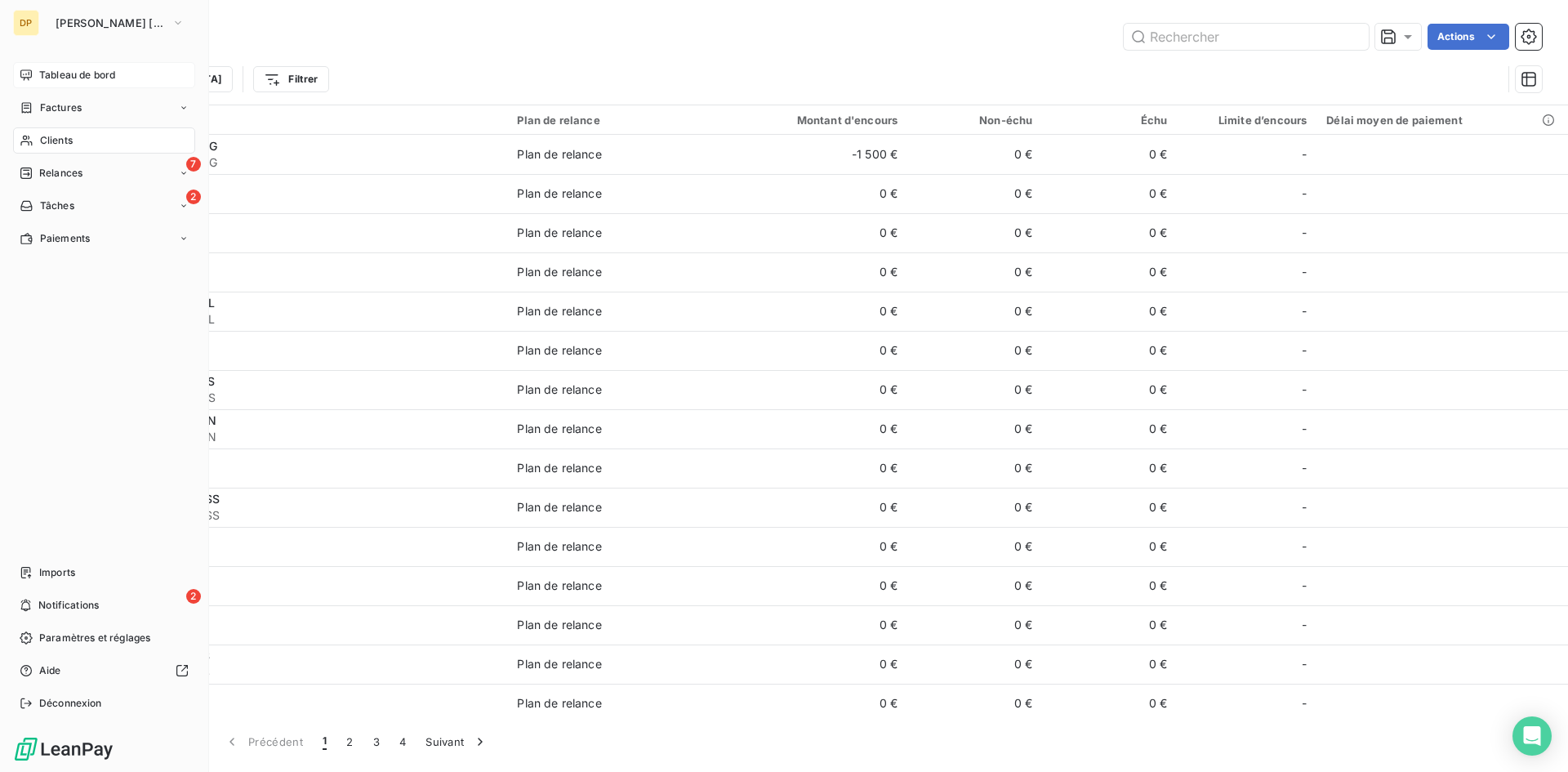
click at [108, 71] on span "Tableau de bord" at bounding box center [77, 75] width 76 height 14
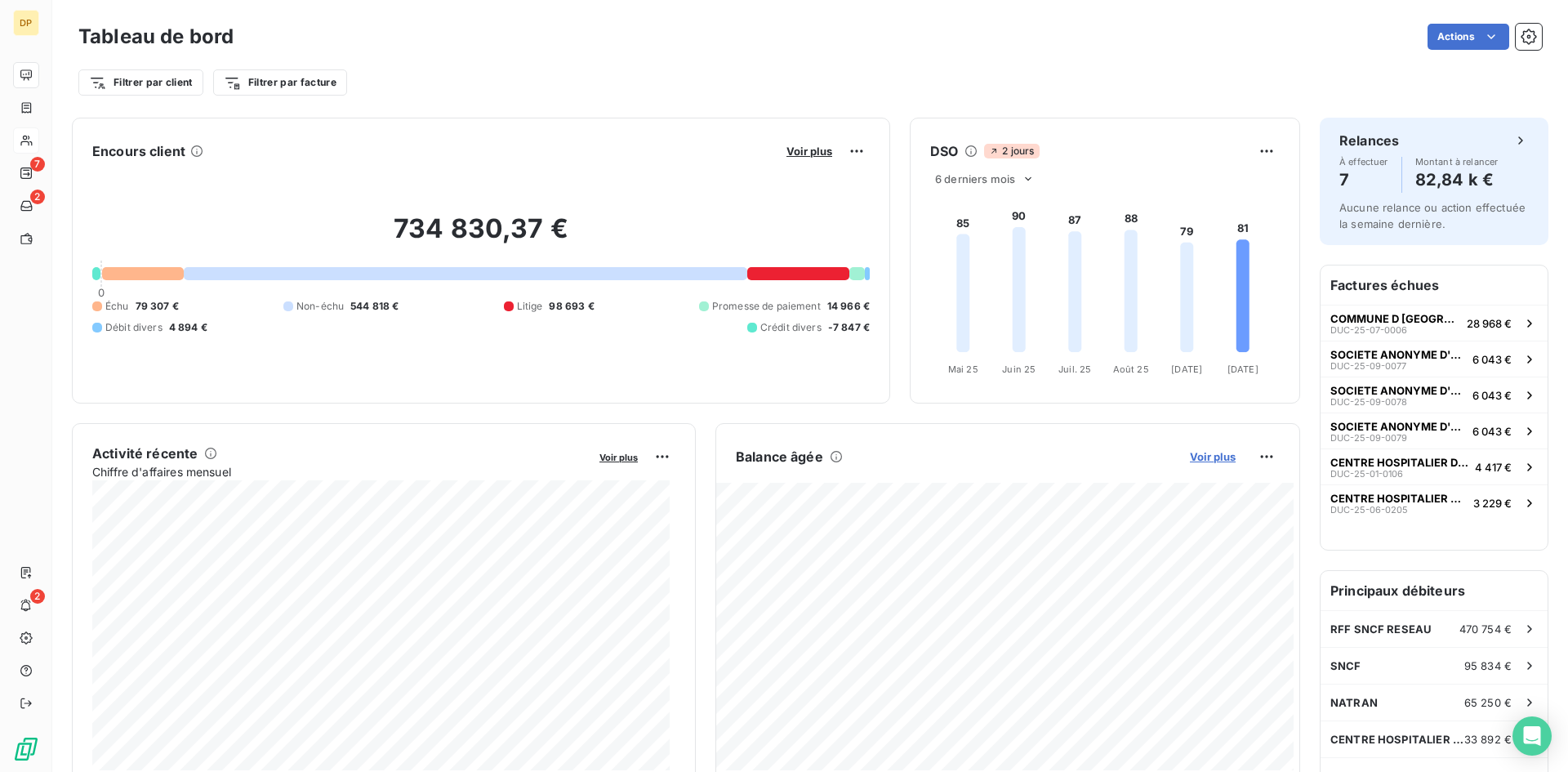
click at [1212, 451] on span "Voir plus" at bounding box center [1212, 457] width 46 height 13
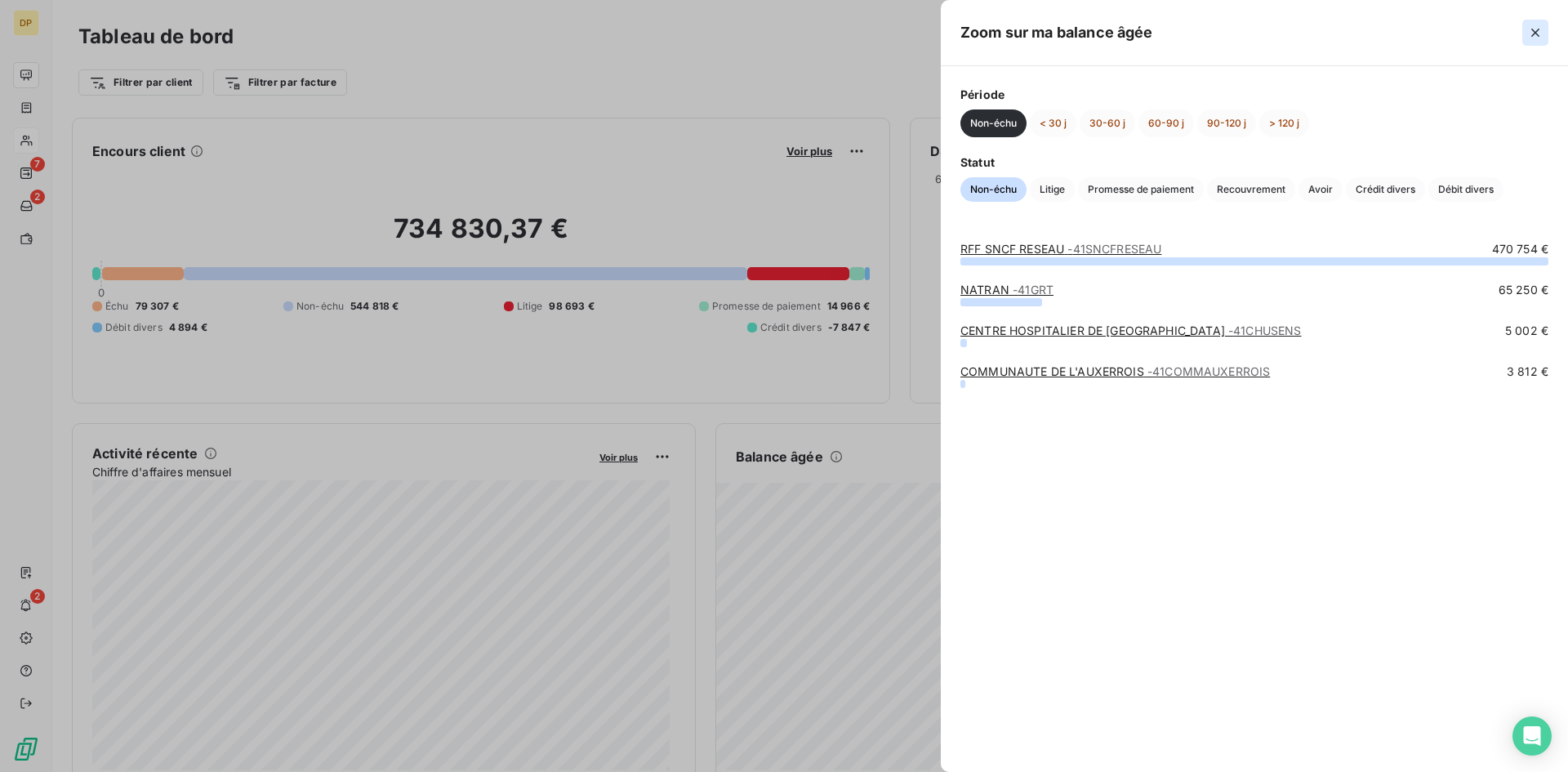
click at [1529, 30] on icon "button" at bounding box center [1536, 32] width 16 height 16
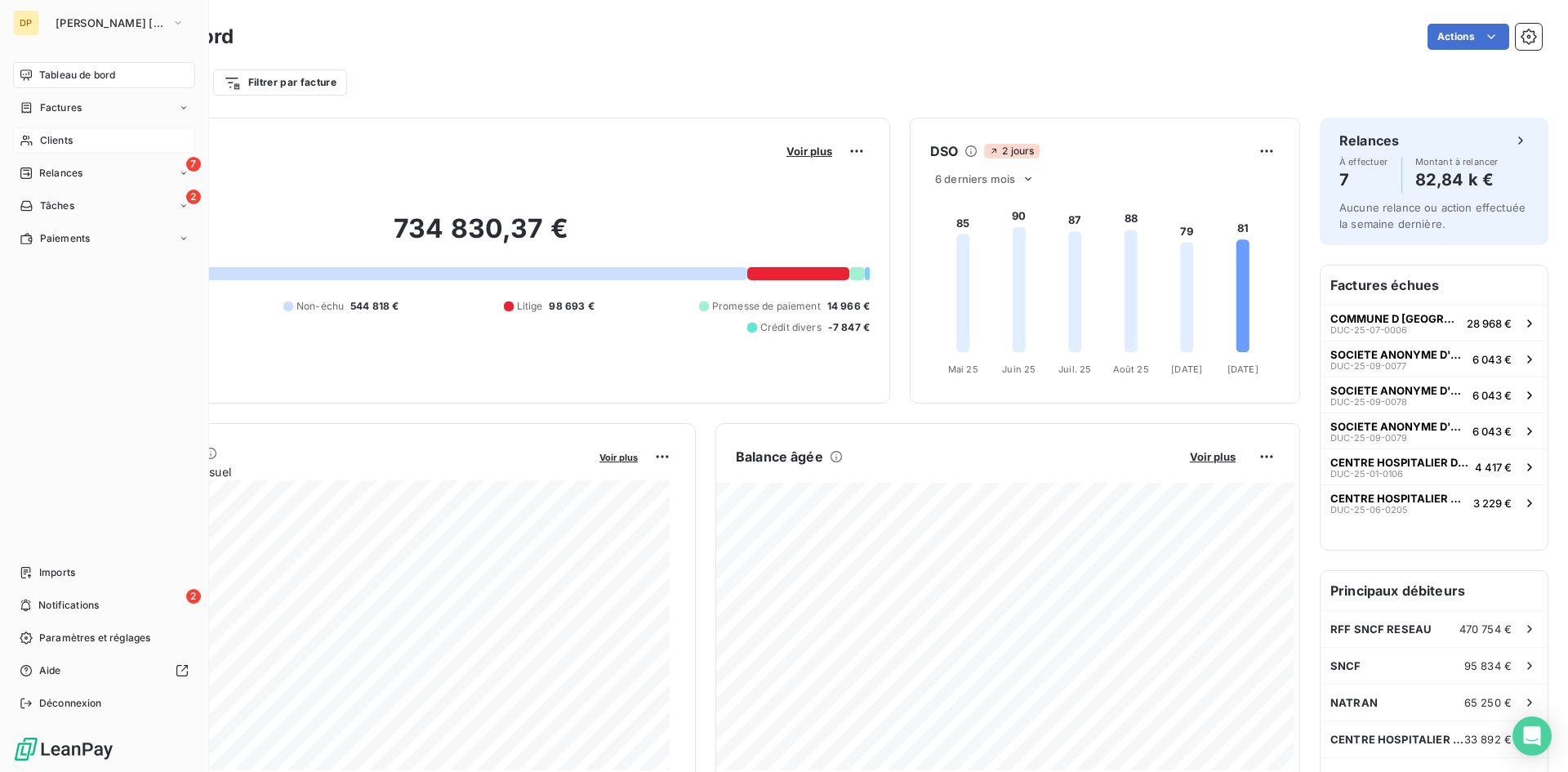
click at [60, 134] on span "Clients" at bounding box center [56, 140] width 33 height 14
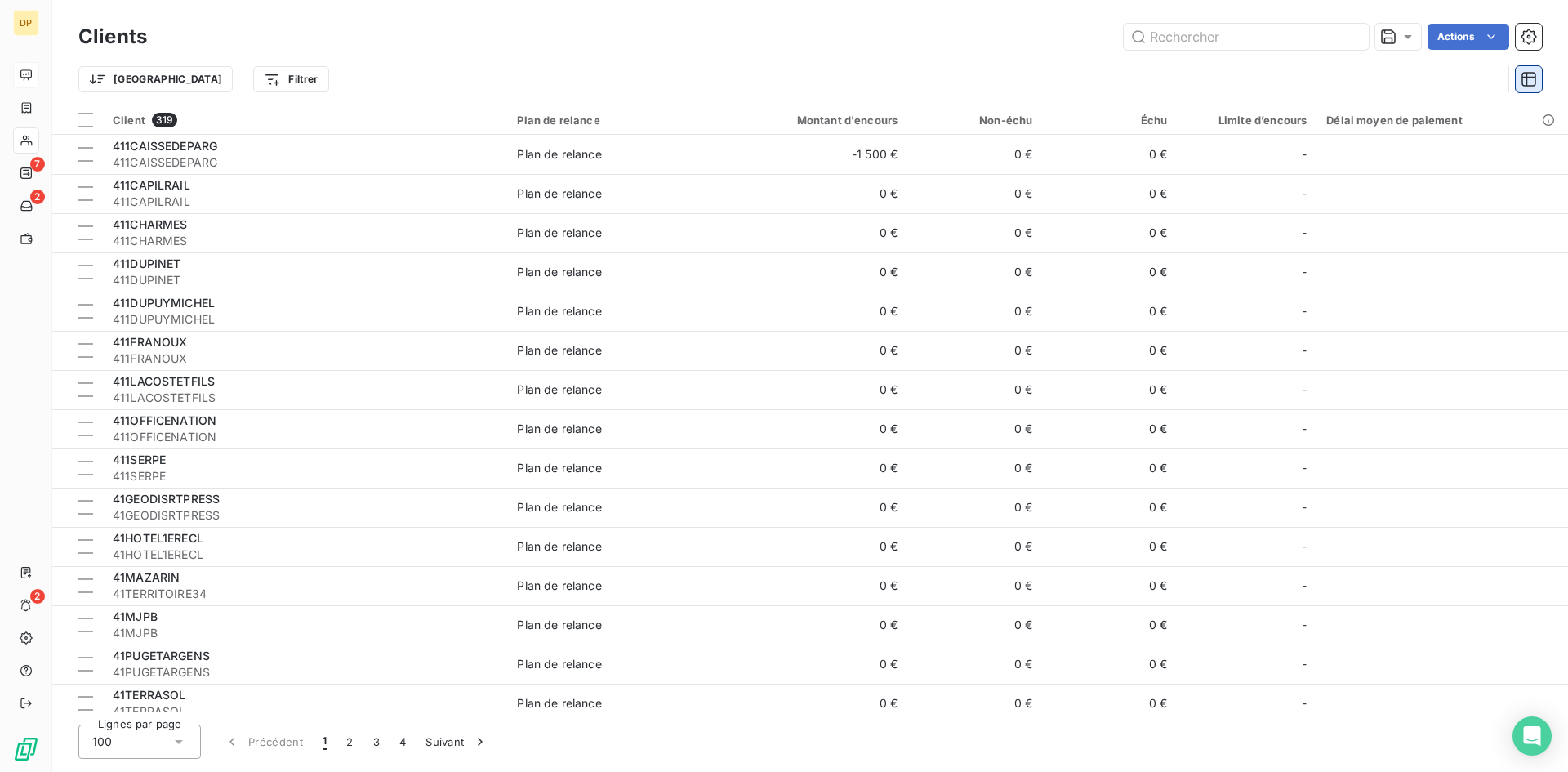
click at [1521, 80] on icon "button" at bounding box center [1529, 80] width 16 height 16
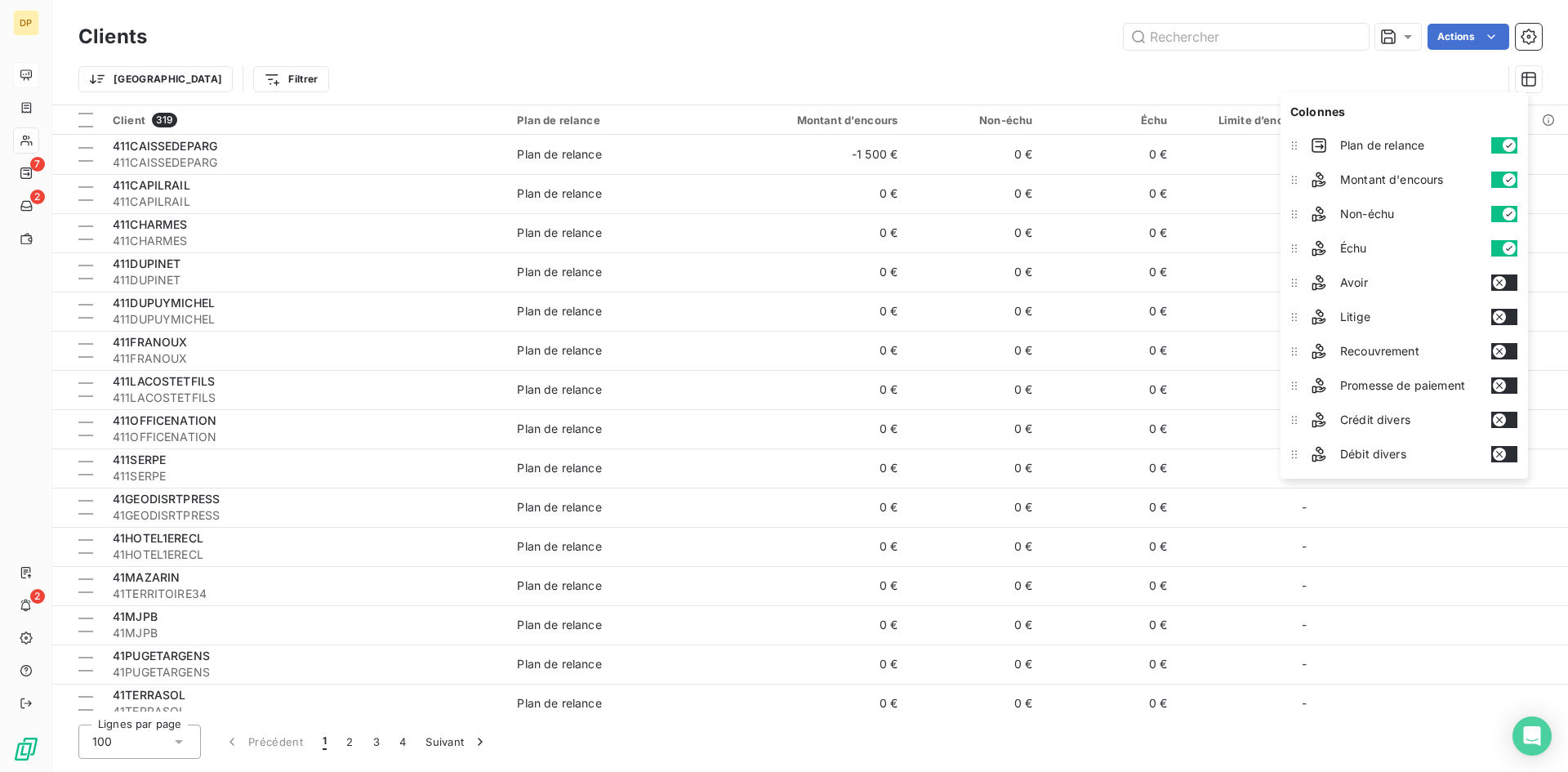
click at [1065, 24] on div "Actions" at bounding box center [855, 37] width 1376 height 26
